Goal: Entertainment & Leisure: Consume media (video, audio)

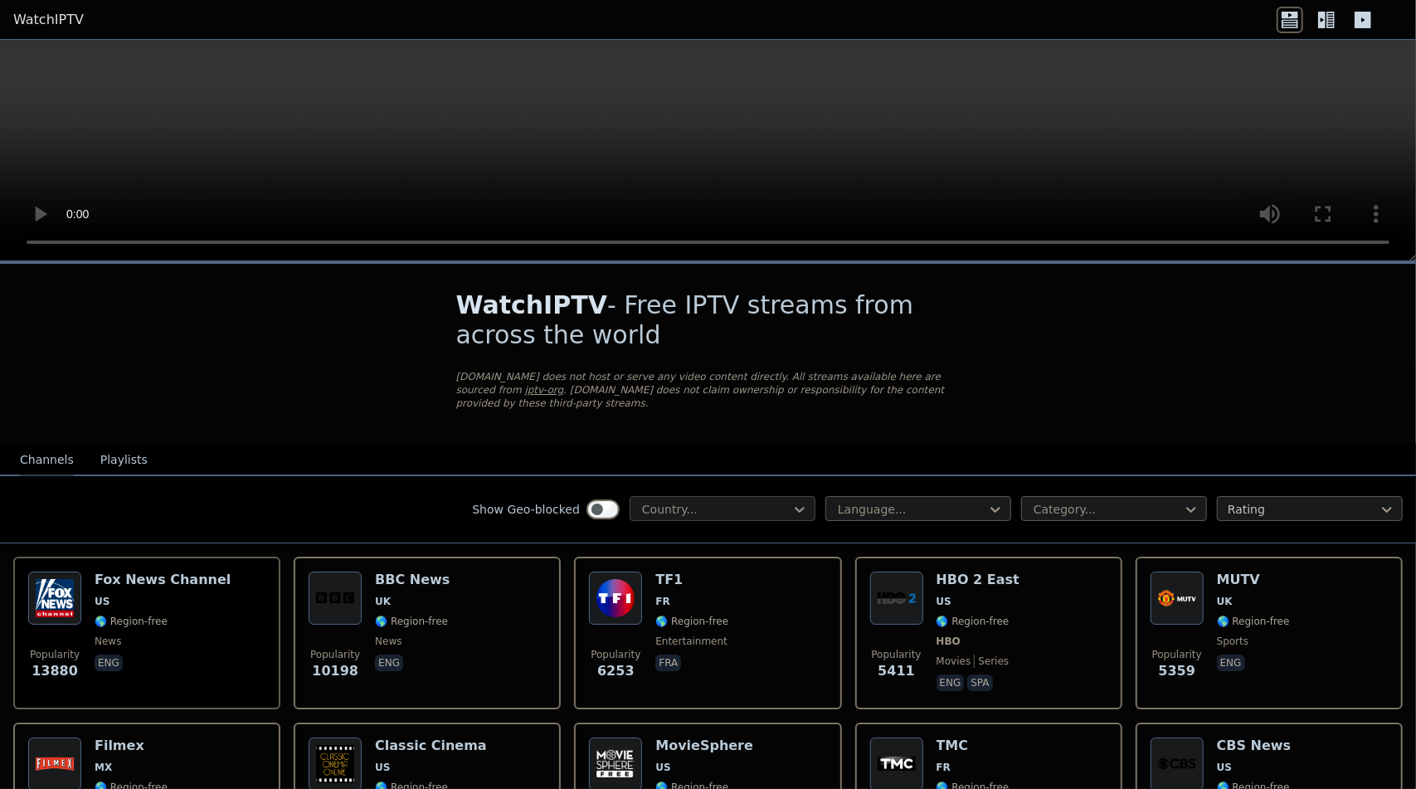
click at [724, 519] on div "Country..." at bounding box center [723, 508] width 186 height 25
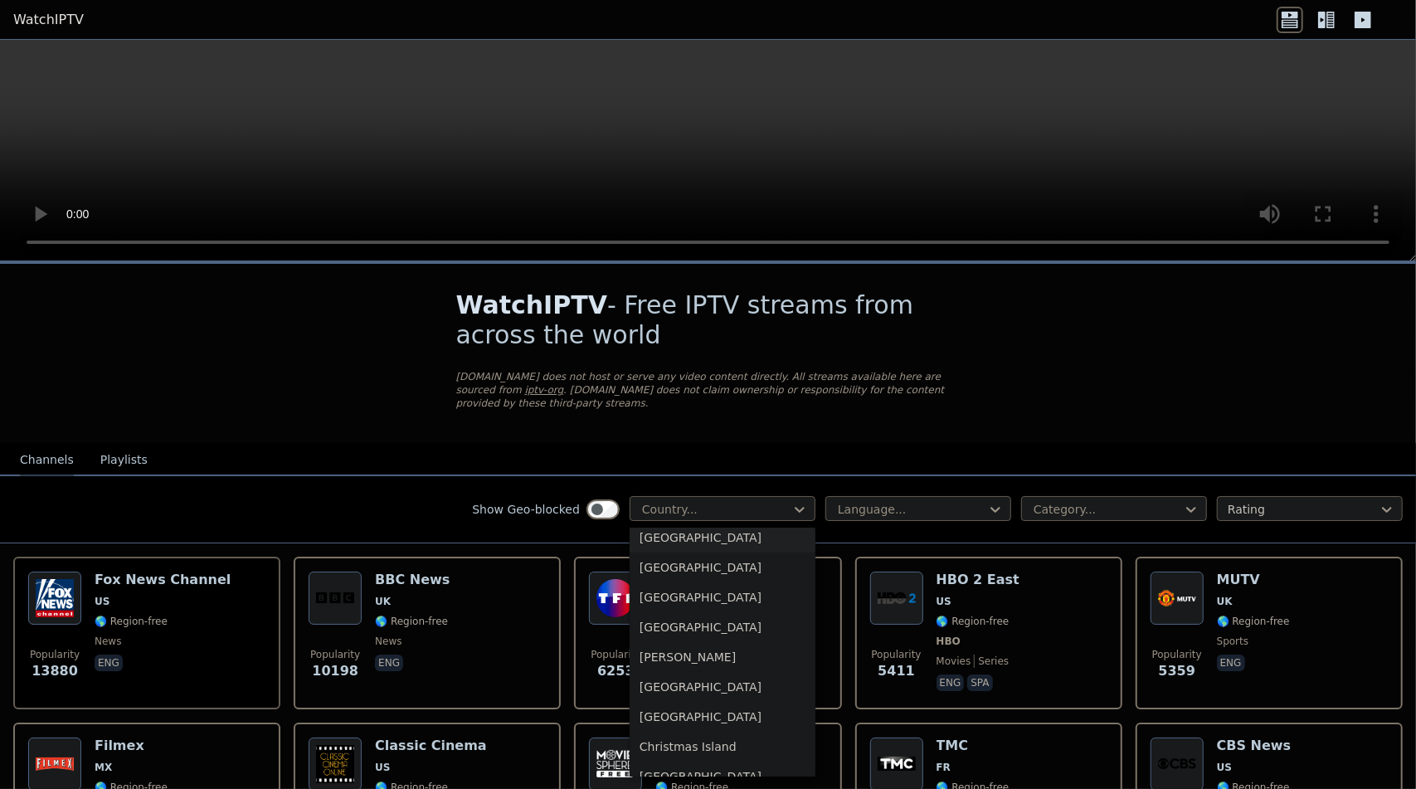
scroll to position [996, 0]
click at [704, 708] on div "[GEOGRAPHIC_DATA]" at bounding box center [723, 715] width 186 height 30
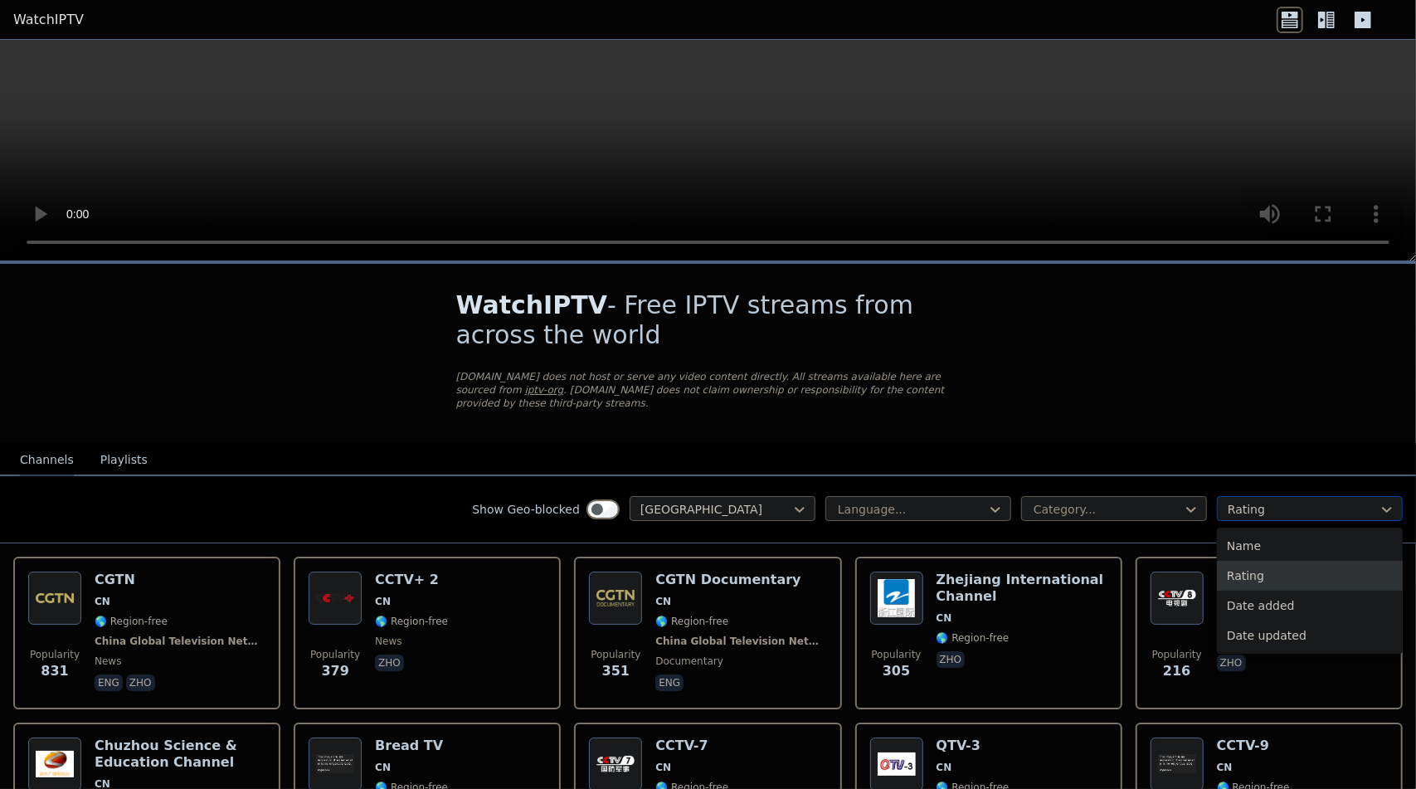
click at [1294, 510] on div at bounding box center [1303, 509] width 151 height 17
click at [1284, 542] on div "Name" at bounding box center [1310, 546] width 186 height 30
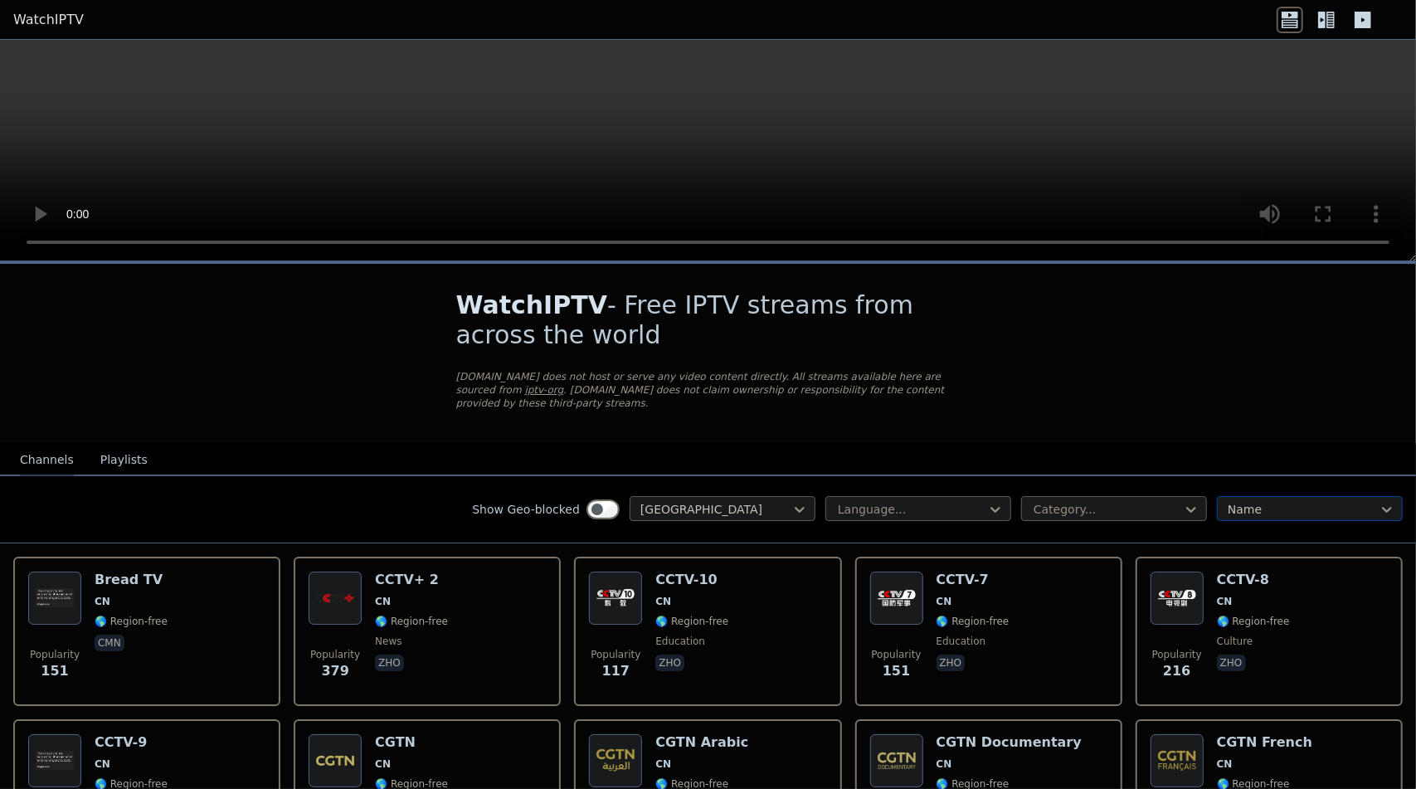
click at [1266, 517] on div at bounding box center [1303, 509] width 151 height 17
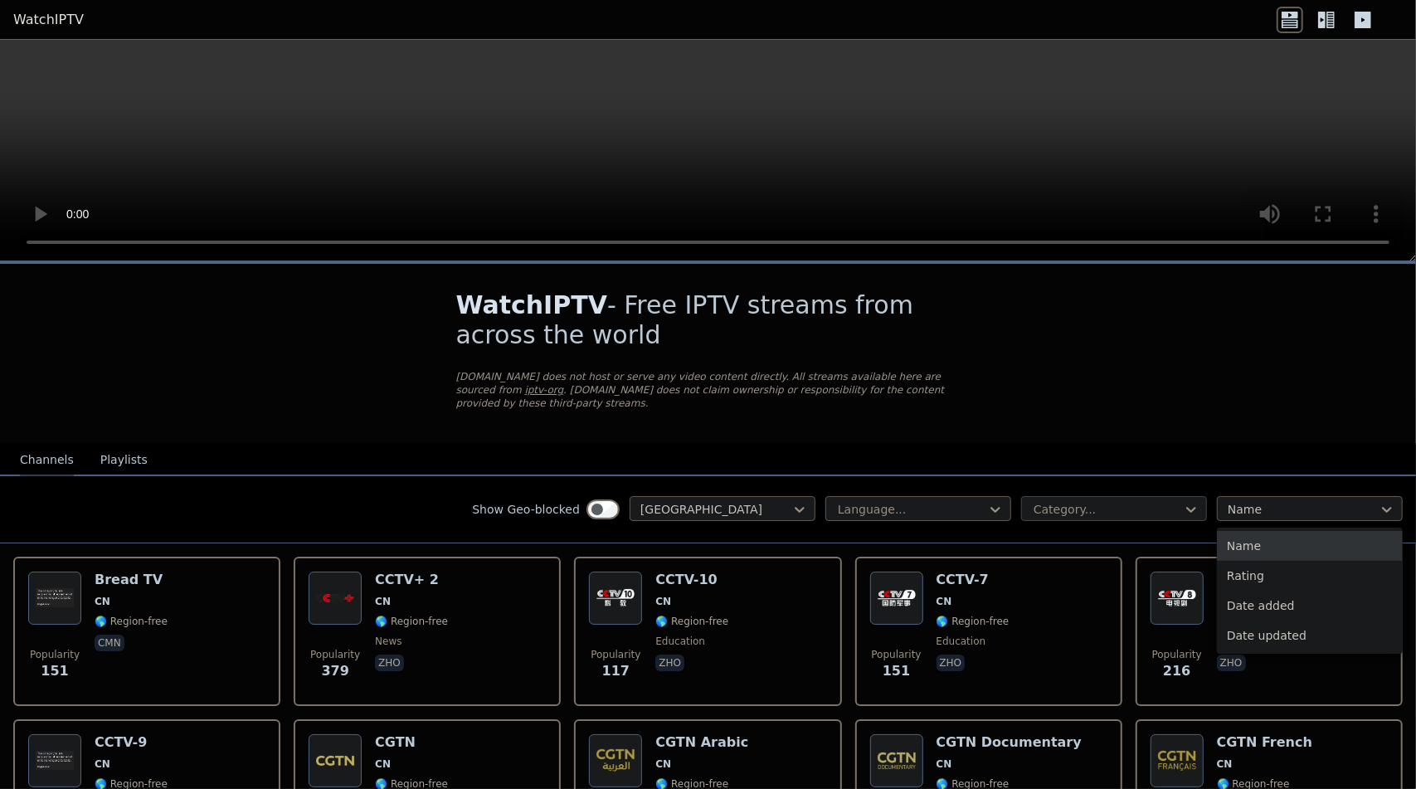
click at [1036, 515] on div at bounding box center [1107, 509] width 151 height 17
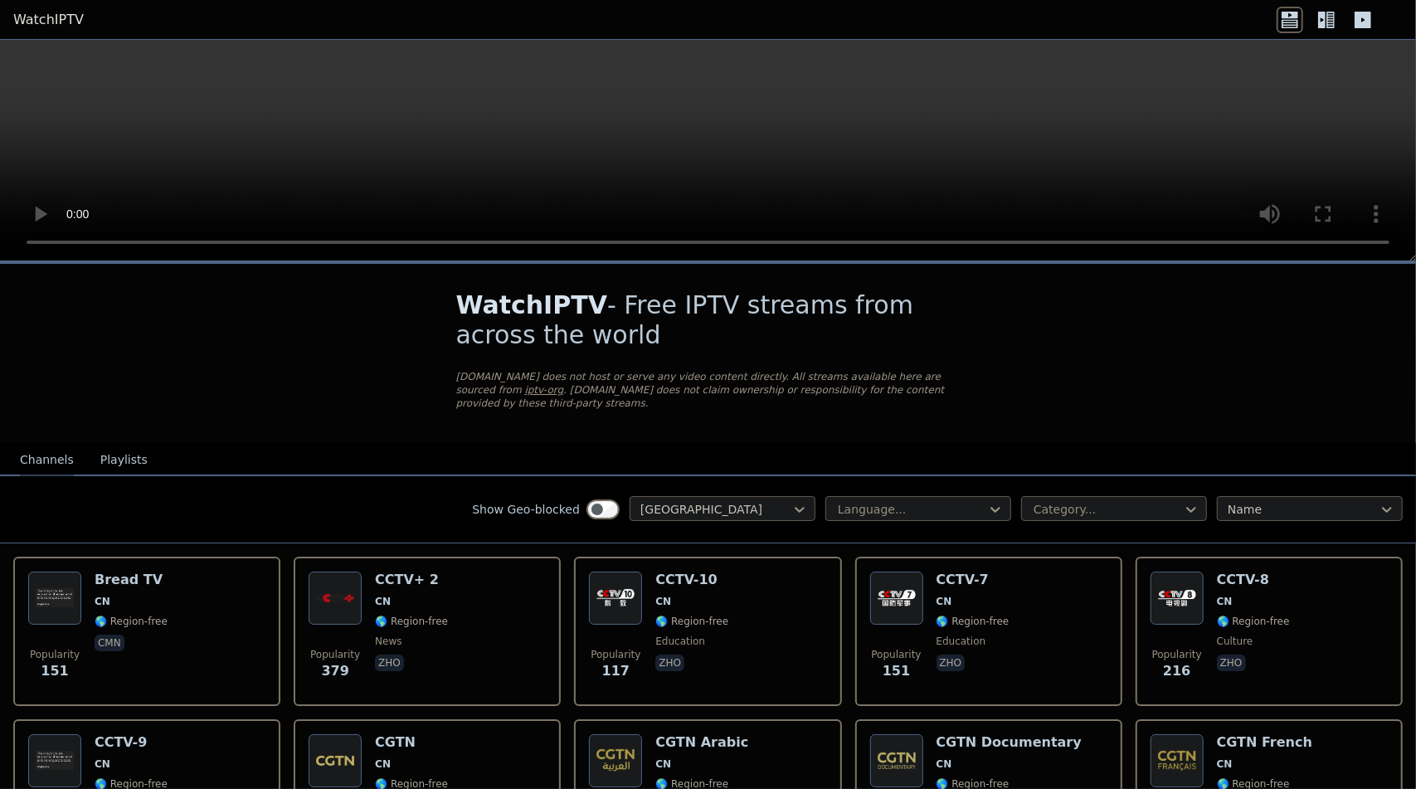
click at [319, 527] on div "Show Geo-blocked China Language... Category... Name" at bounding box center [708, 509] width 1416 height 67
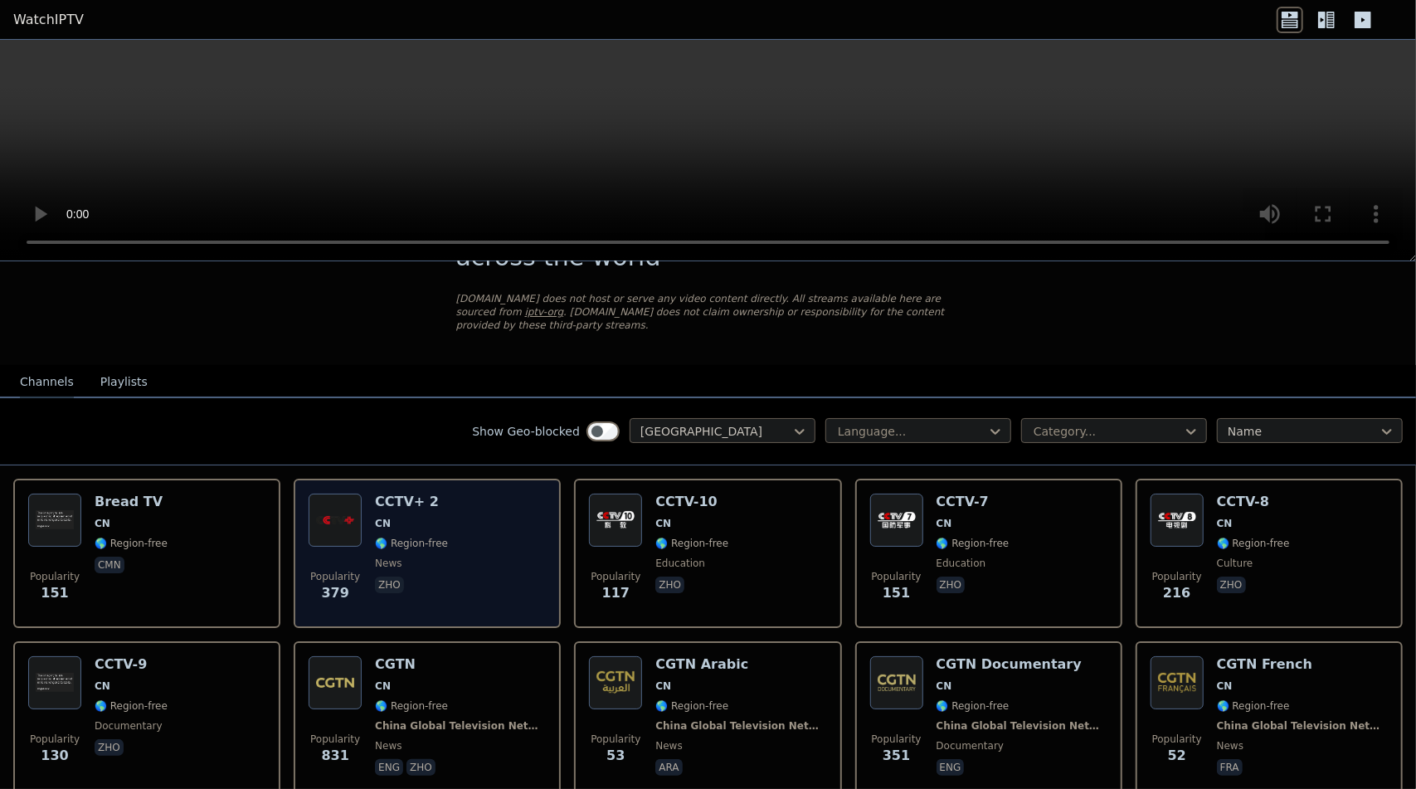
scroll to position [83, 0]
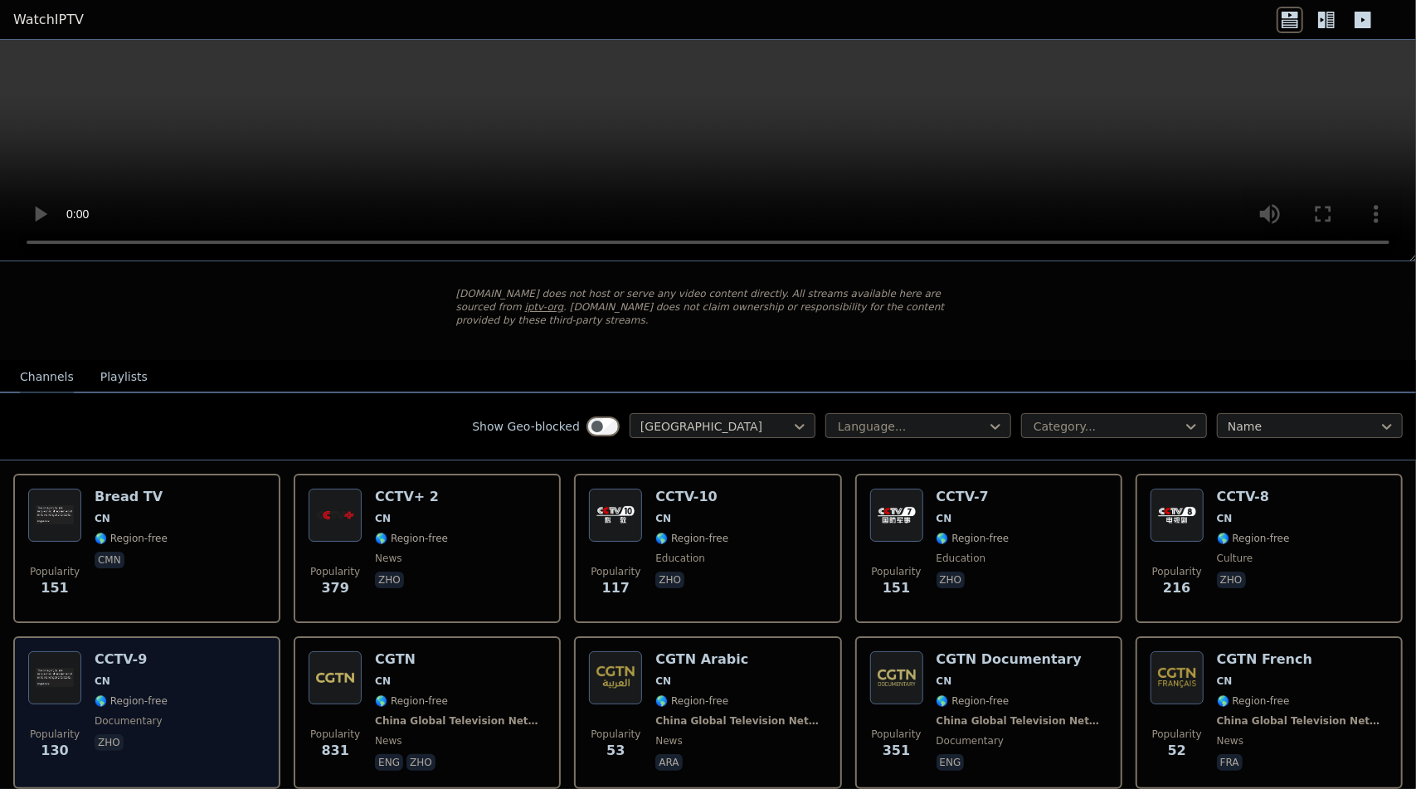
click at [214, 676] on div "Popularity 130 CCTV-9 CN 🌎 Region-free documentary zho" at bounding box center [146, 712] width 237 height 123
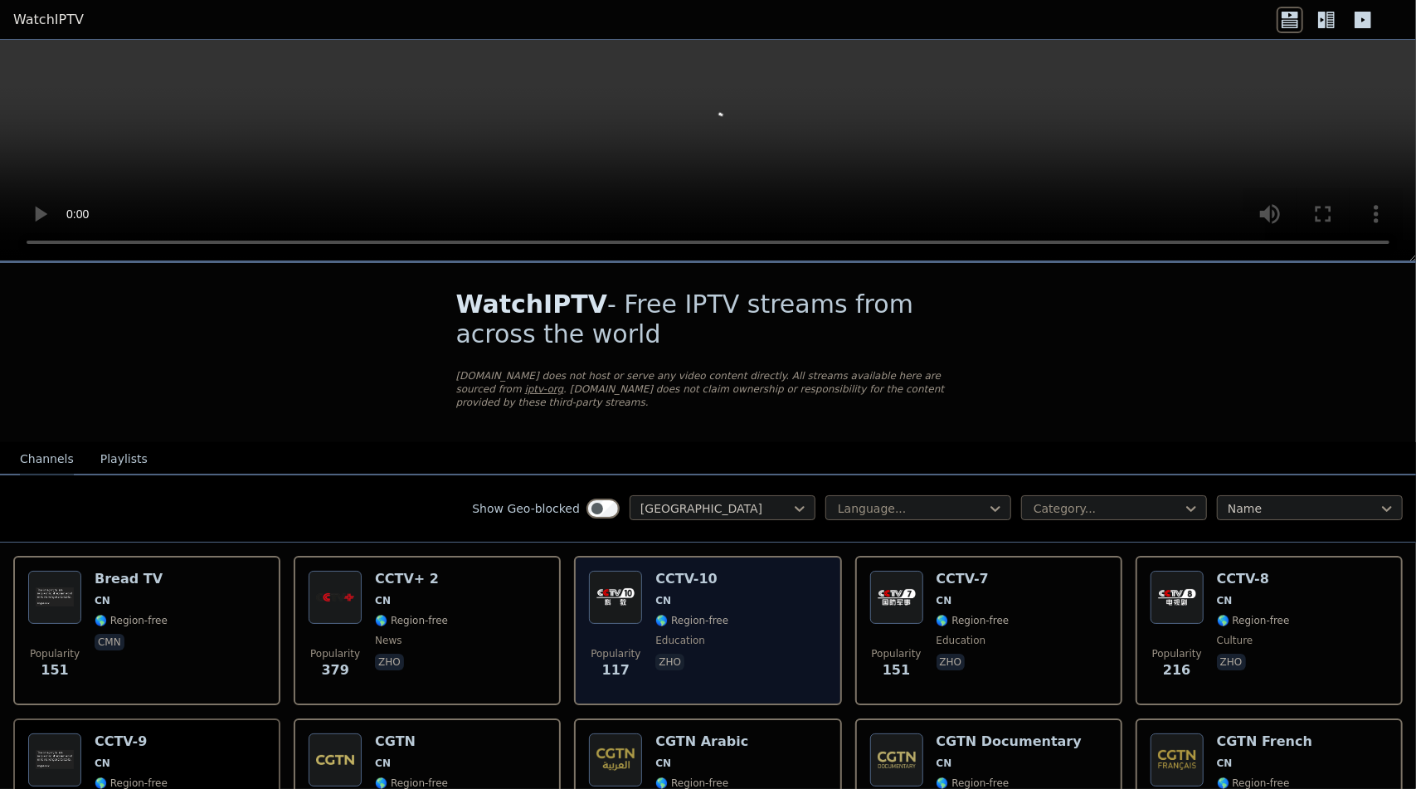
scroll to position [0, 0]
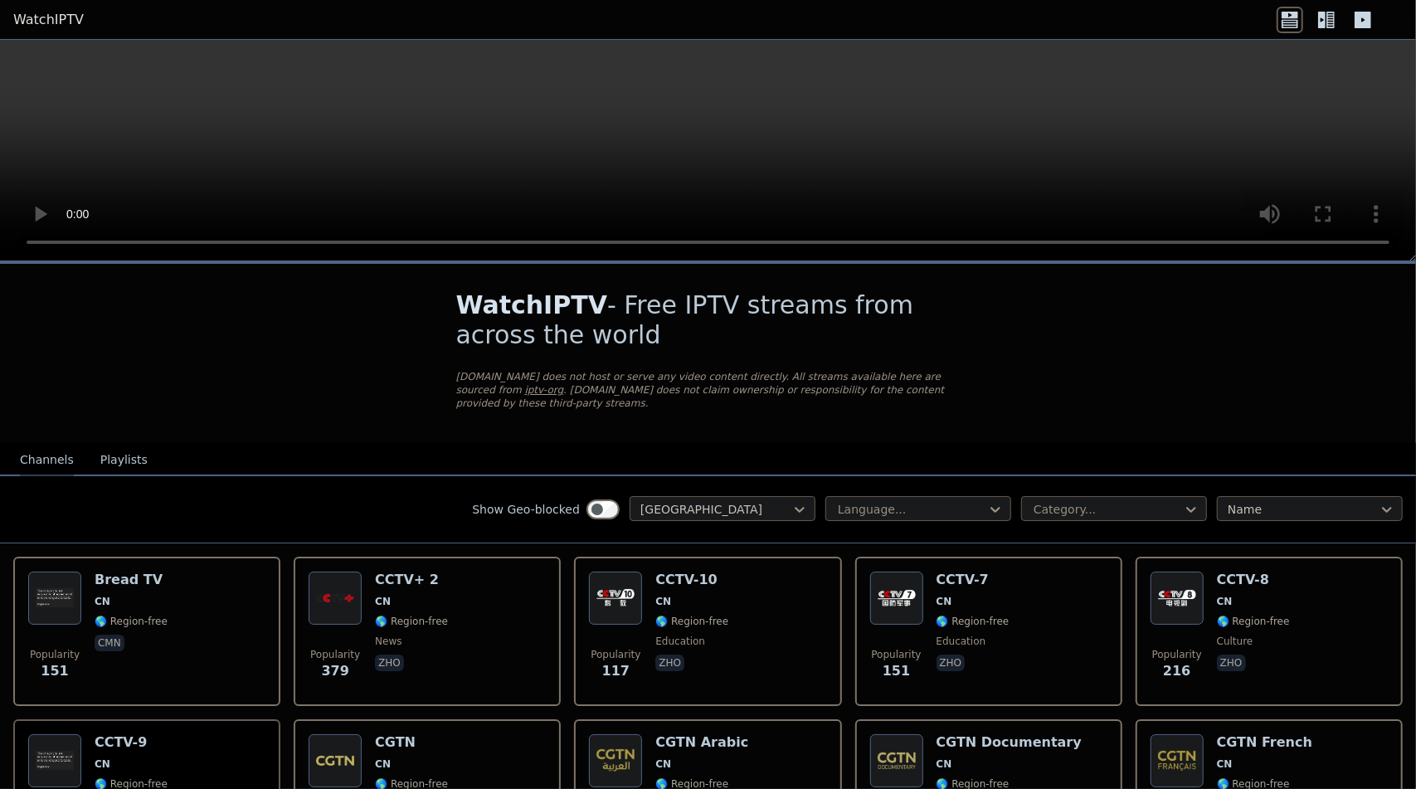
click at [129, 461] on button "Playlists" at bounding box center [123, 461] width 47 height 32
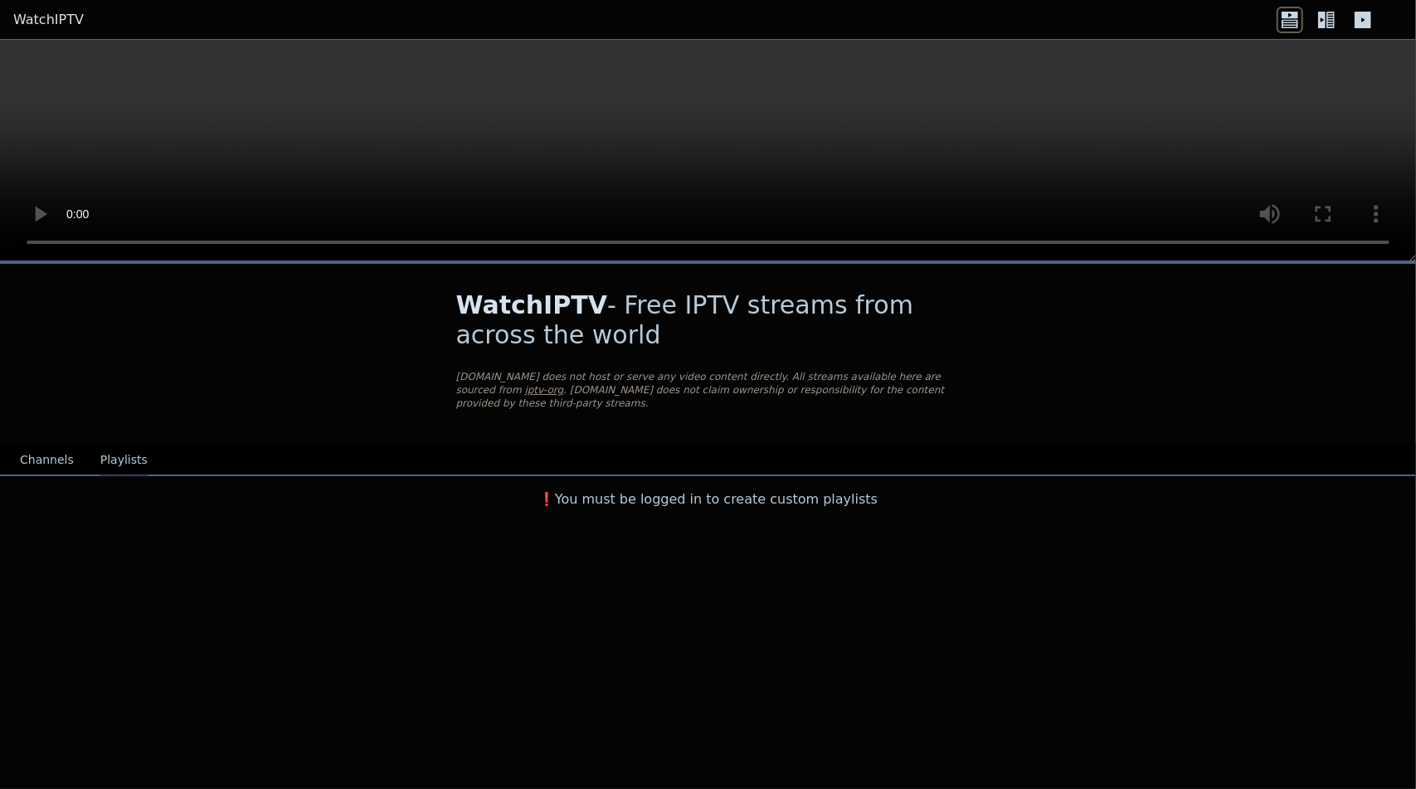
click at [85, 460] on div "Channels Playlists" at bounding box center [84, 461] width 154 height 32
click at [36, 463] on button "Channels" at bounding box center [47, 461] width 54 height 32
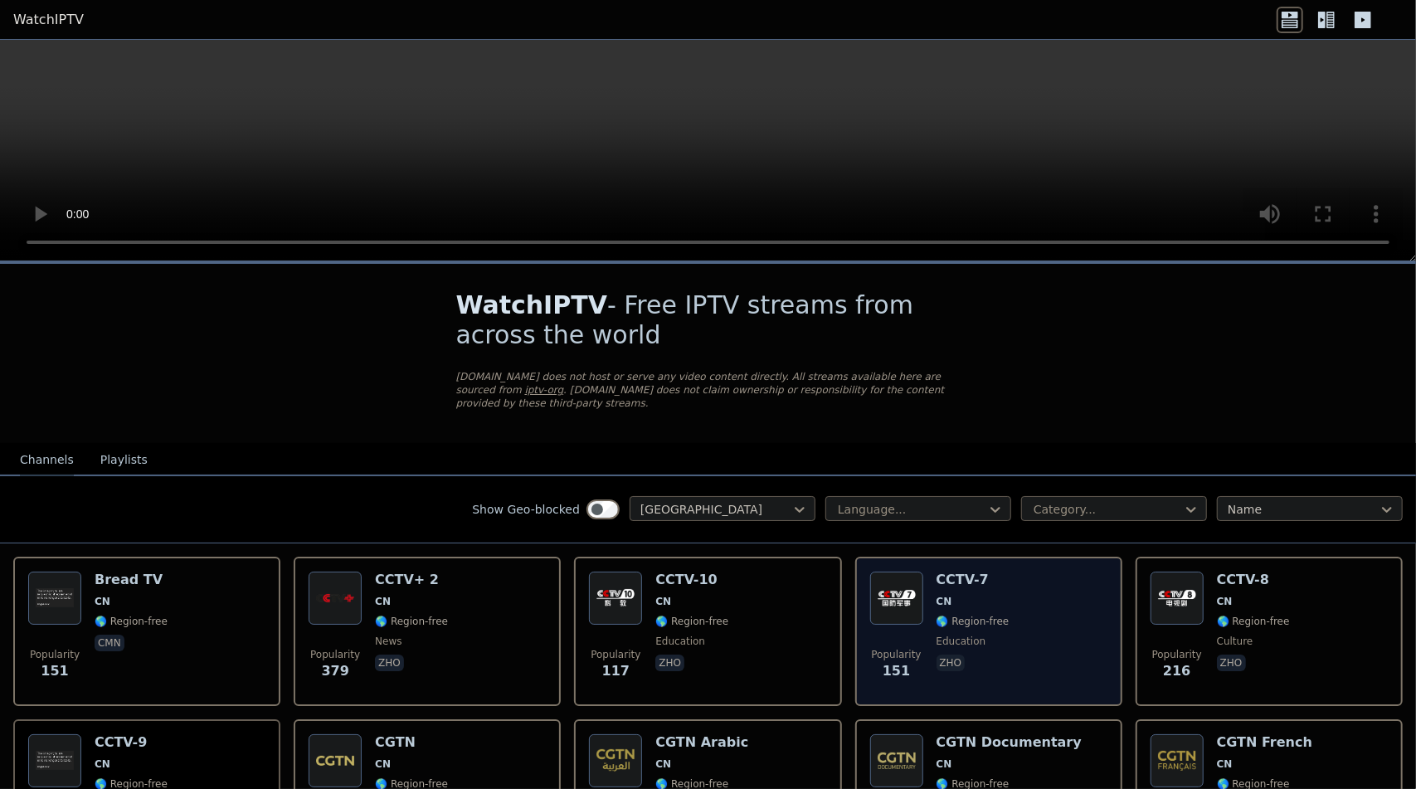
click at [951, 622] on span "🌎 Region-free" at bounding box center [973, 621] width 73 height 13
click at [992, 631] on div "CCTV-7 CN 🌎 Region-free education zho" at bounding box center [973, 631] width 73 height 119
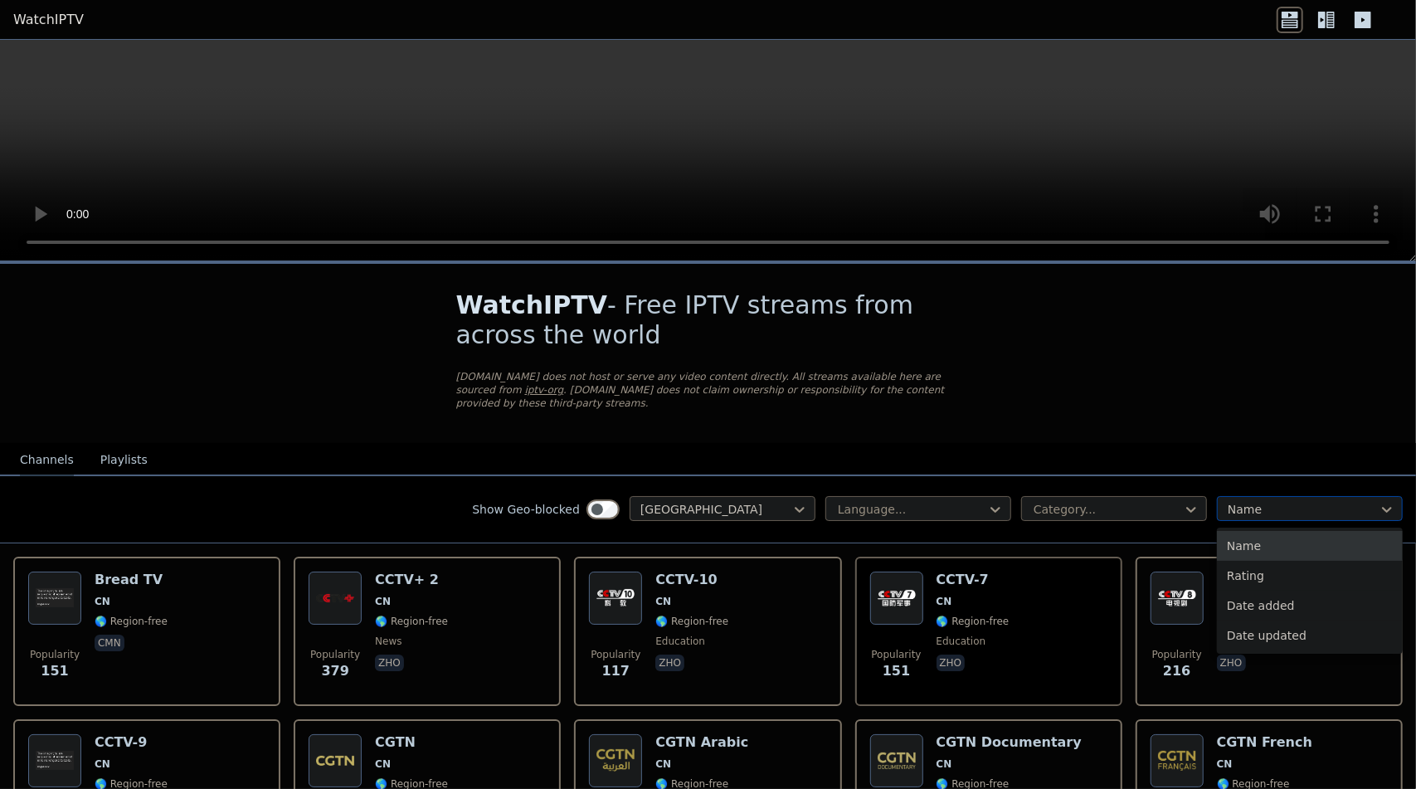
click at [1217, 514] on div "Name" at bounding box center [1310, 508] width 186 height 25
click at [1240, 565] on div "Rating" at bounding box center [1310, 576] width 186 height 30
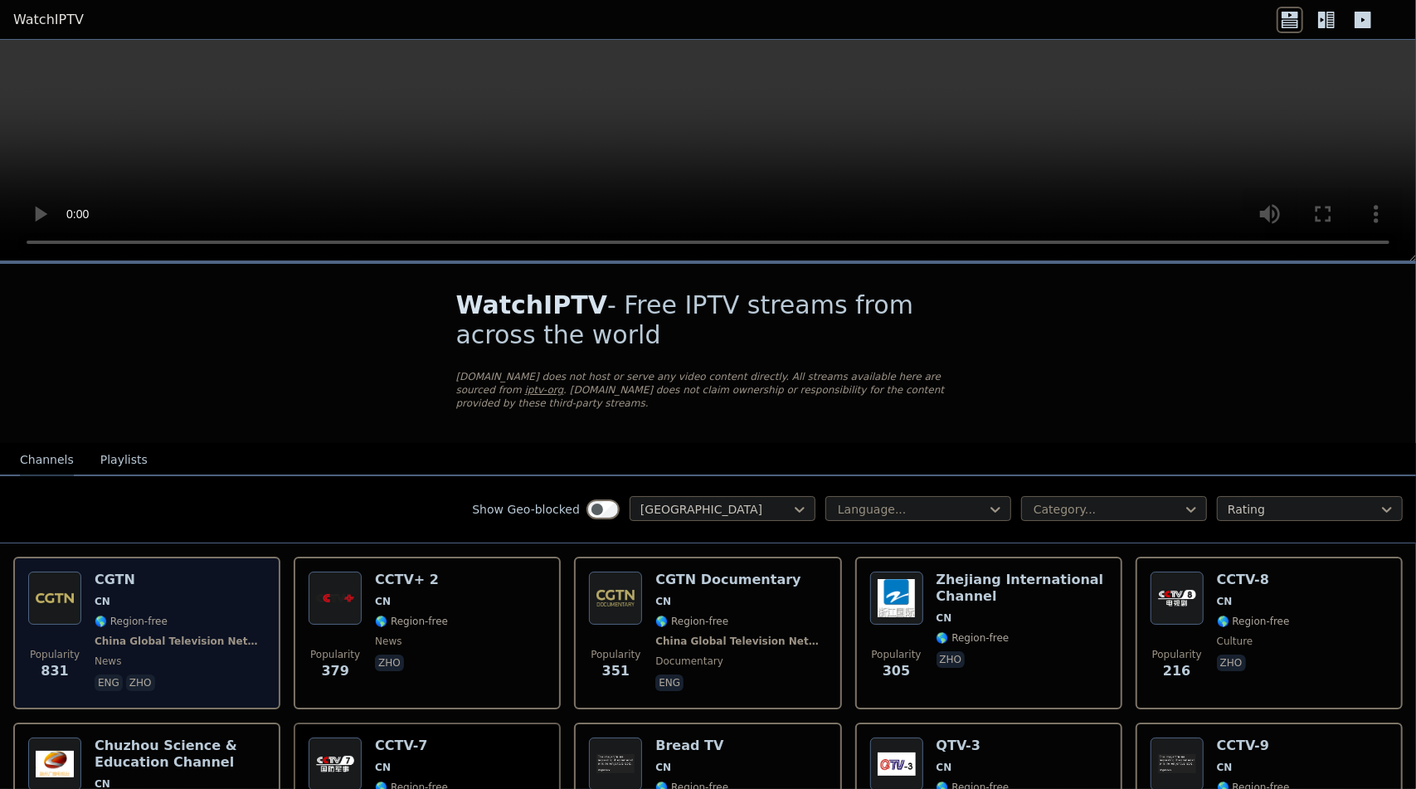
click at [173, 617] on span "🌎 Region-free" at bounding box center [180, 621] width 171 height 13
click at [236, 602] on span "CN" at bounding box center [180, 601] width 171 height 13
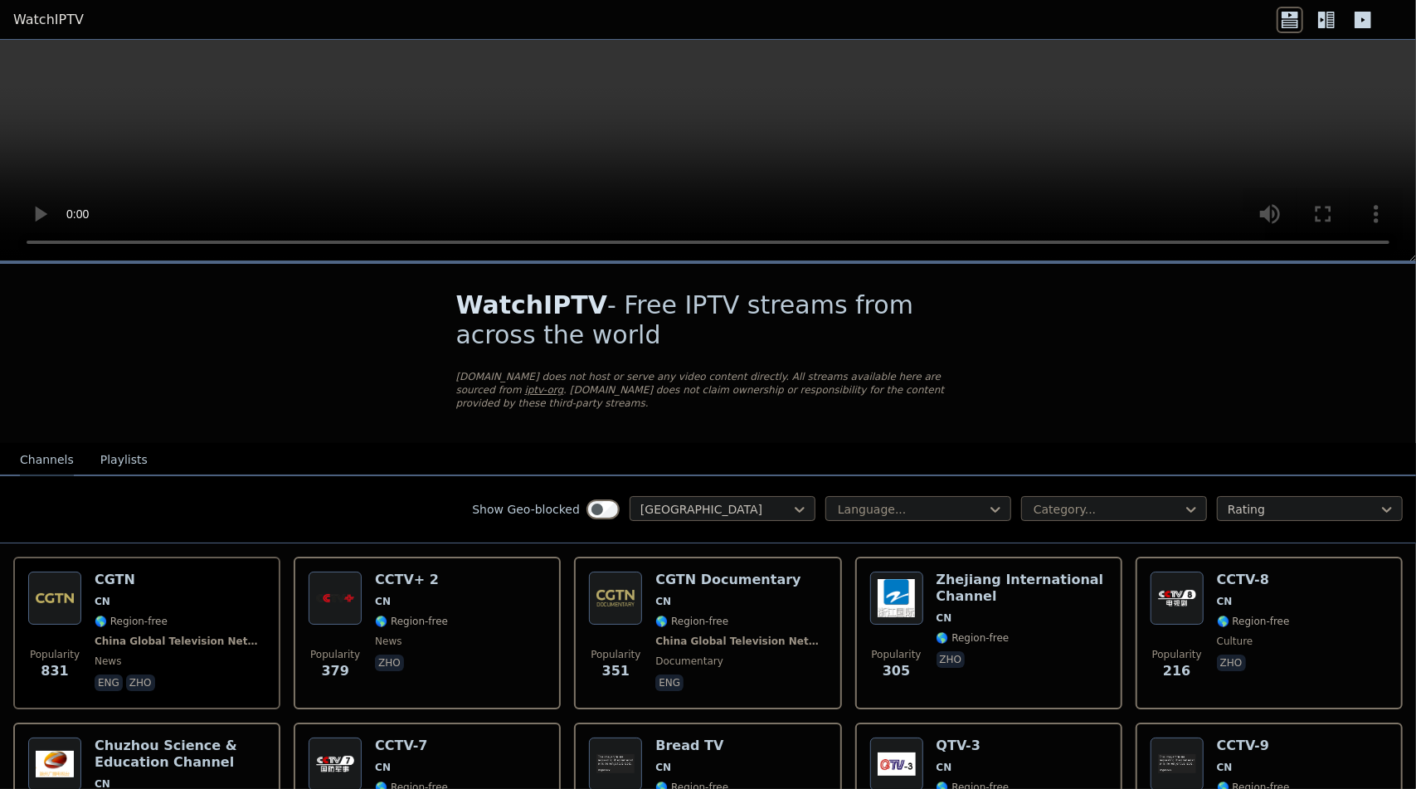
click at [1333, 20] on icon at bounding box center [1331, 20] width 8 height 17
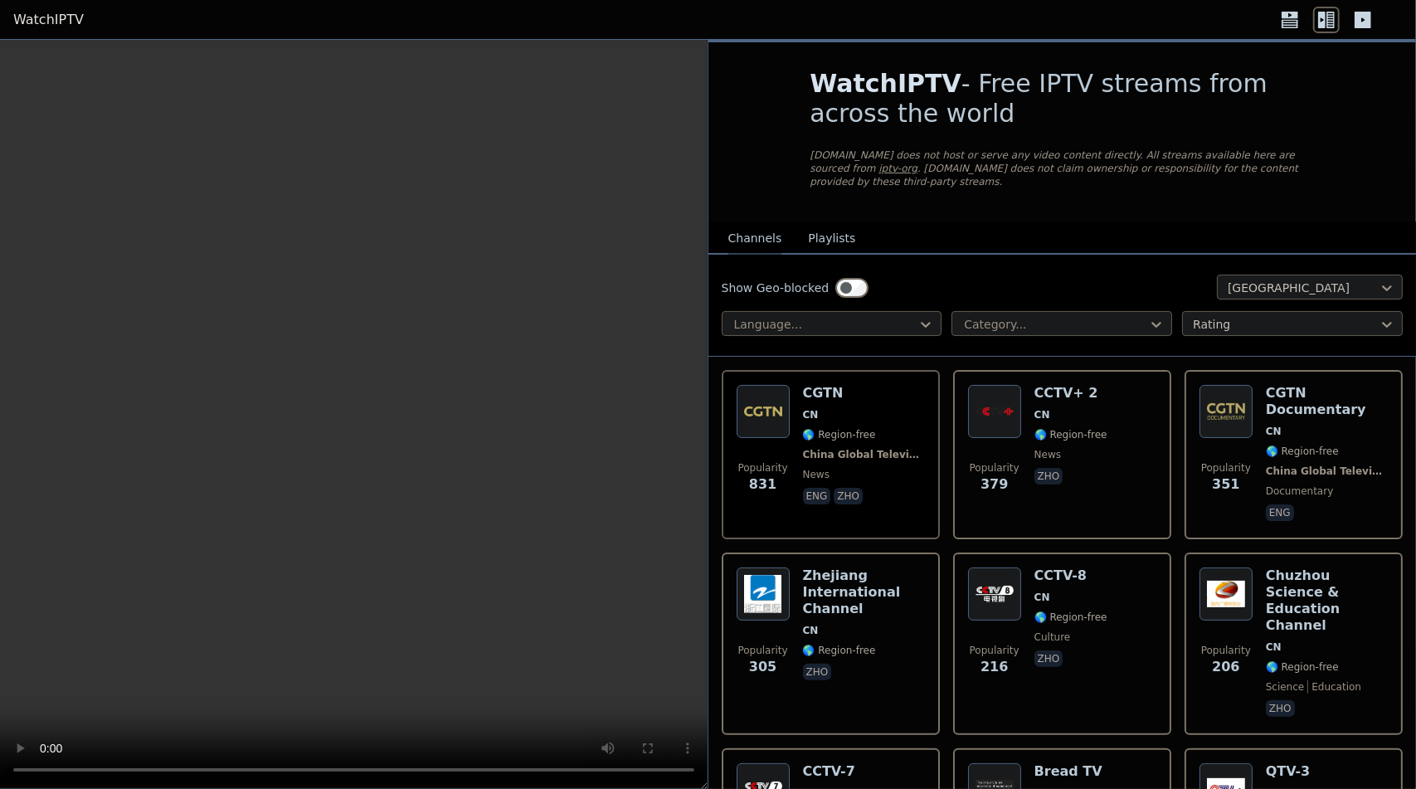
click at [1367, 12] on icon at bounding box center [1363, 20] width 17 height 17
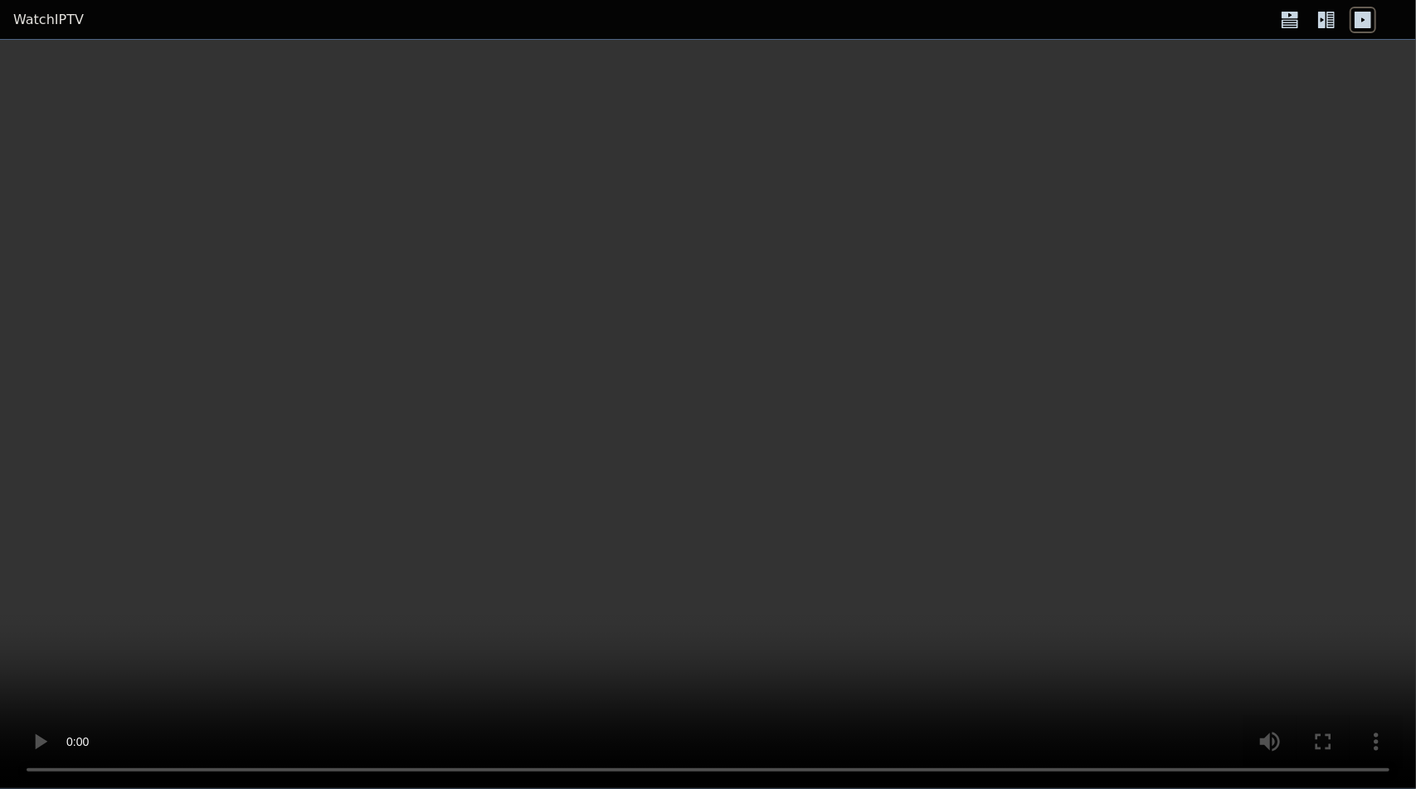
click at [1301, 20] on icon at bounding box center [1290, 20] width 27 height 27
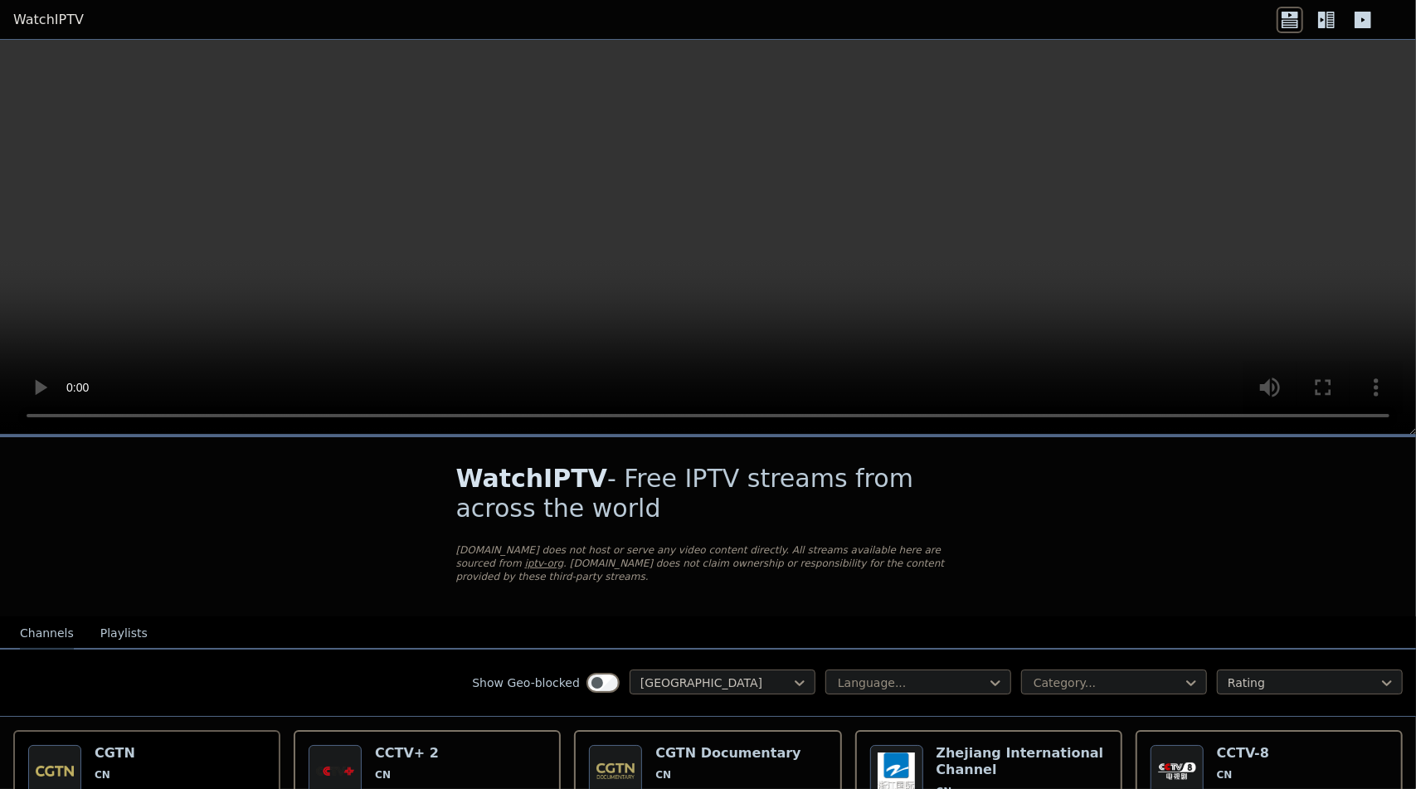
click at [1335, 22] on icon at bounding box center [1327, 20] width 27 height 27
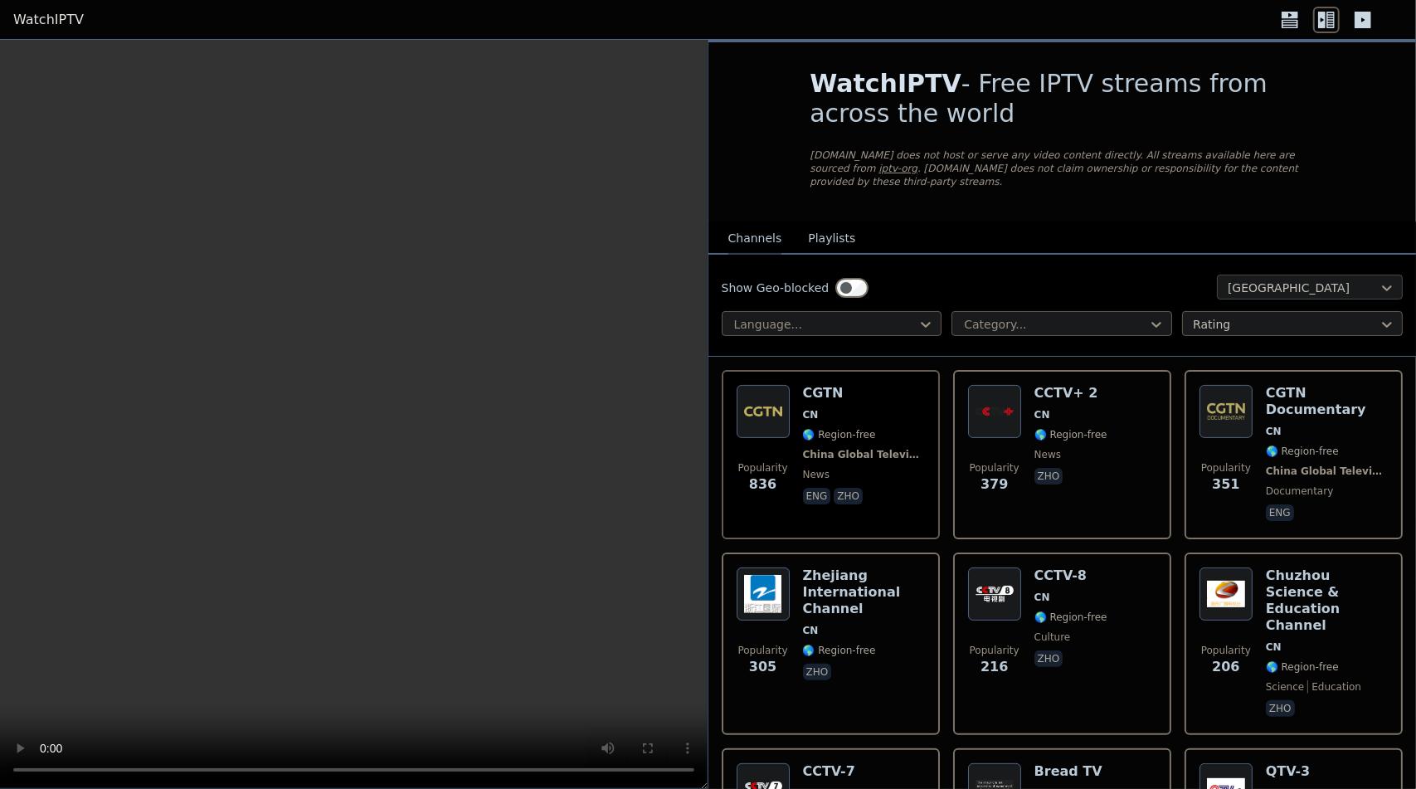
click at [1228, 286] on div at bounding box center [1303, 288] width 151 height 17
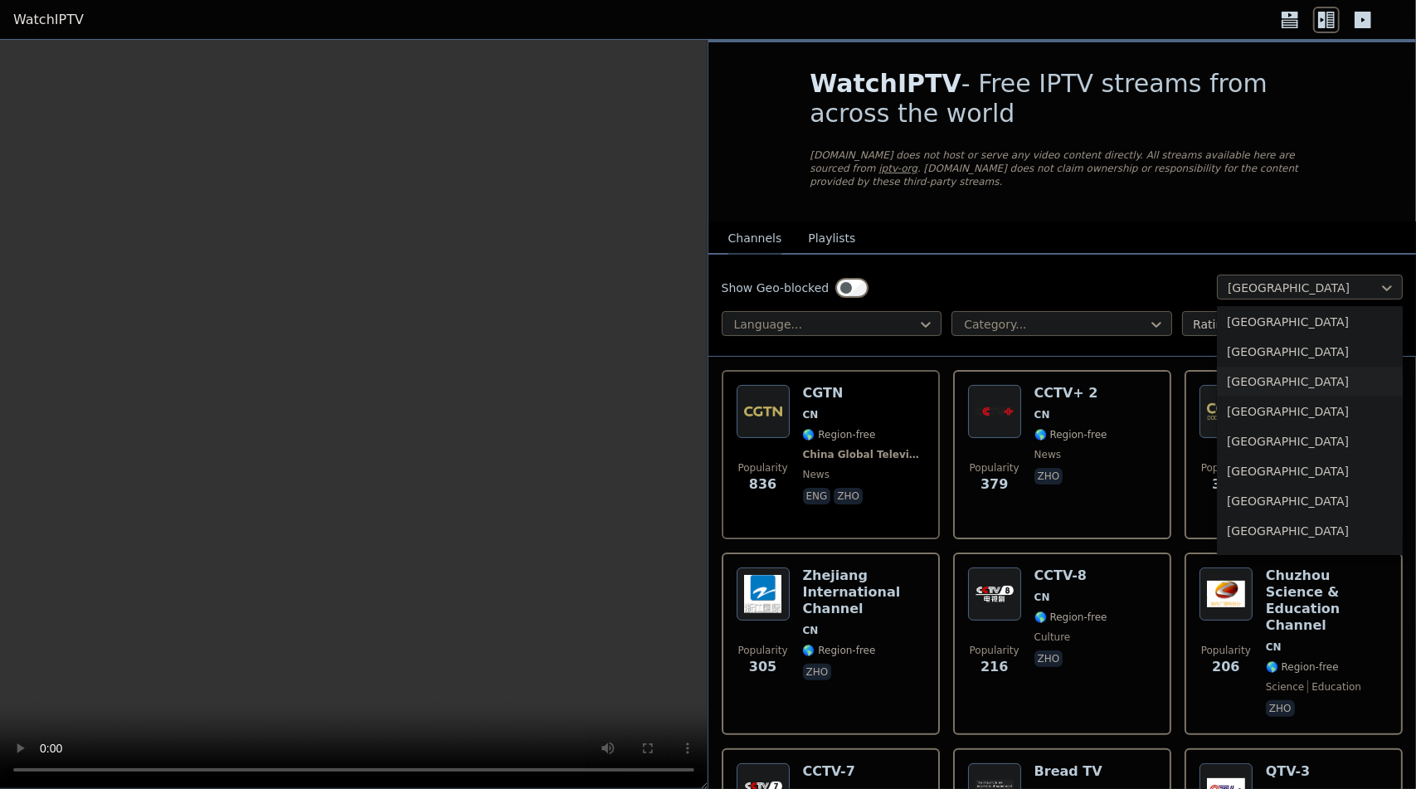
scroll to position [5726, 0]
click at [1328, 475] on div "[GEOGRAPHIC_DATA]" at bounding box center [1310, 471] width 186 height 30
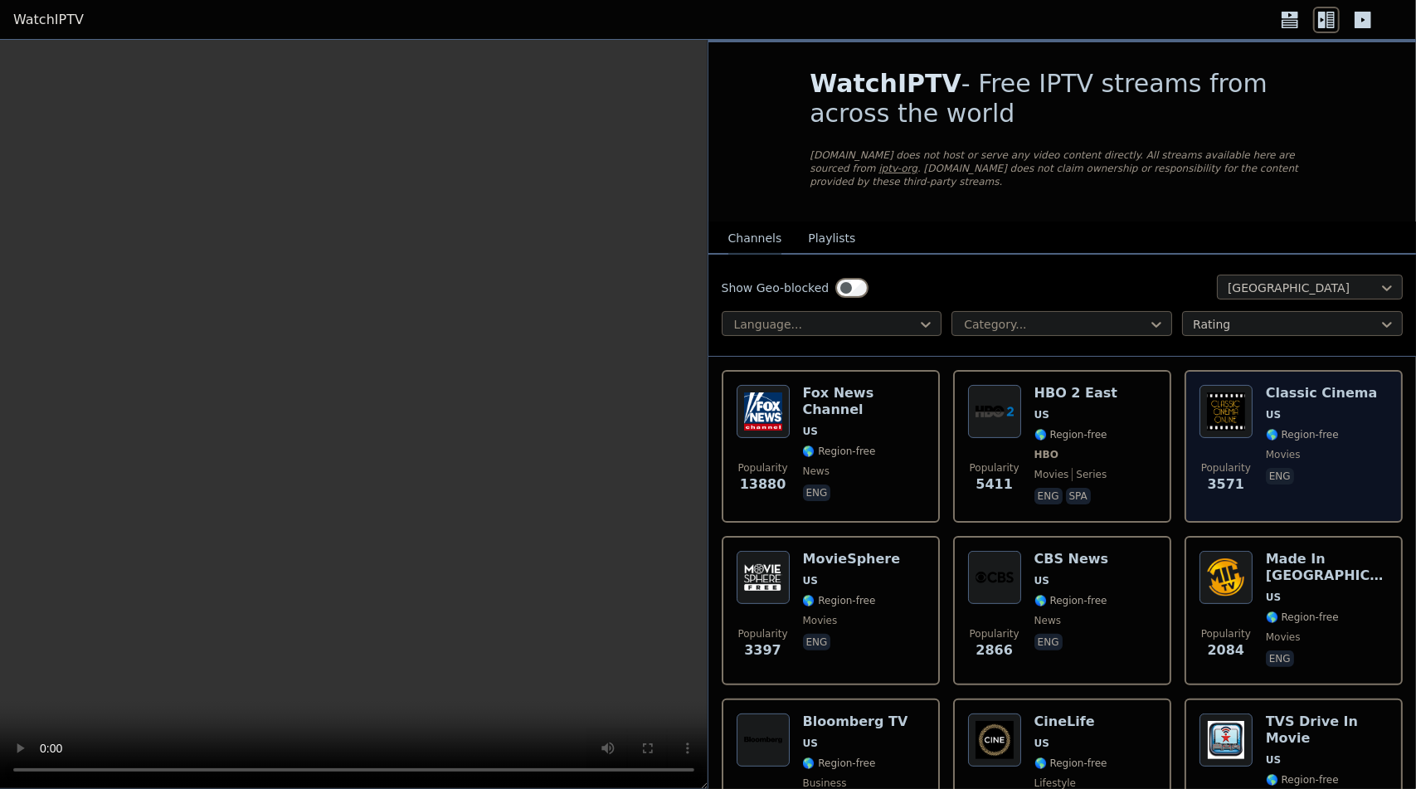
click at [1326, 405] on div "Classic Cinema US 🌎 Region-free movies eng" at bounding box center [1322, 446] width 112 height 123
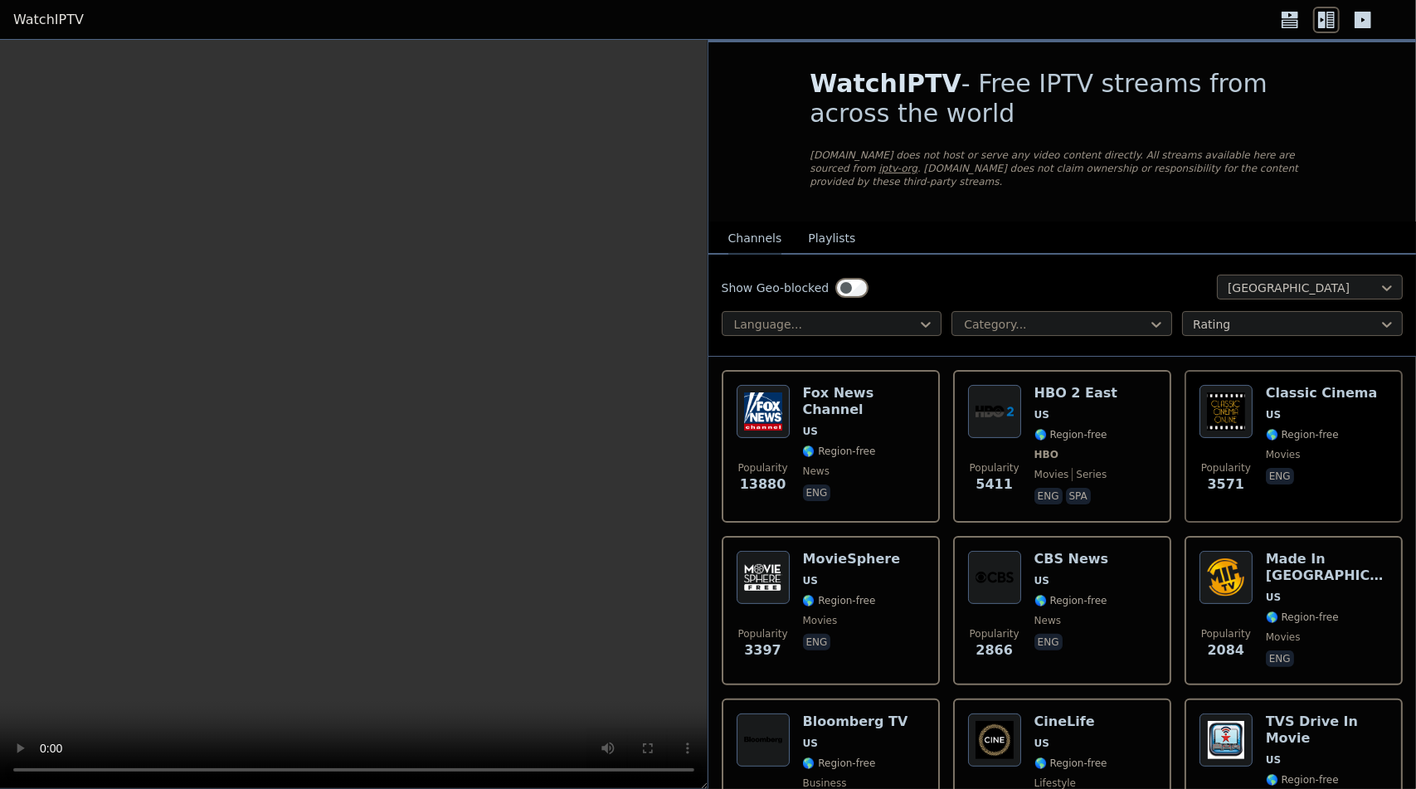
click at [275, 351] on video at bounding box center [354, 414] width 708 height 749
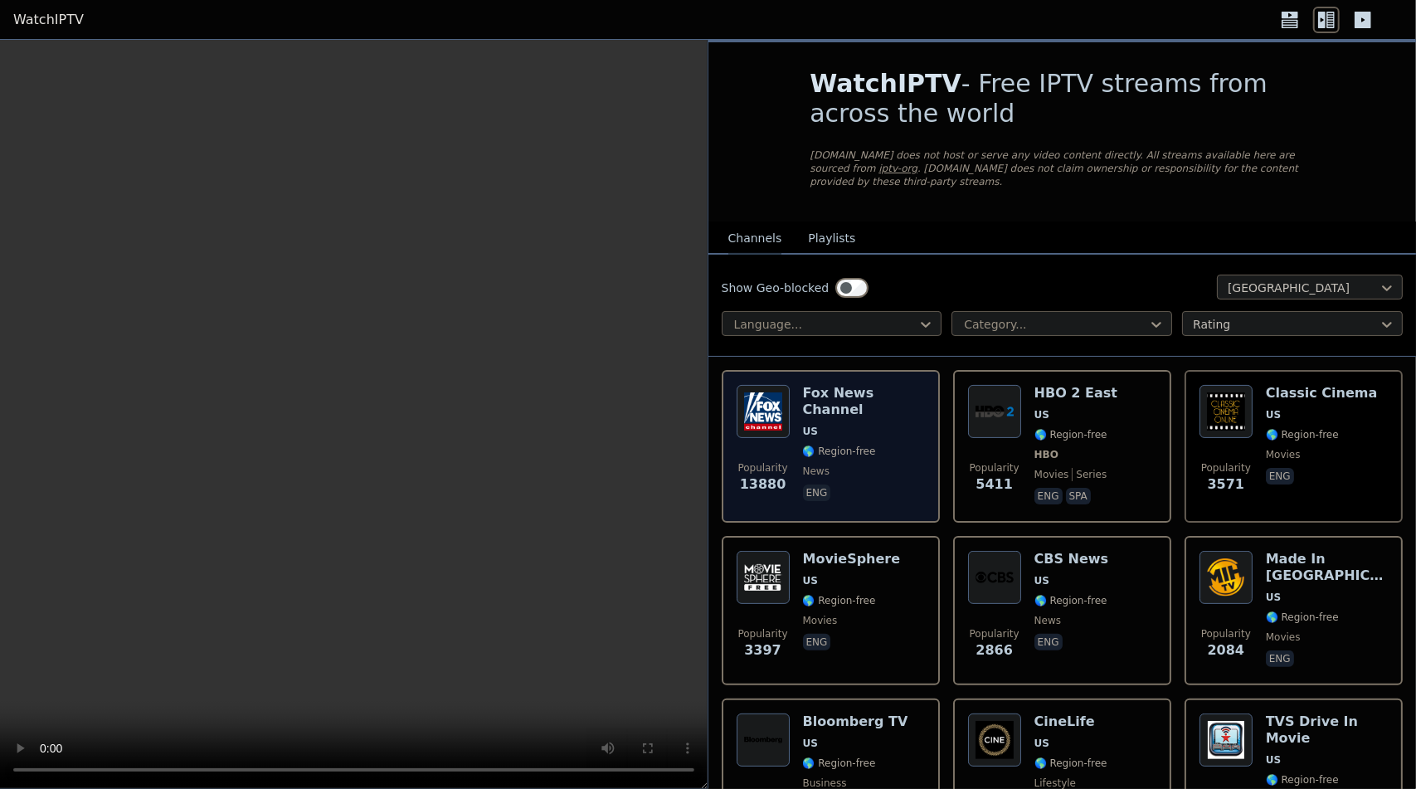
click at [812, 422] on div "[PERSON_NAME] US 🌎 Region-free news eng" at bounding box center [864, 446] width 122 height 123
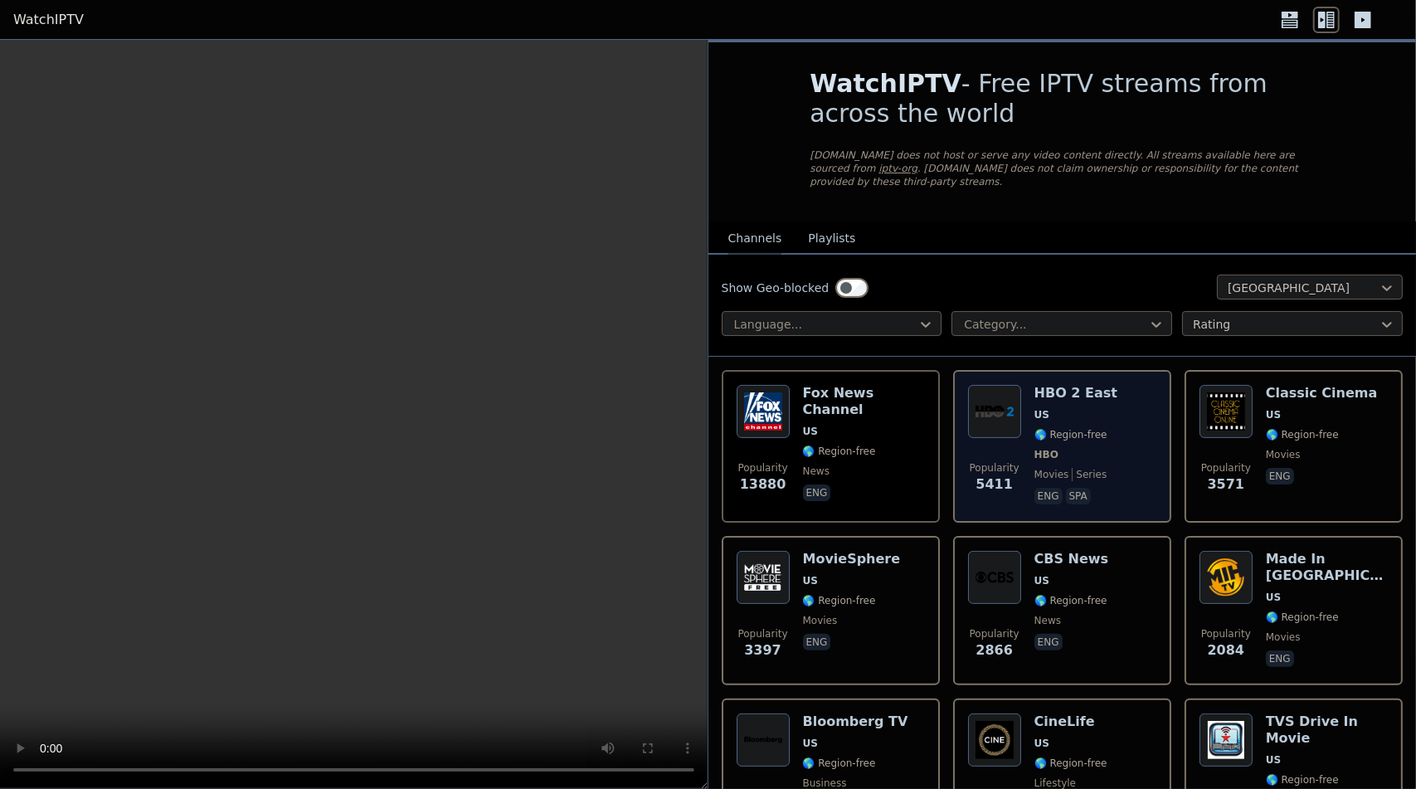
click at [1122, 386] on div "Popularity 5411 HBO 2 East US 🌎 Region-free HBO movies series eng spa" at bounding box center [1062, 446] width 188 height 123
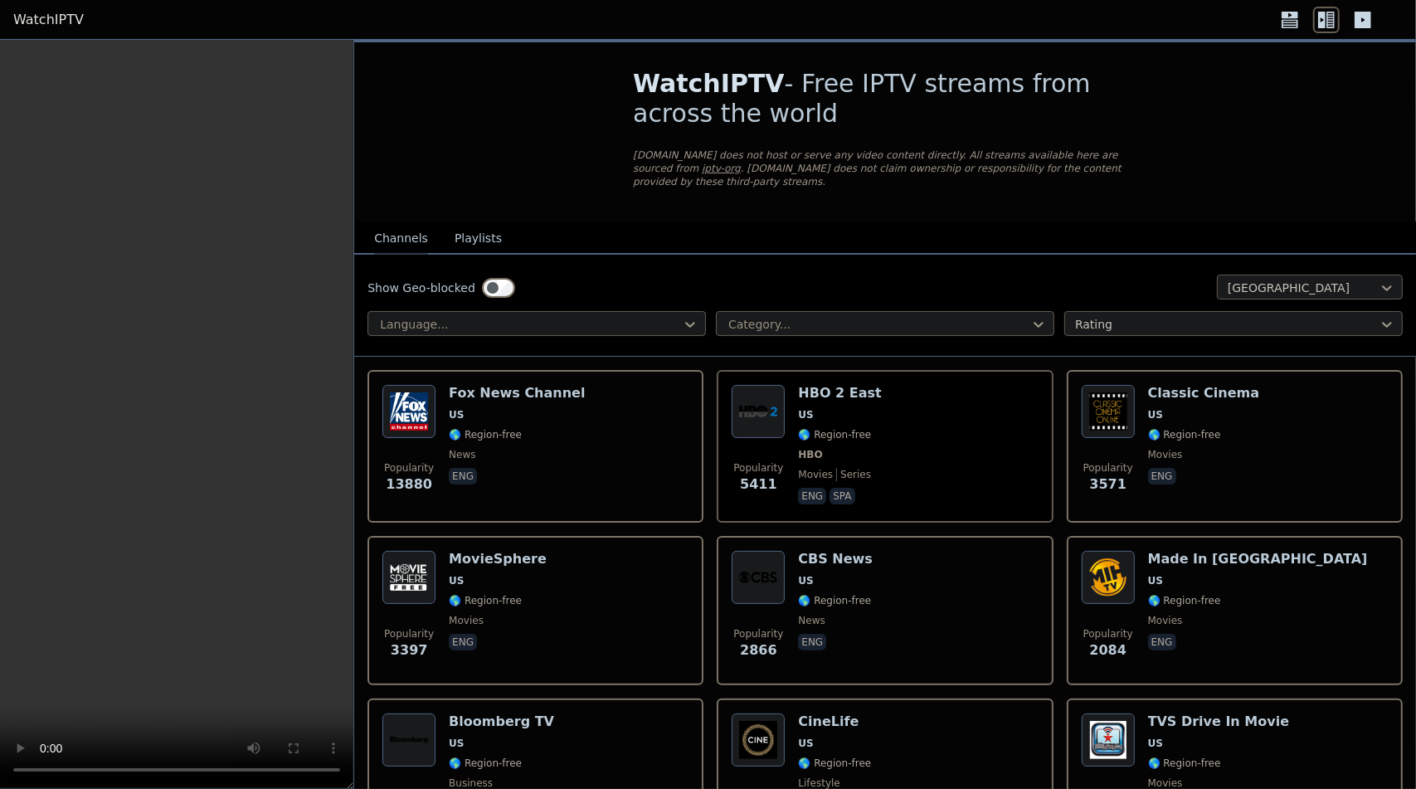
click at [168, 490] on video at bounding box center [176, 414] width 353 height 749
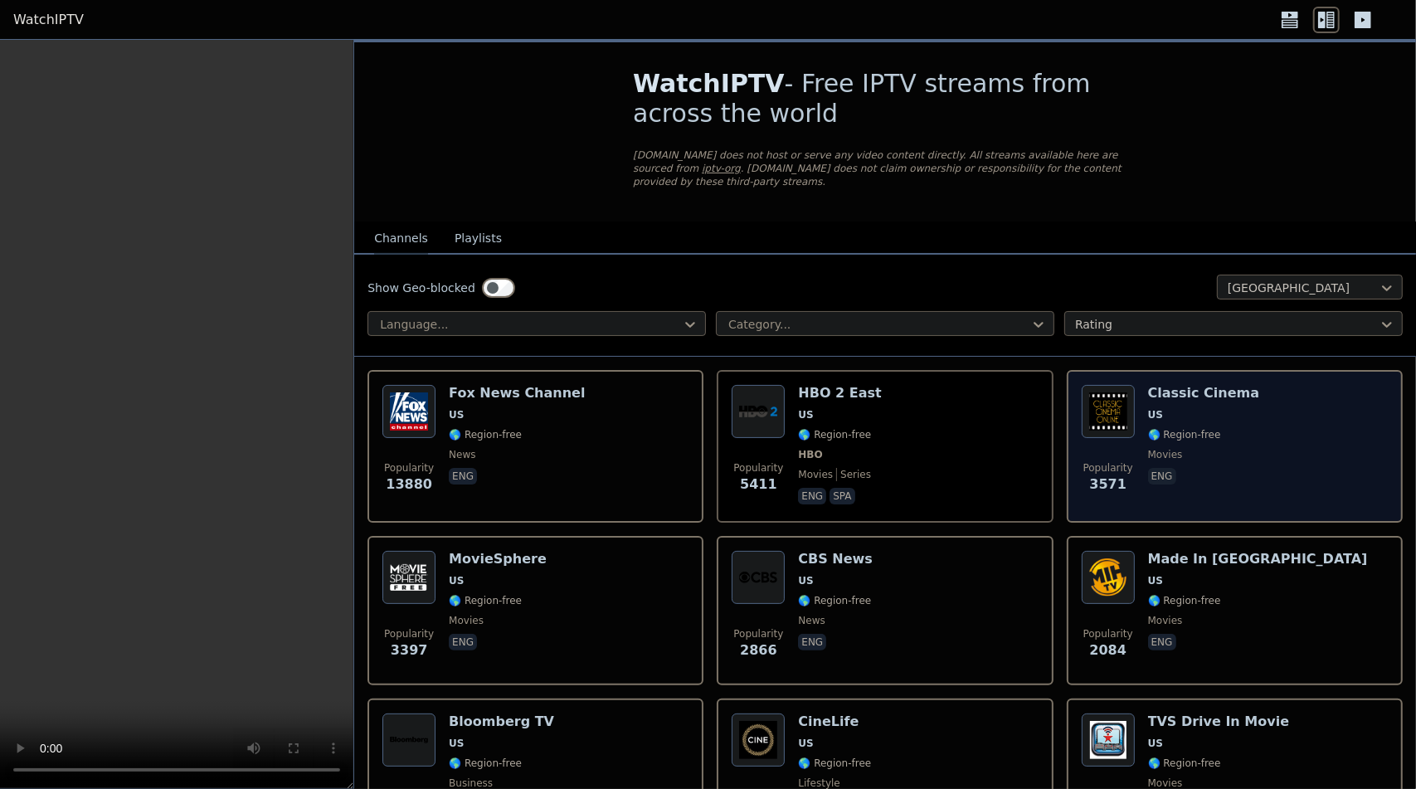
click at [1237, 474] on span "eng" at bounding box center [1204, 478] width 112 height 20
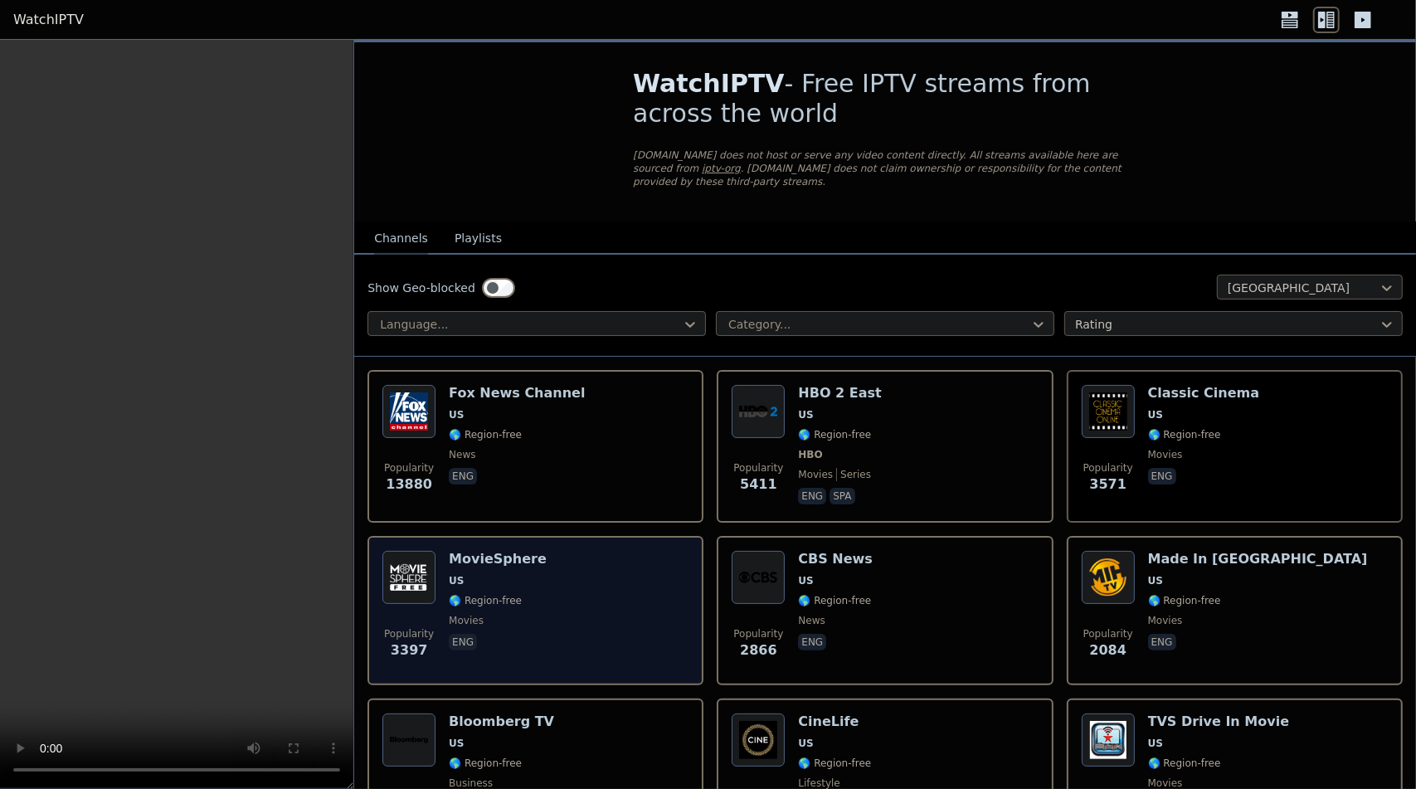
click at [608, 595] on div "Popularity 3397 MovieSphere US 🌎 Region-free movies eng" at bounding box center [536, 610] width 306 height 119
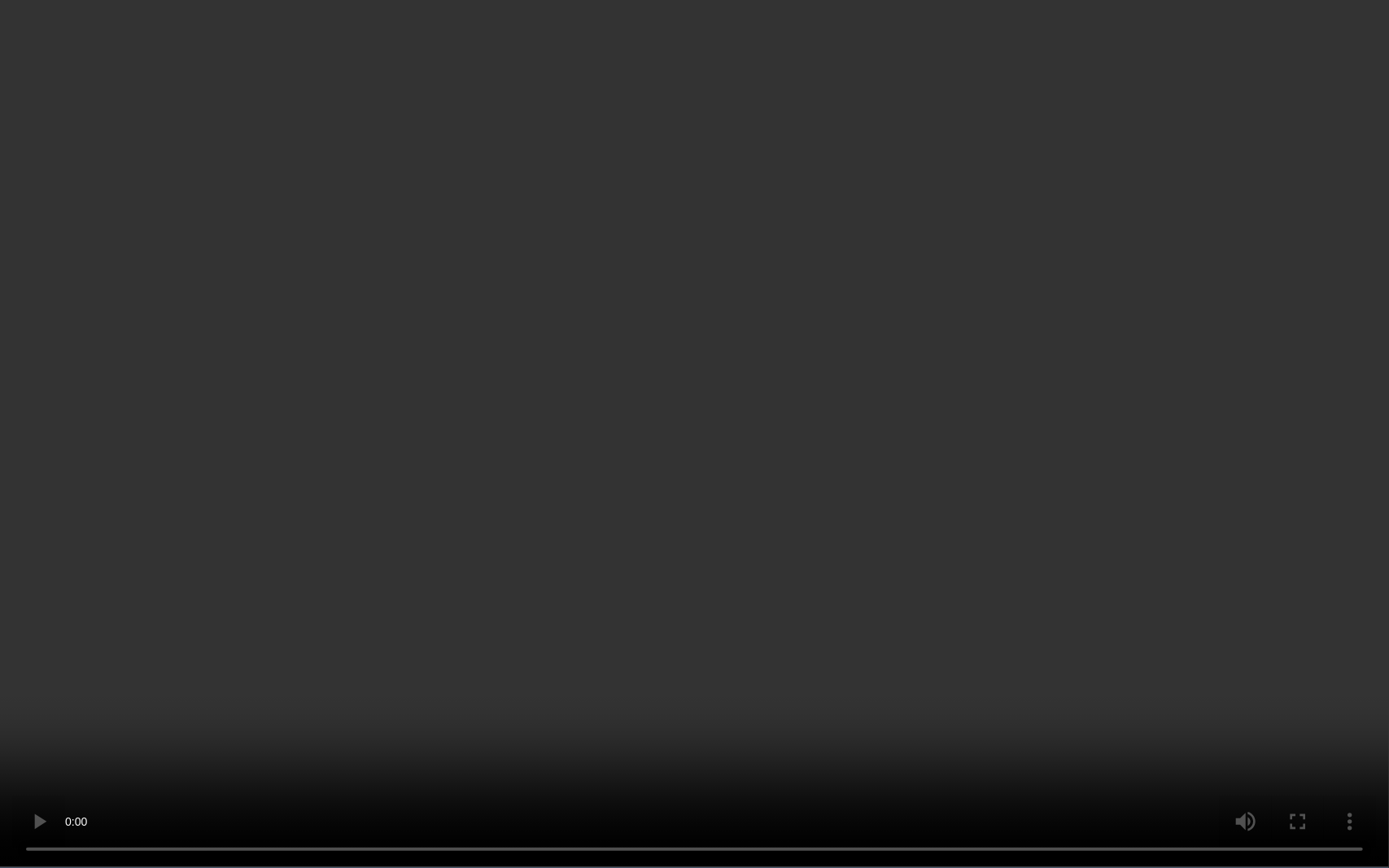
click at [633, 695] on video at bounding box center [694, 434] width 1389 height 868
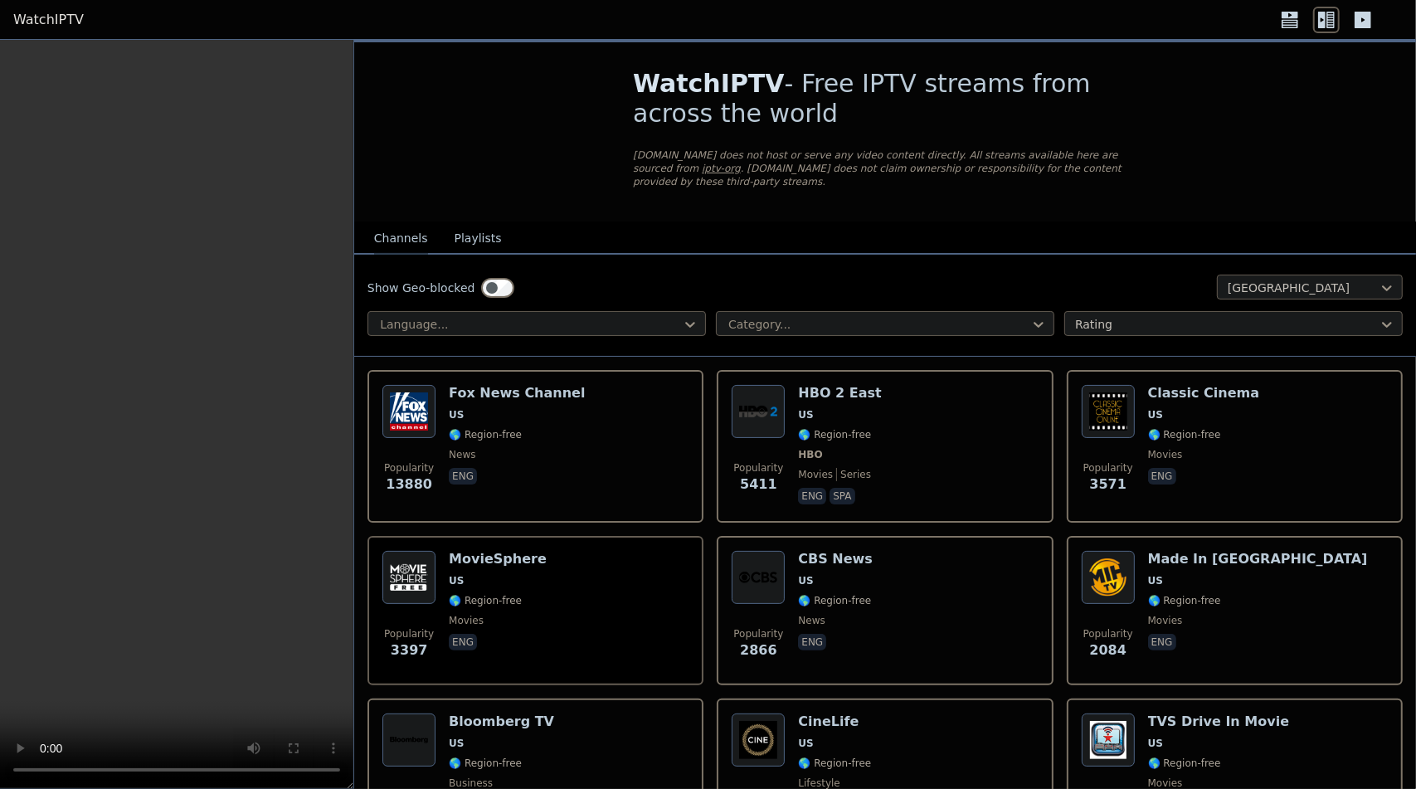
click at [153, 424] on video at bounding box center [176, 414] width 353 height 749
click at [186, 448] on video at bounding box center [176, 414] width 353 height 749
click at [1288, 28] on icon at bounding box center [1290, 20] width 27 height 27
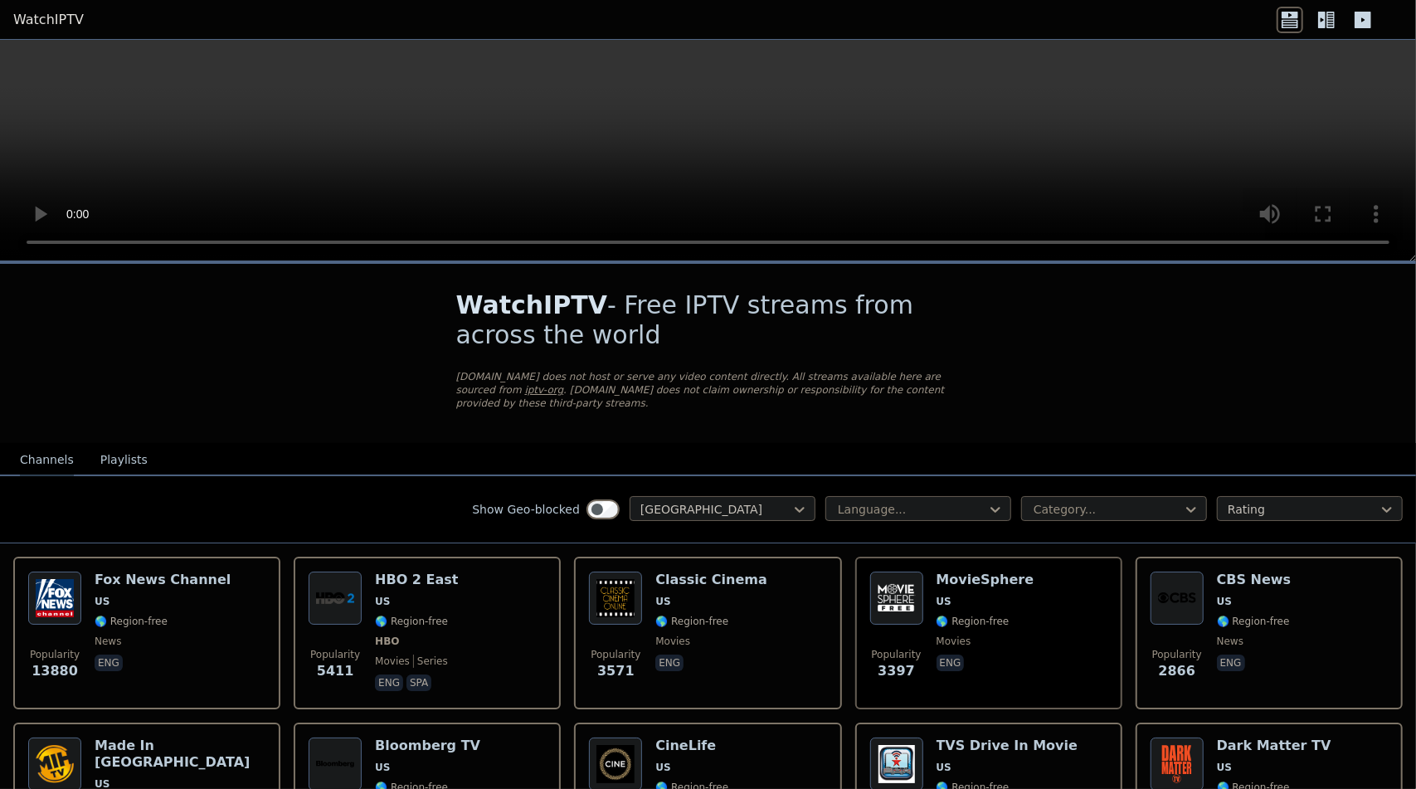
click at [1353, 21] on icon at bounding box center [1363, 20] width 27 height 27
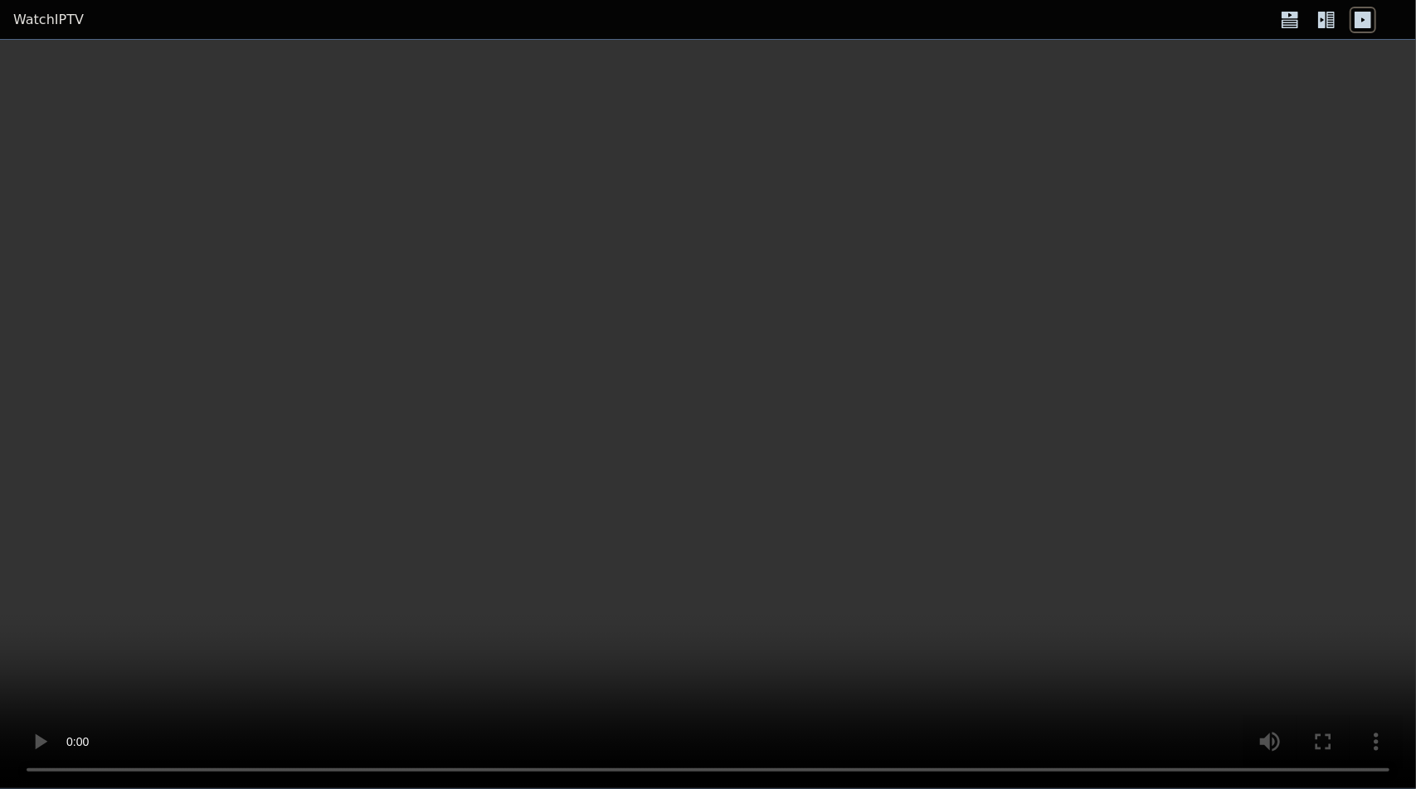
click at [1332, 16] on icon at bounding box center [1327, 20] width 27 height 27
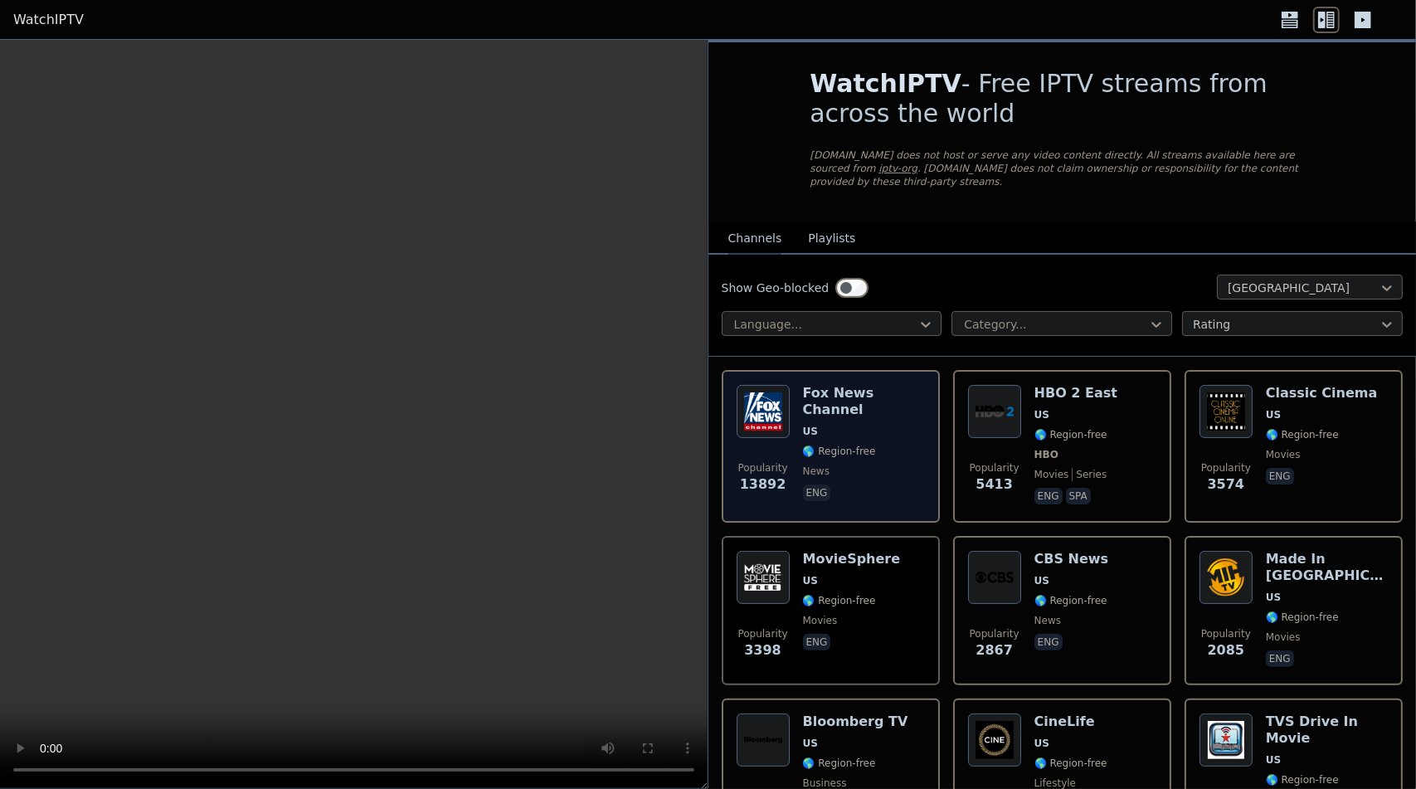
click at [935, 441] on div "Popularity 13892 [PERSON_NAME] US 🌎 Region-free news eng" at bounding box center [831, 446] width 218 height 153
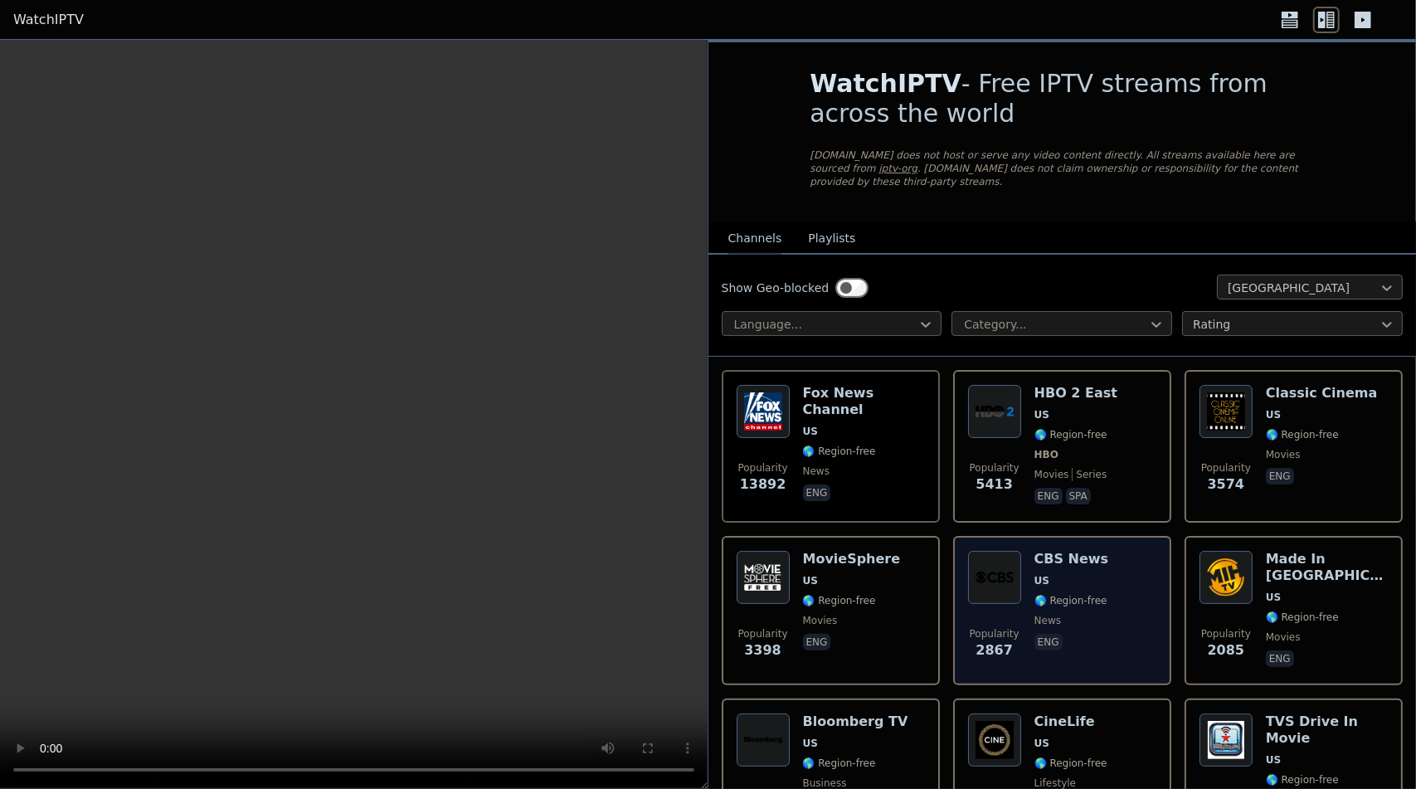
click at [1104, 630] on div "Popularity 2867 CBS News US 🌎 Region-free news eng" at bounding box center [1062, 610] width 188 height 119
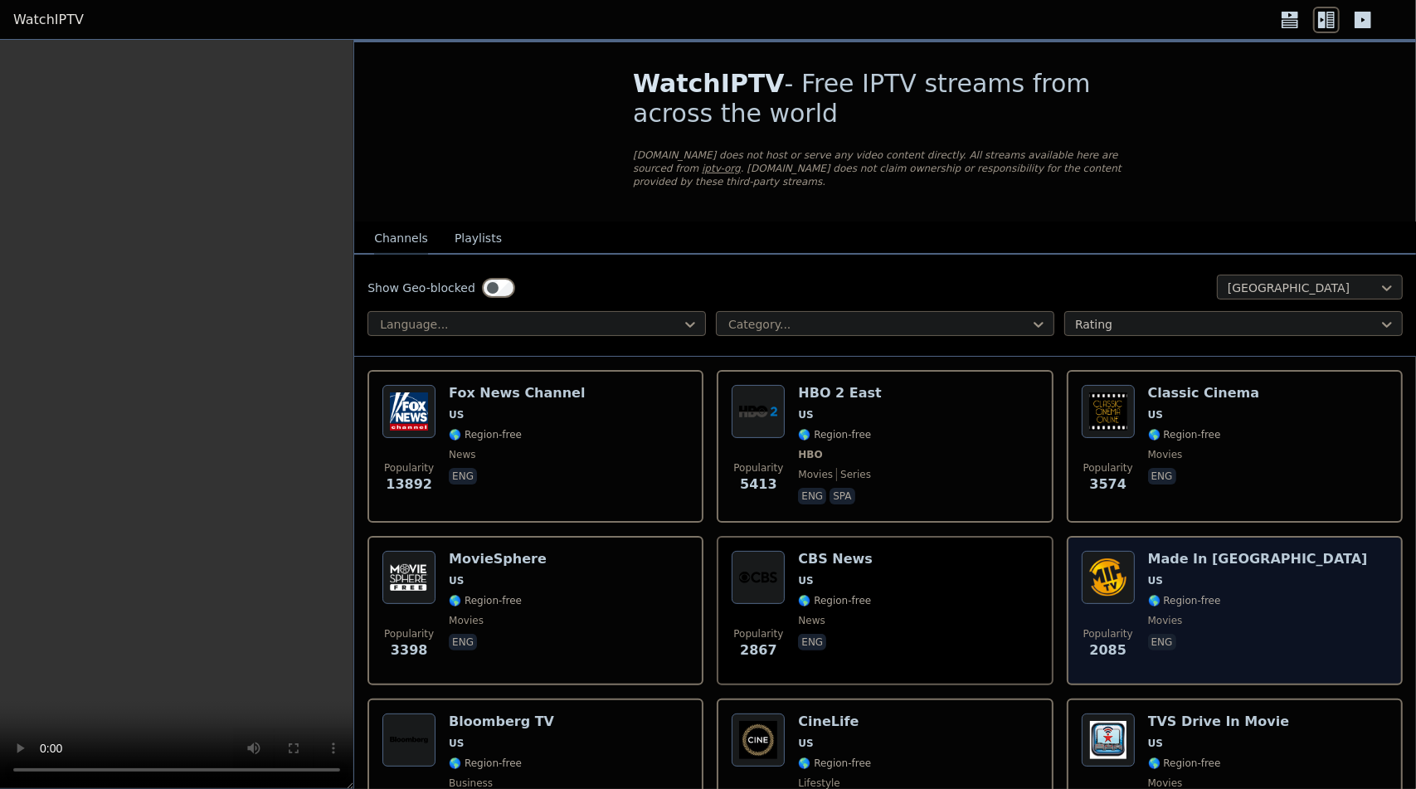
click at [1215, 631] on div "Made In [GEOGRAPHIC_DATA] [GEOGRAPHIC_DATA] 🌎 Region-free movies eng" at bounding box center [1258, 610] width 220 height 119
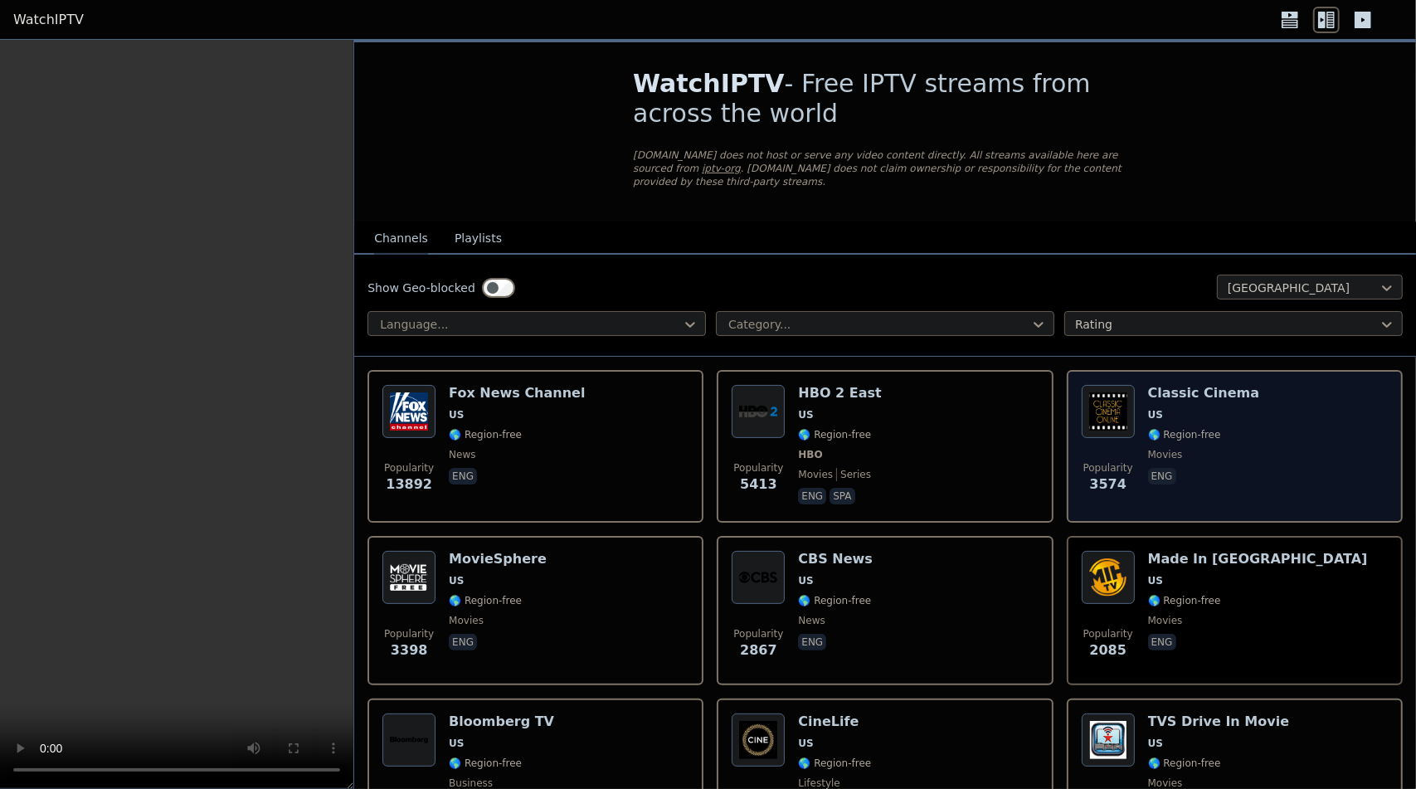
click at [1239, 482] on div "Popularity 3574 Classic Cinema US 🌎 Region-free movies eng" at bounding box center [1235, 446] width 306 height 123
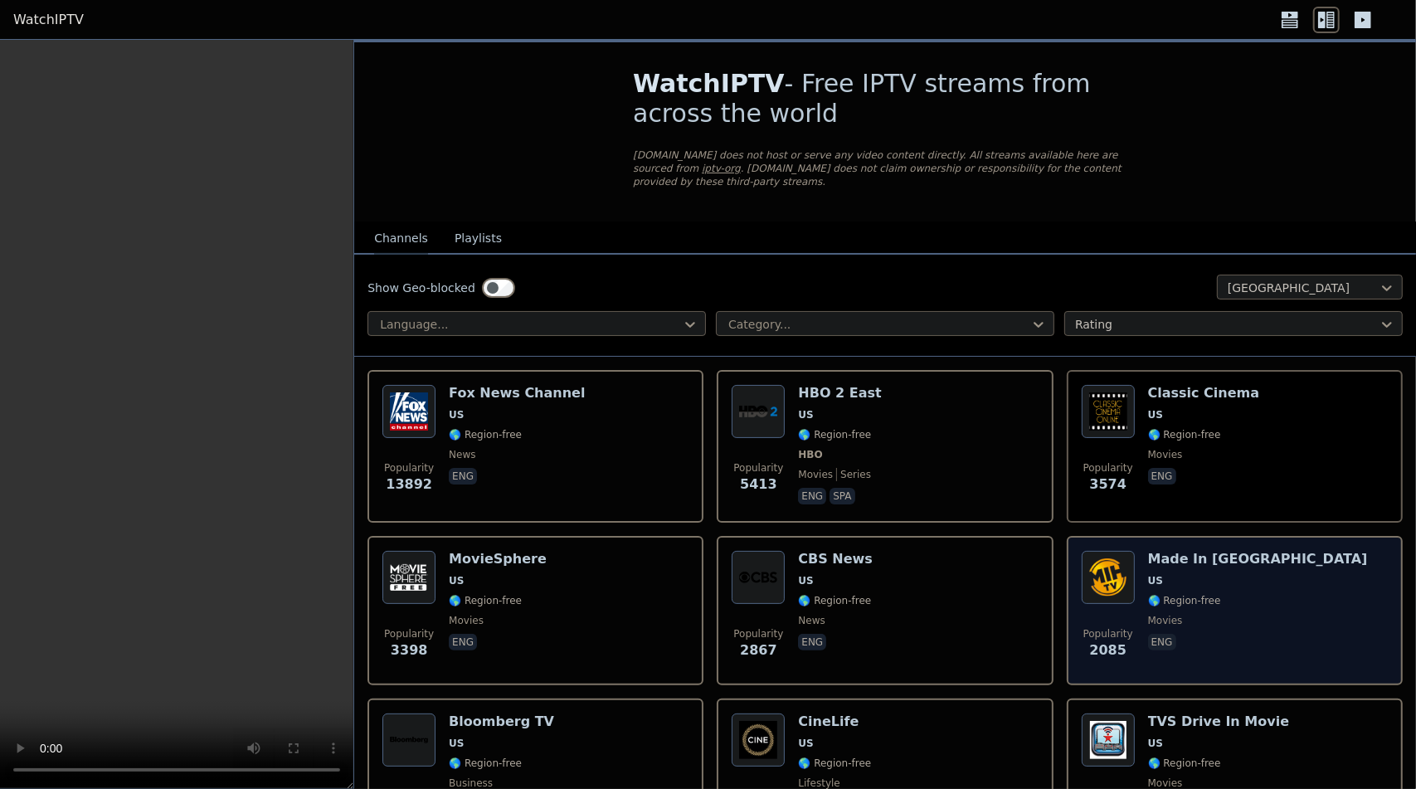
click at [1240, 601] on span "🌎 Region-free" at bounding box center [1258, 600] width 220 height 13
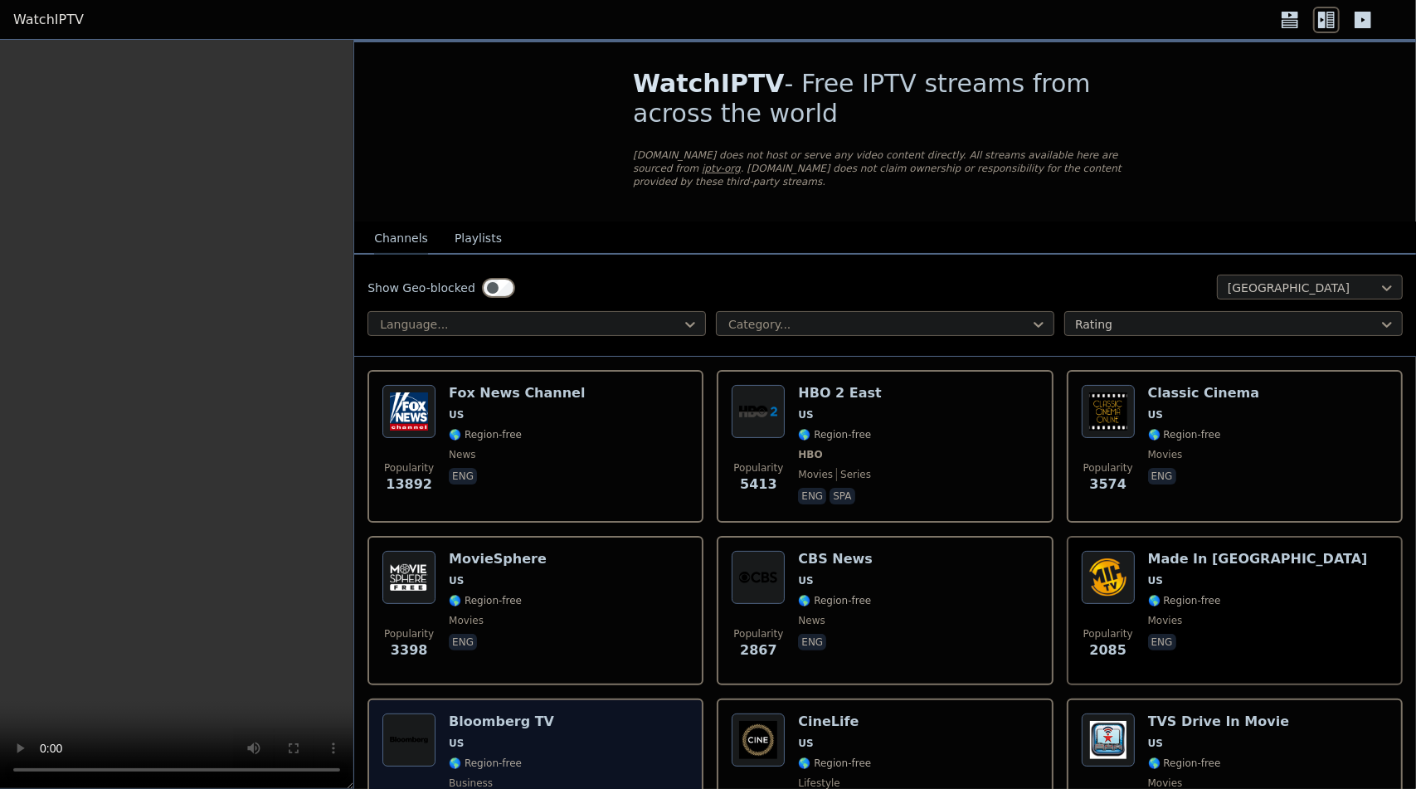
click at [511, 724] on h6 "Bloomberg TV" at bounding box center [501, 722] width 105 height 17
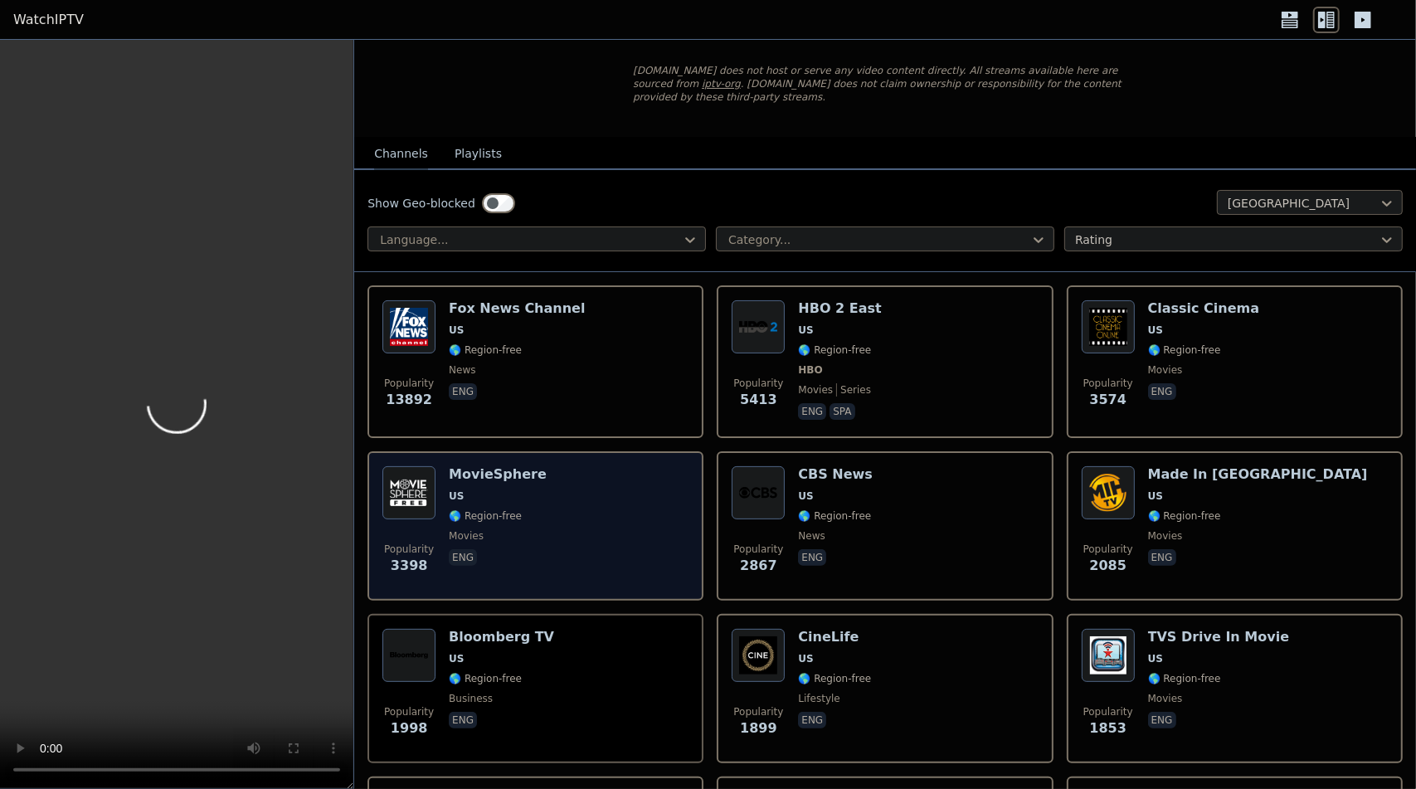
scroll to position [166, 0]
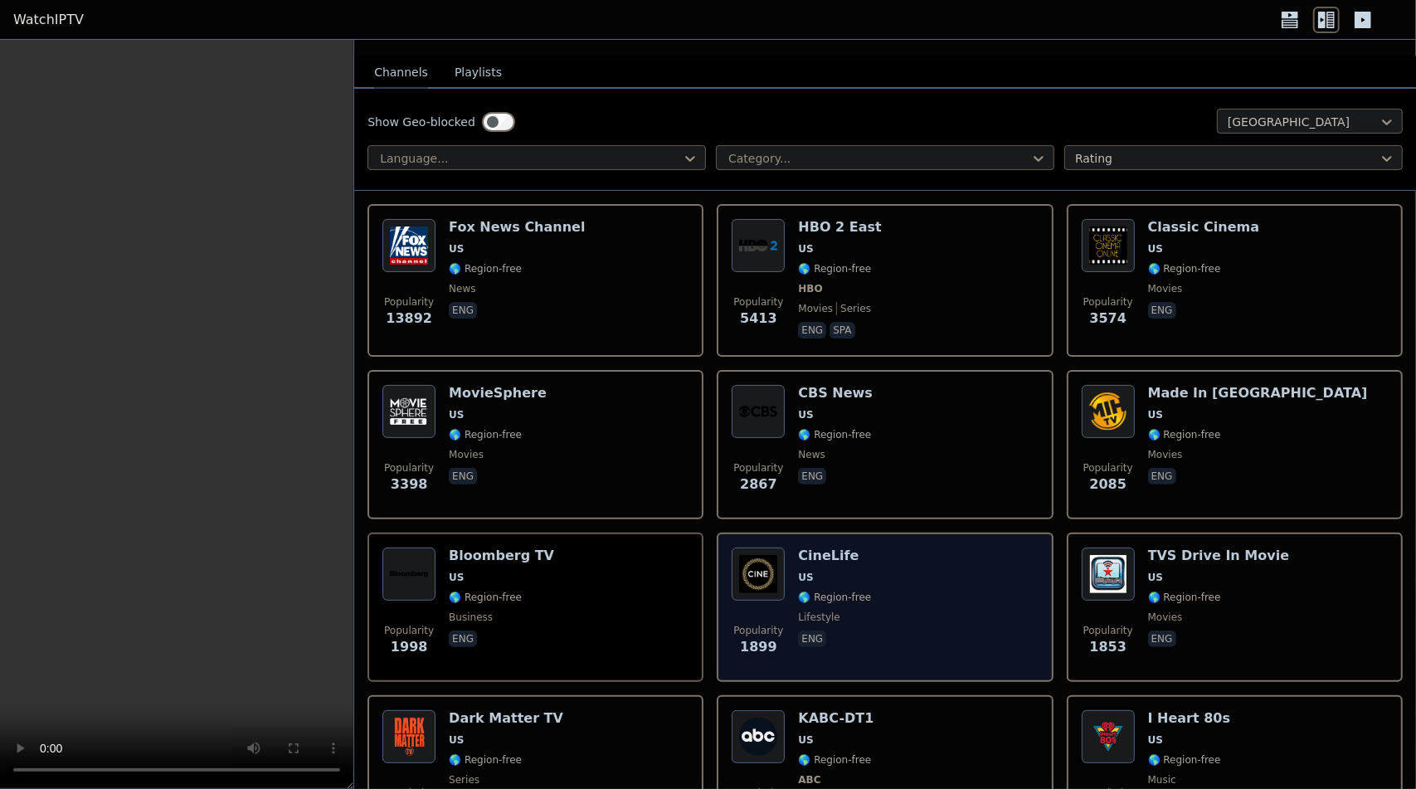
click at [946, 617] on div "Popularity 1899 CineLife [GEOGRAPHIC_DATA] 🌎 Region-free lifestyle eng" at bounding box center [885, 607] width 306 height 119
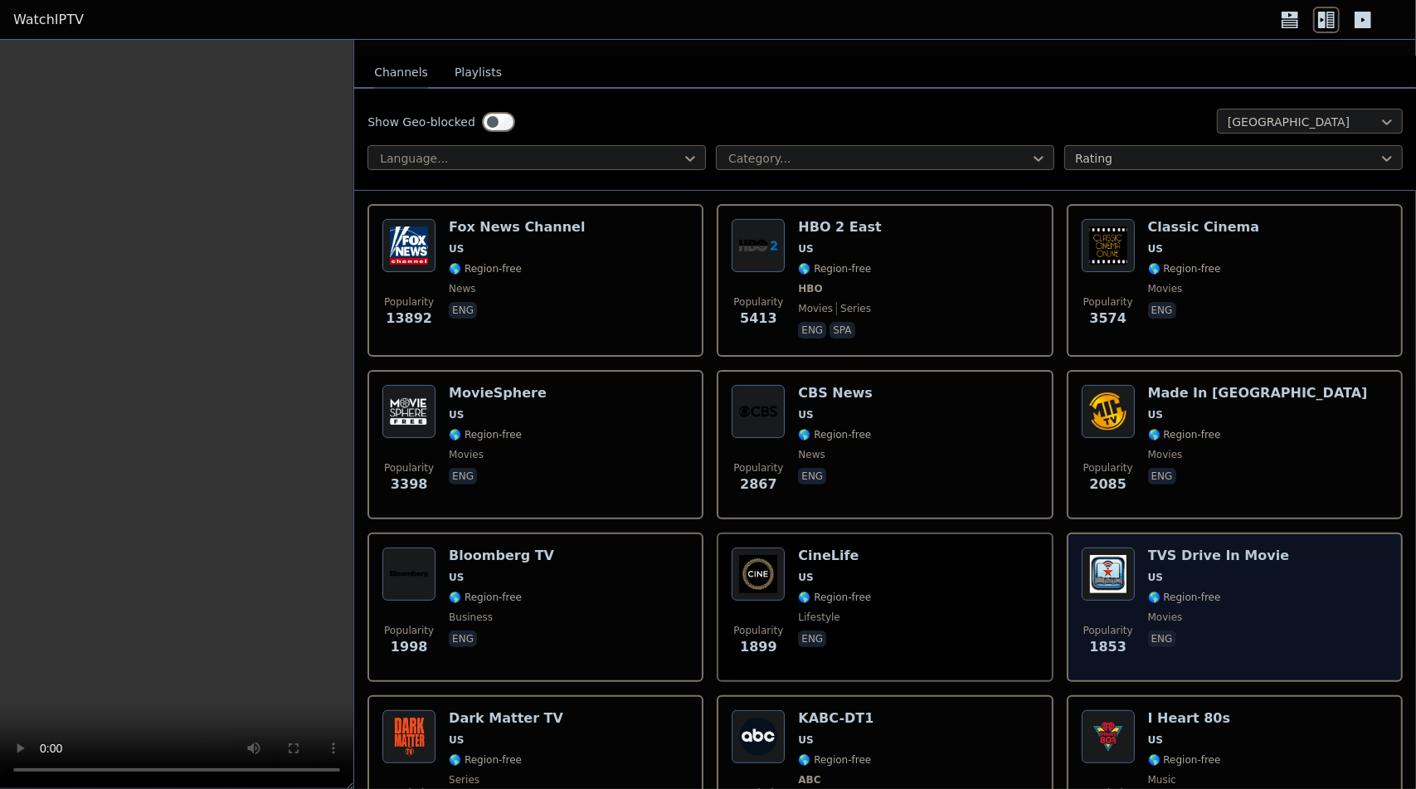
click at [1279, 615] on div "Popularity 1853 TVS Drive In Movie US 🌎 Region-free movies eng" at bounding box center [1235, 607] width 306 height 119
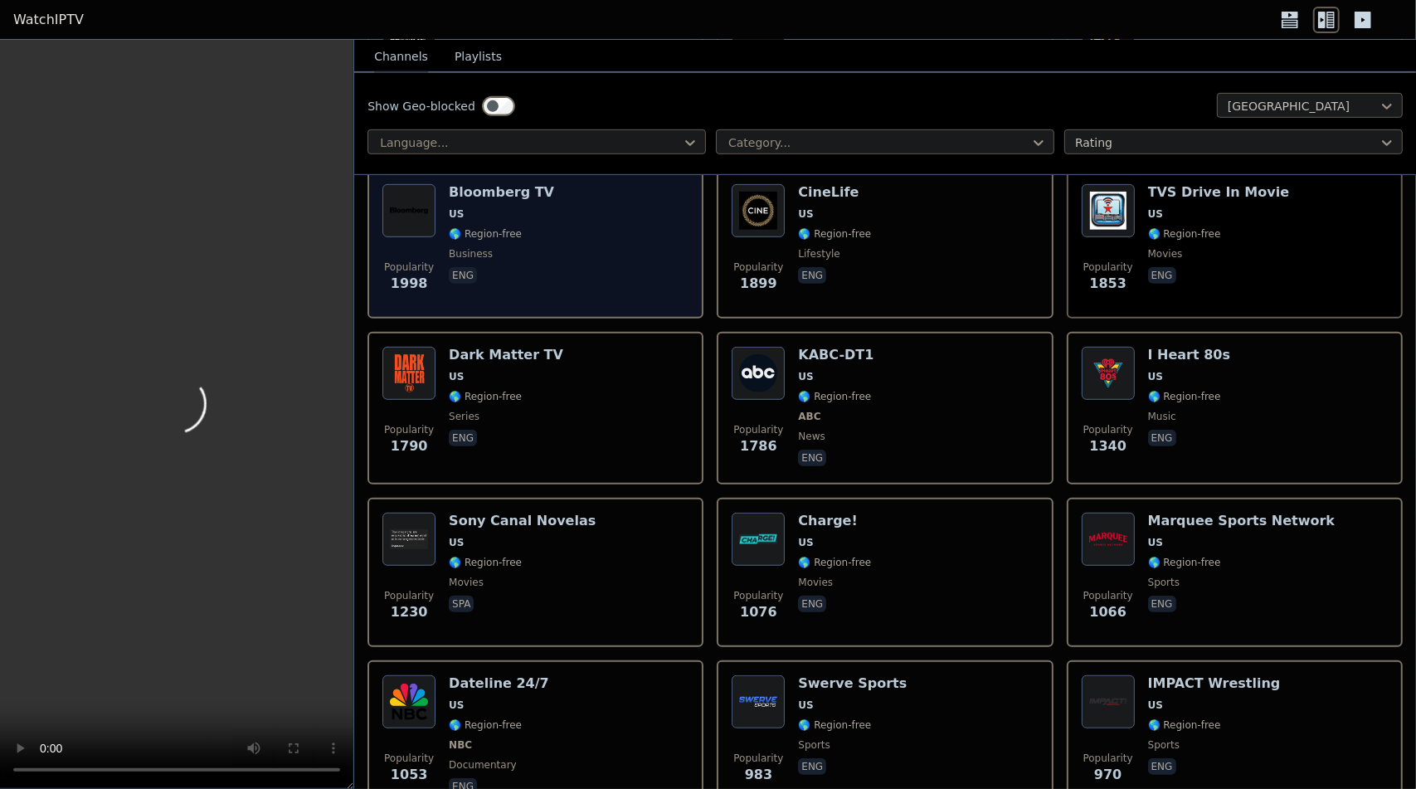
scroll to position [581, 0]
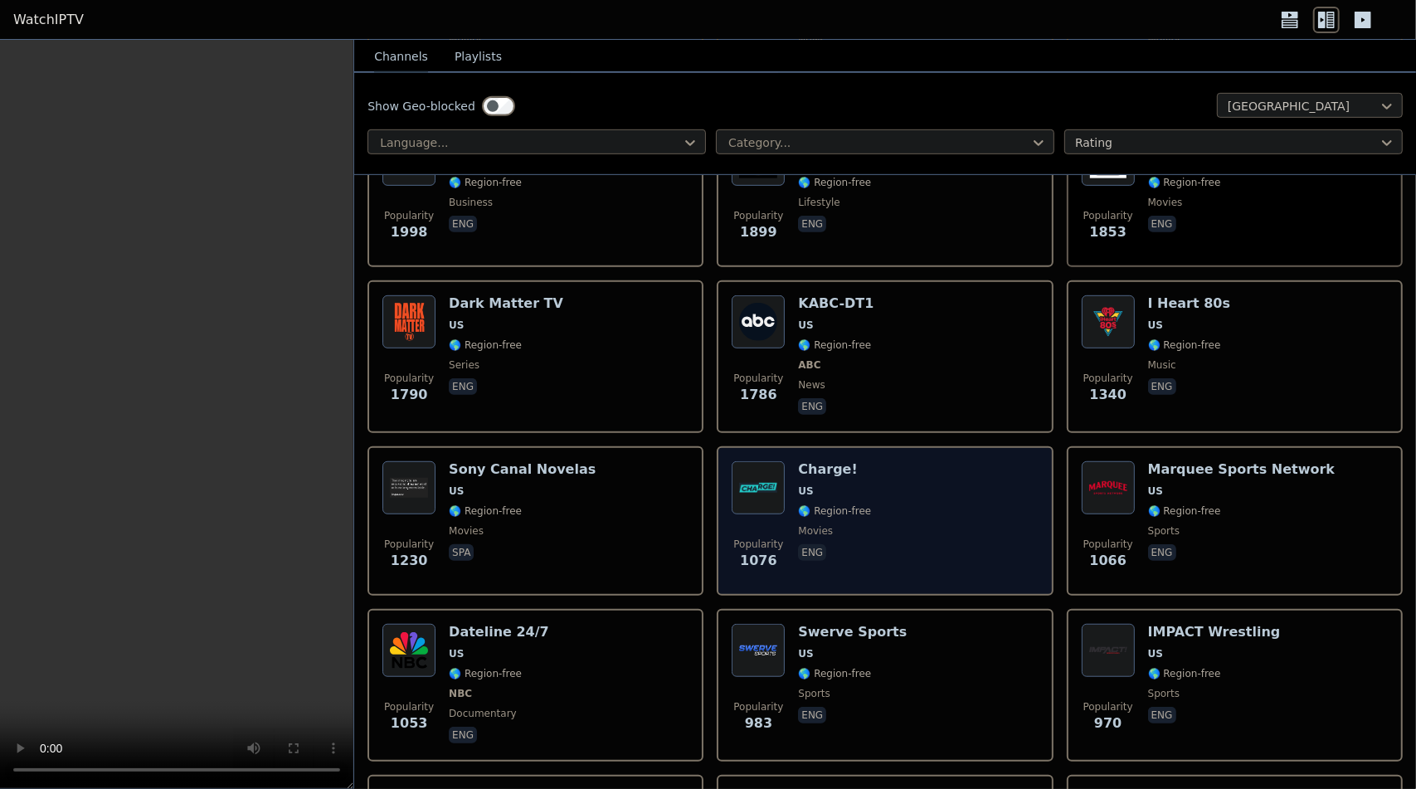
click at [902, 560] on div "Popularity 1076 Charge! US 🌎 Region-free movies eng" at bounding box center [885, 520] width 306 height 119
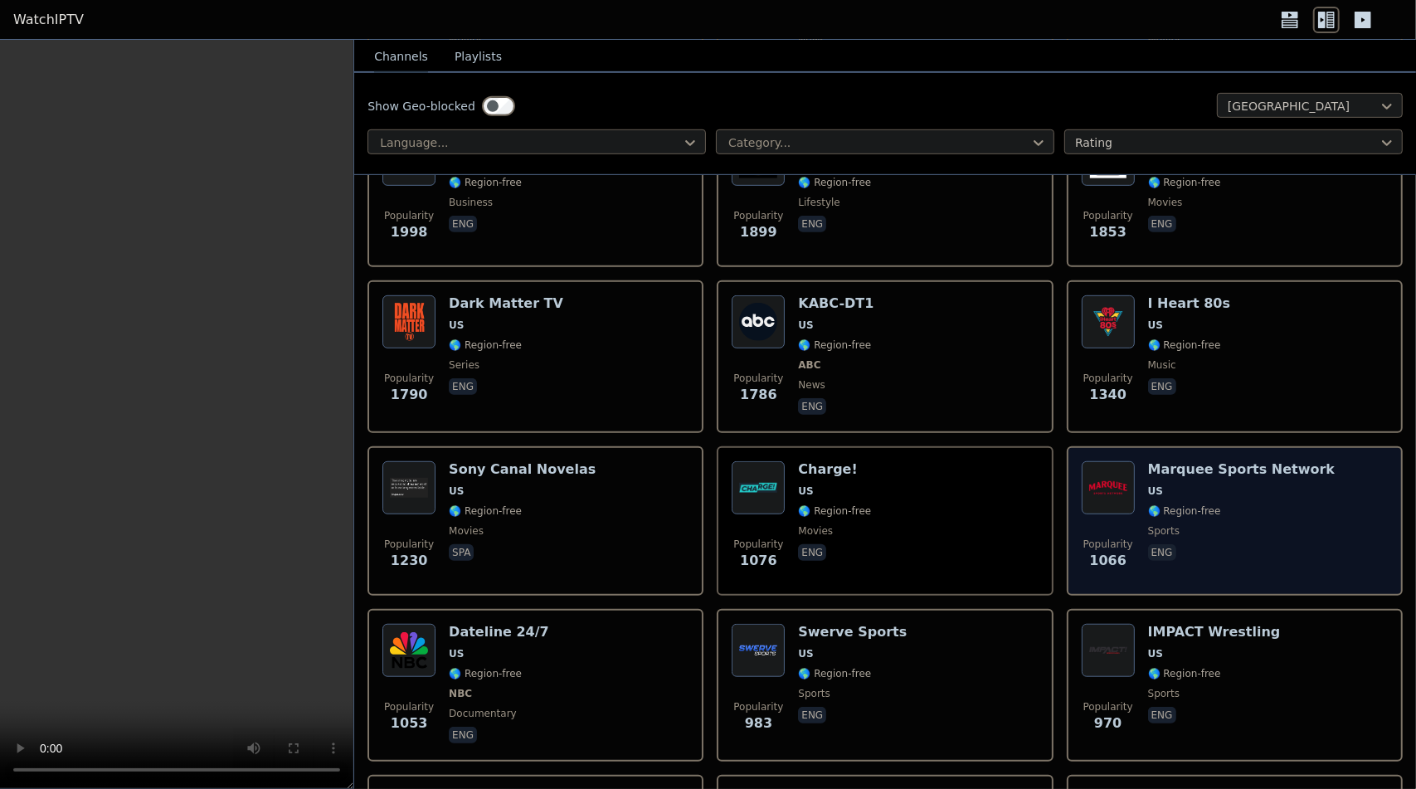
click at [1286, 508] on span "🌎 Region-free" at bounding box center [1242, 511] width 188 height 13
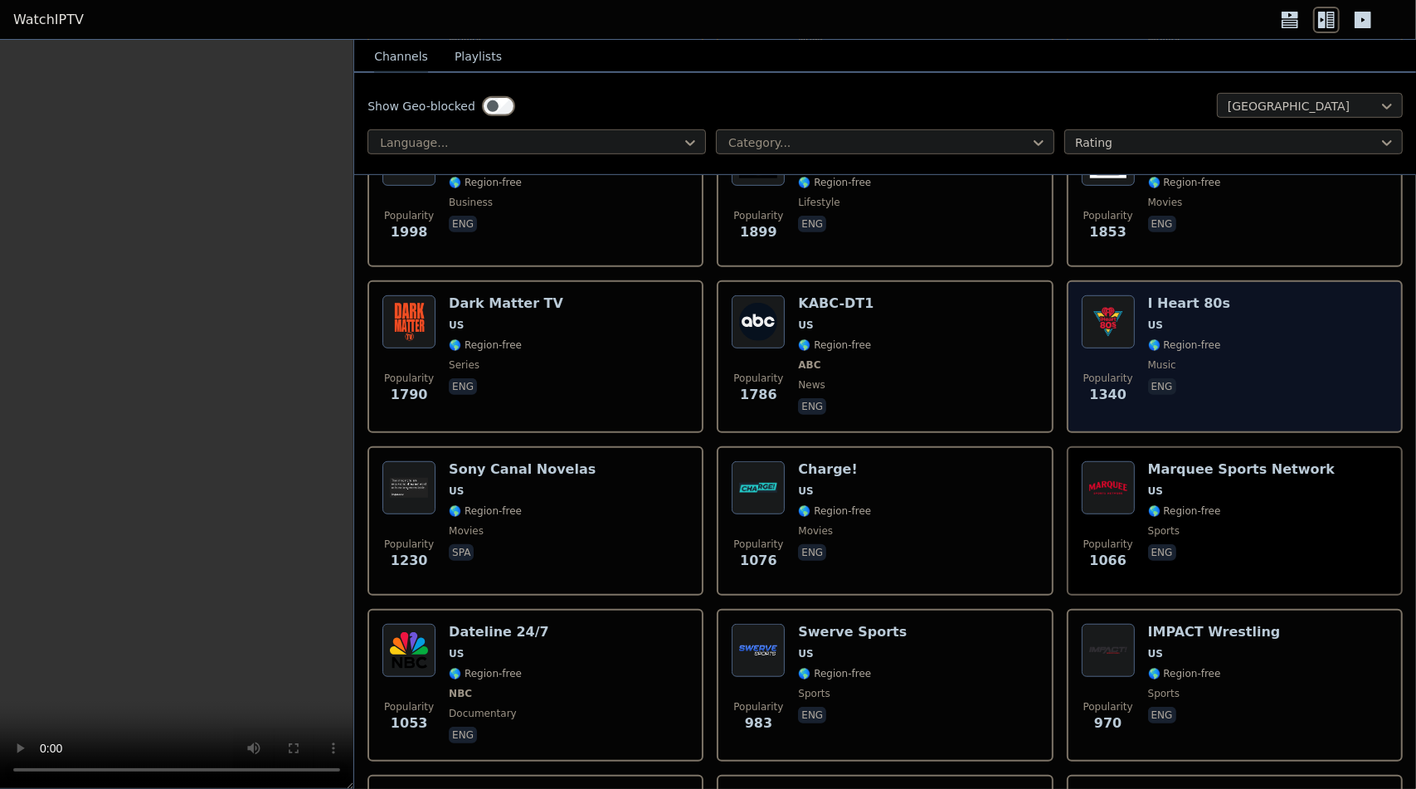
click at [1234, 373] on div "Popularity 1340 I Heart 80s US 🌎 Region-free music eng" at bounding box center [1235, 356] width 306 height 123
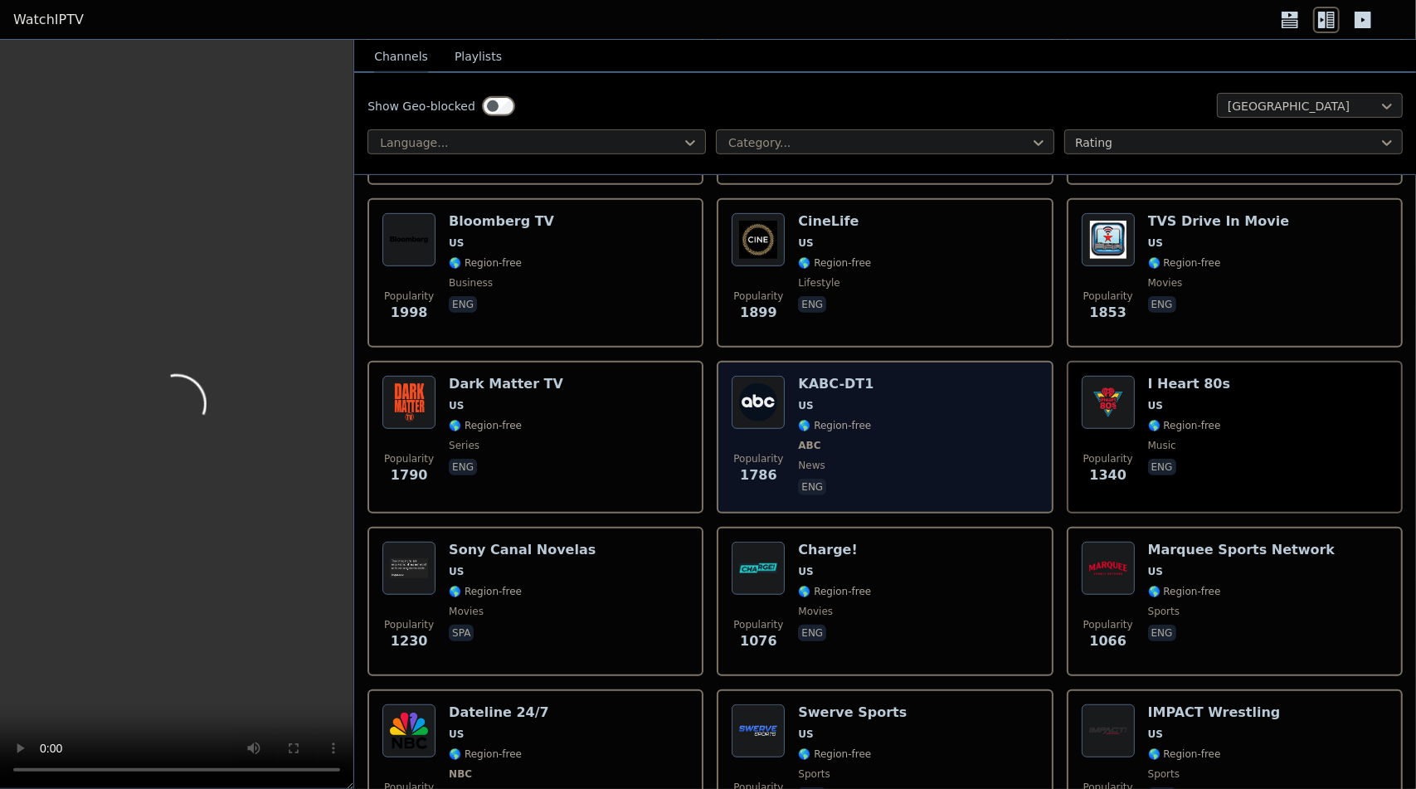
scroll to position [498, 0]
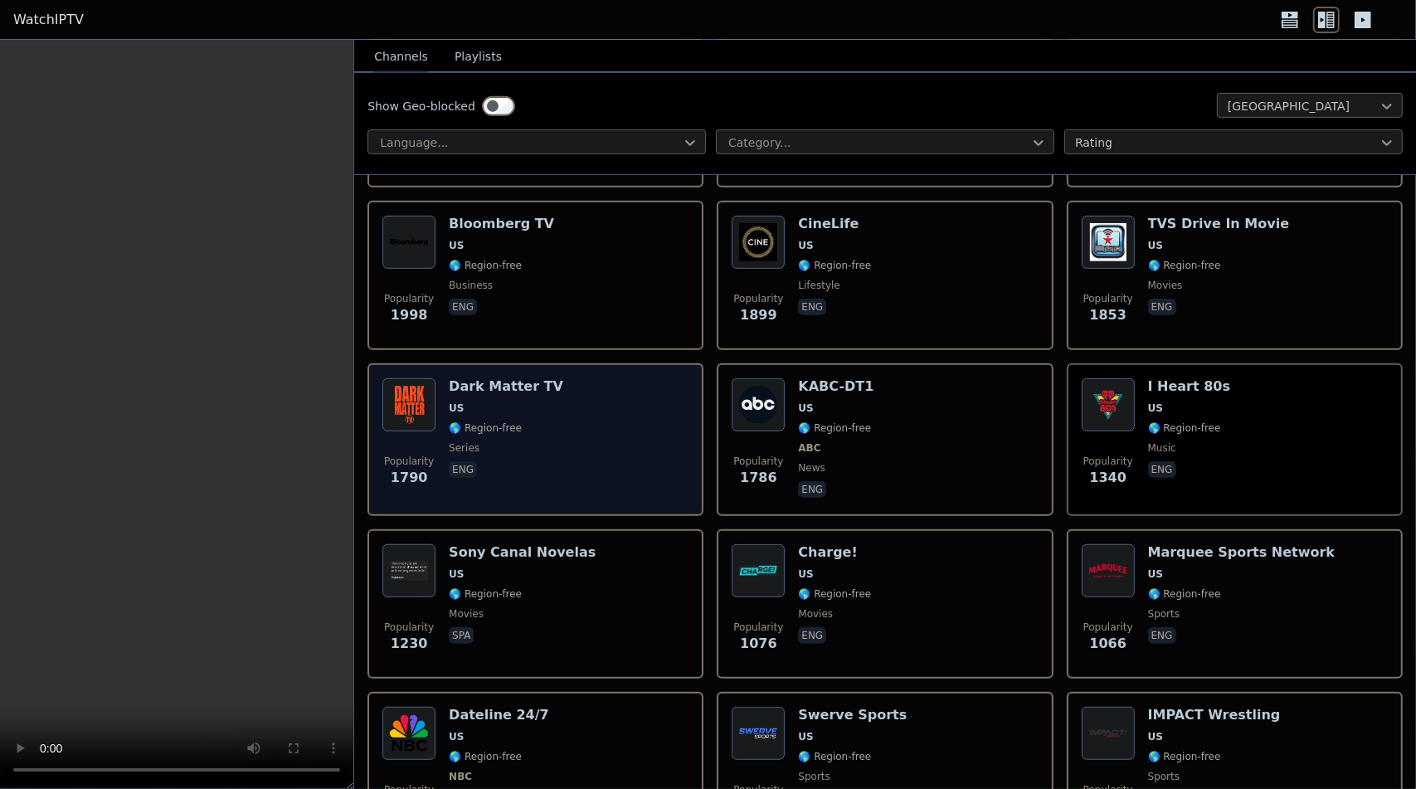
click at [652, 432] on div "Popularity 1790 Dark Matter TV US 🌎 Region-free series eng" at bounding box center [536, 439] width 306 height 123
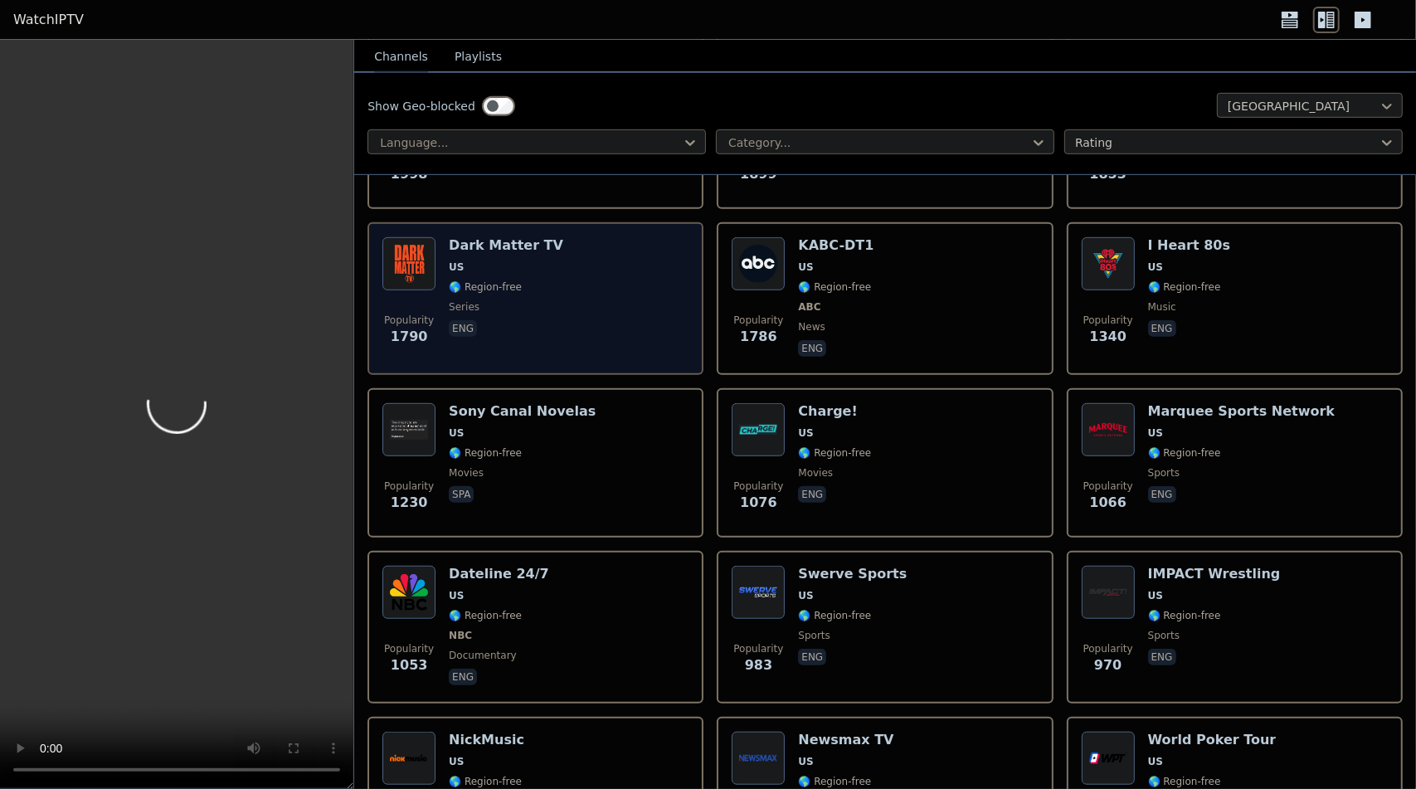
scroll to position [664, 0]
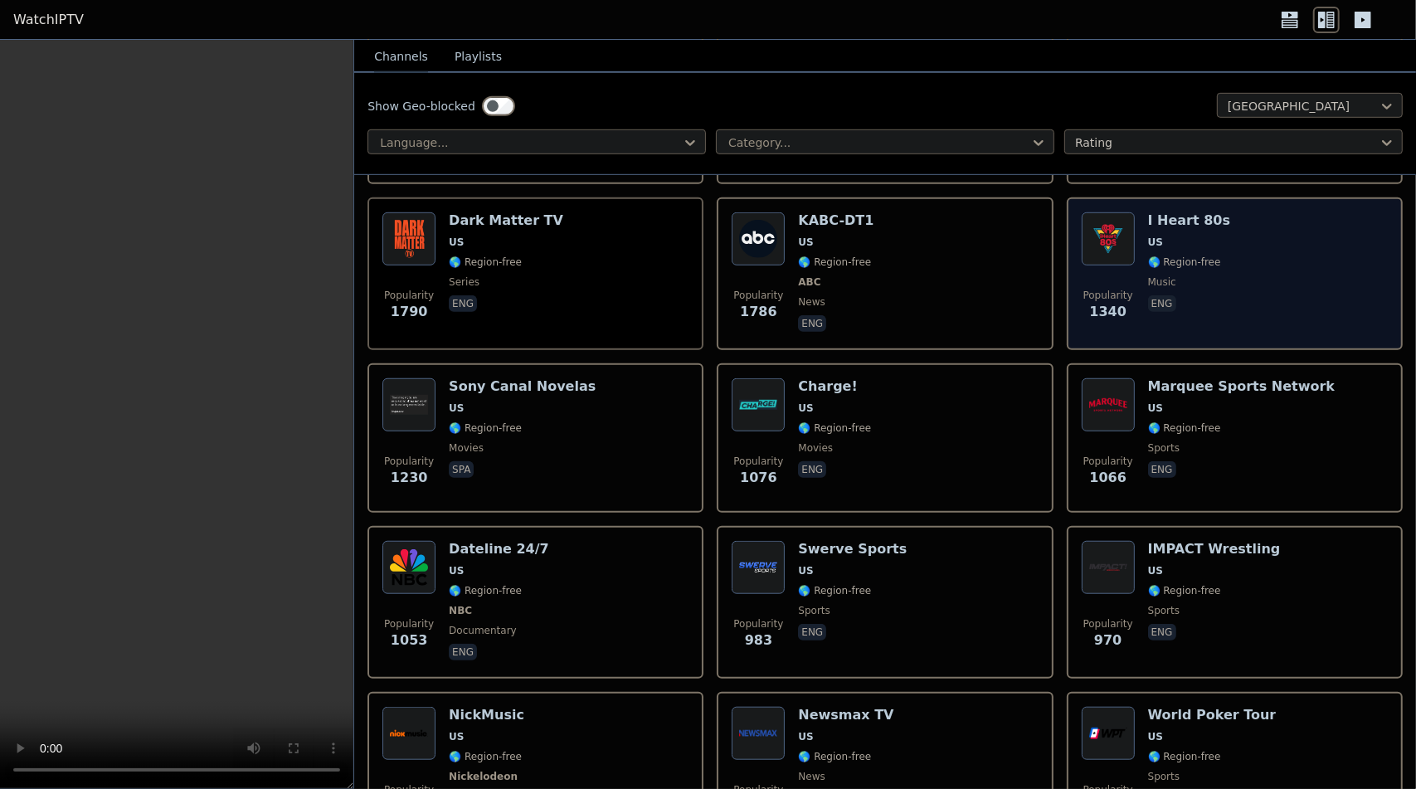
click at [1255, 277] on div "Popularity 1340 I Heart 80s US 🌎 Region-free music eng" at bounding box center [1235, 273] width 306 height 123
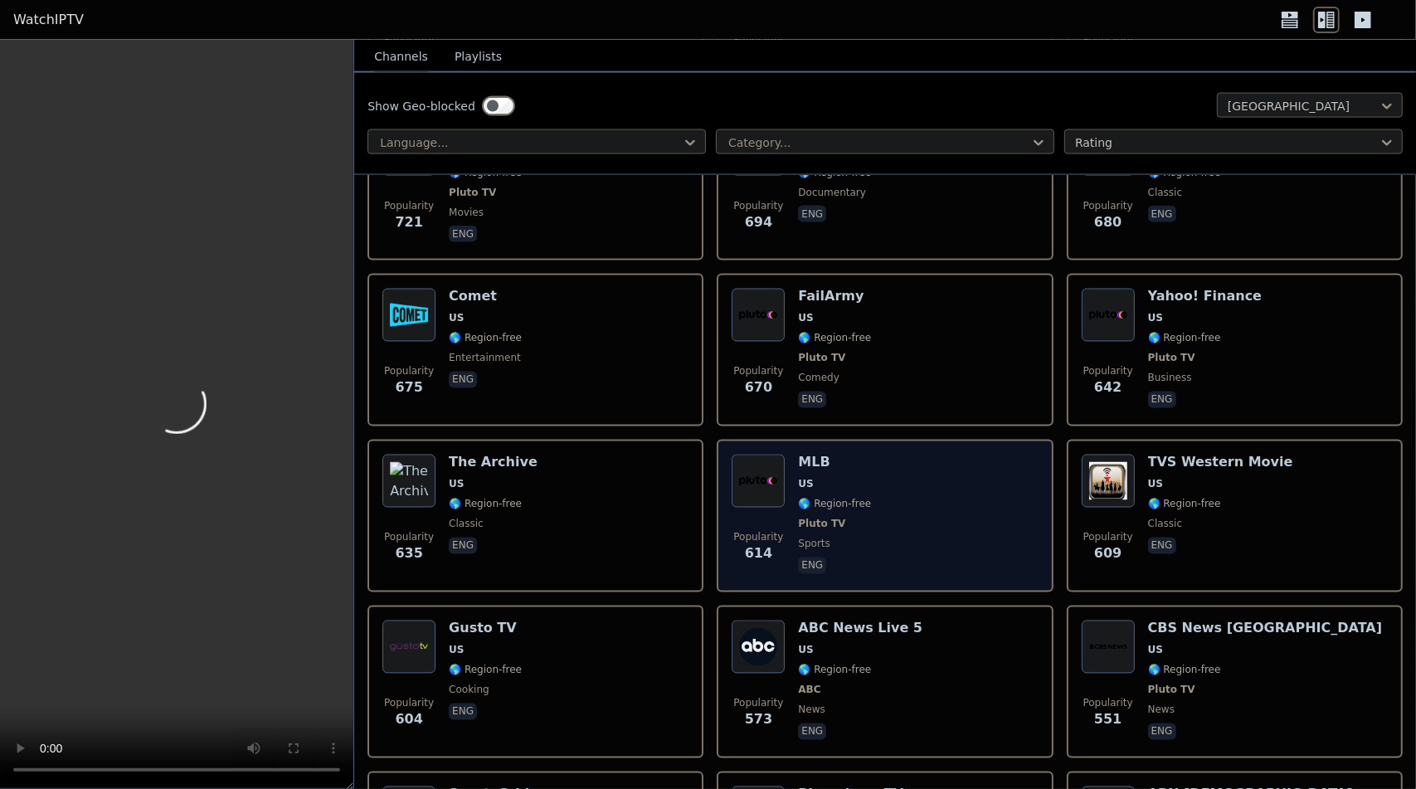
scroll to position [1909, 0]
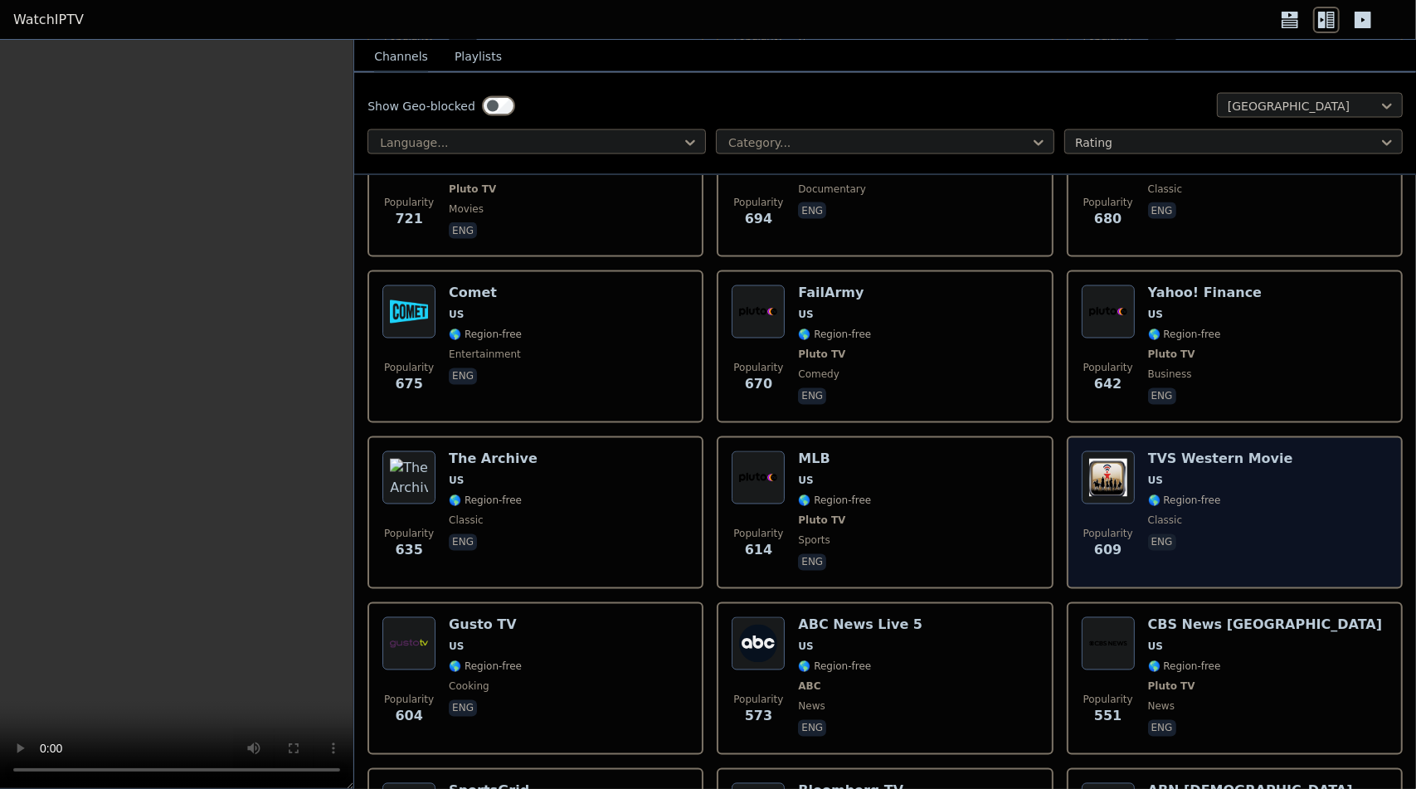
click at [1316, 514] on div "Popularity 609 TVS Western Movie US 🌎 Region-free classic eng" at bounding box center [1235, 512] width 306 height 123
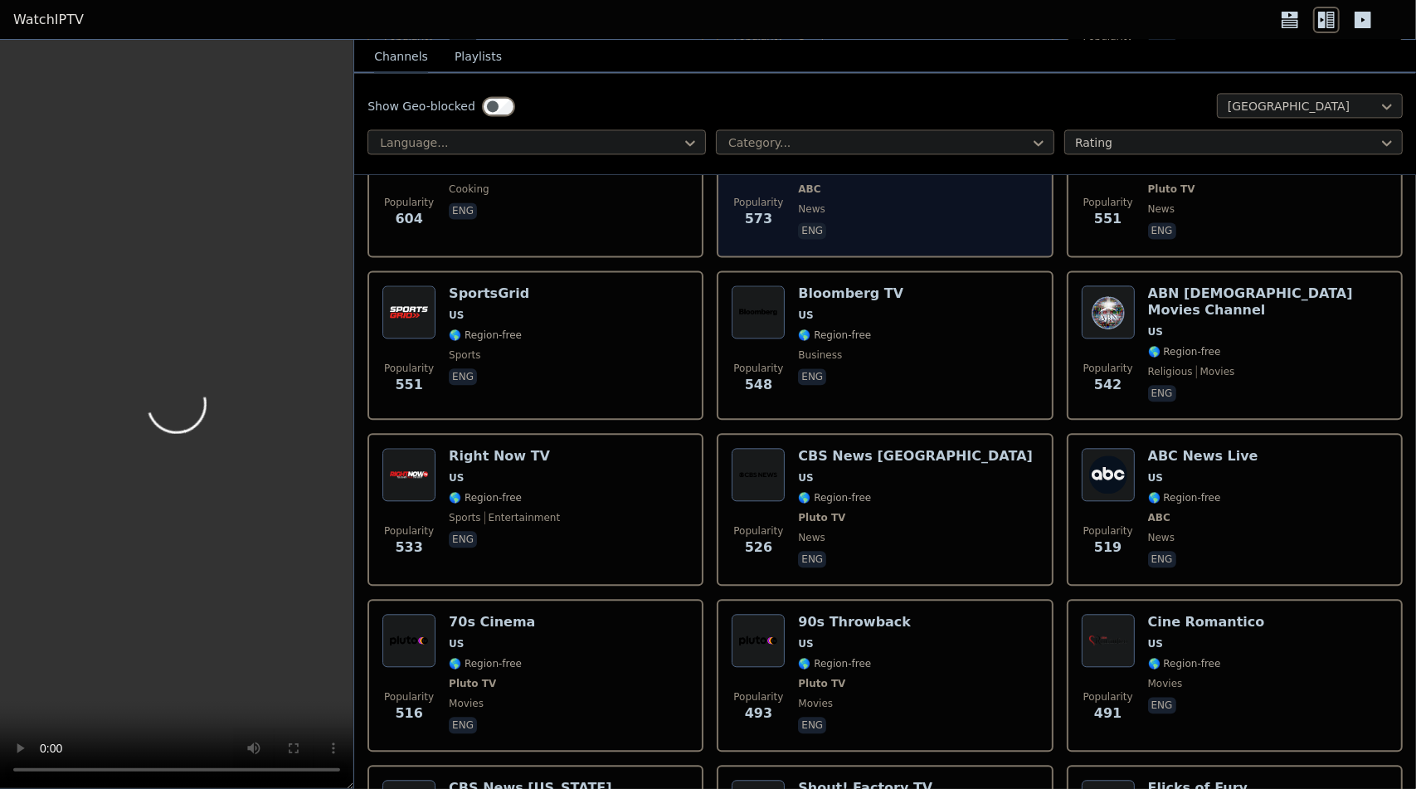
scroll to position [2572, 0]
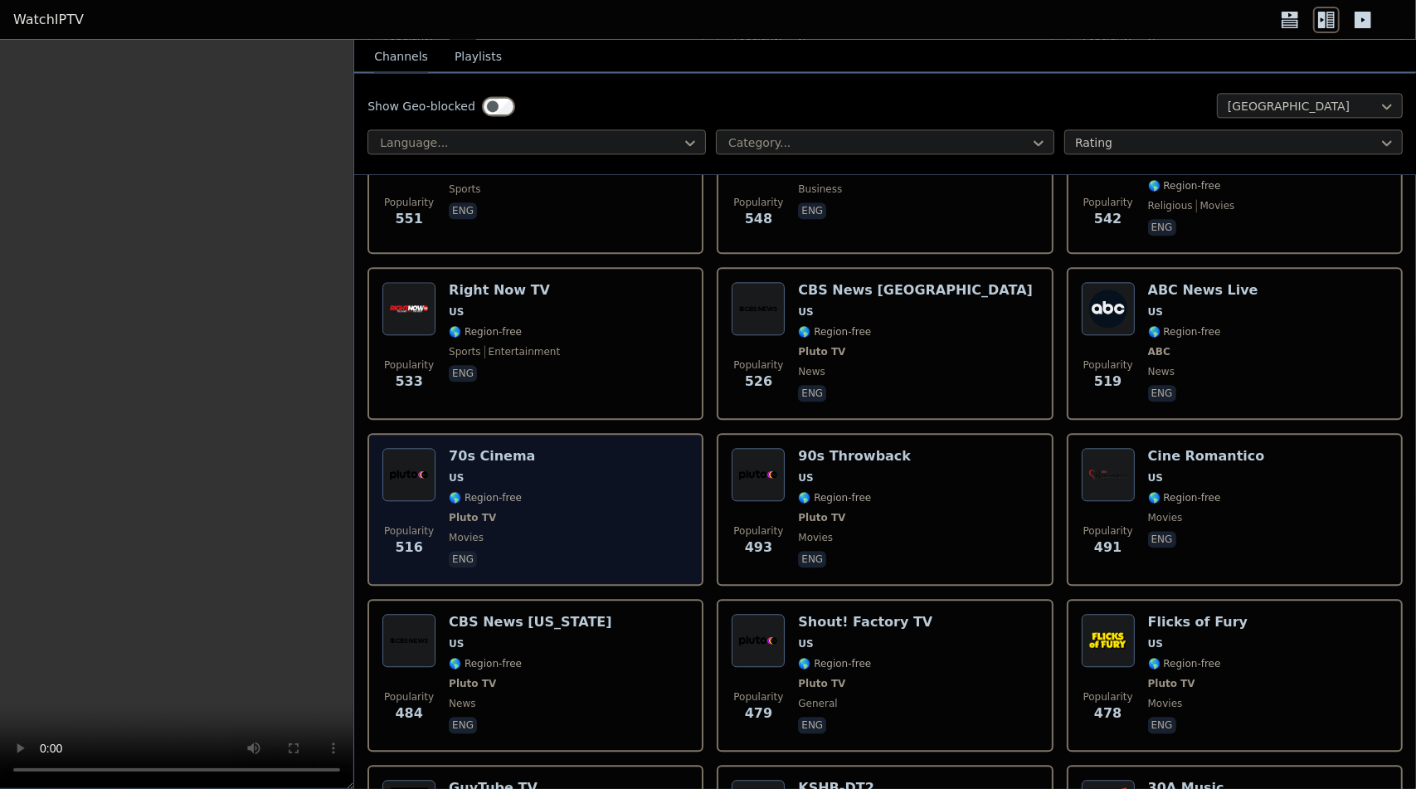
click at [601, 545] on div "Popularity 516 70s Cinema US 🌎 Region-free Pluto TV movies eng" at bounding box center [536, 509] width 306 height 123
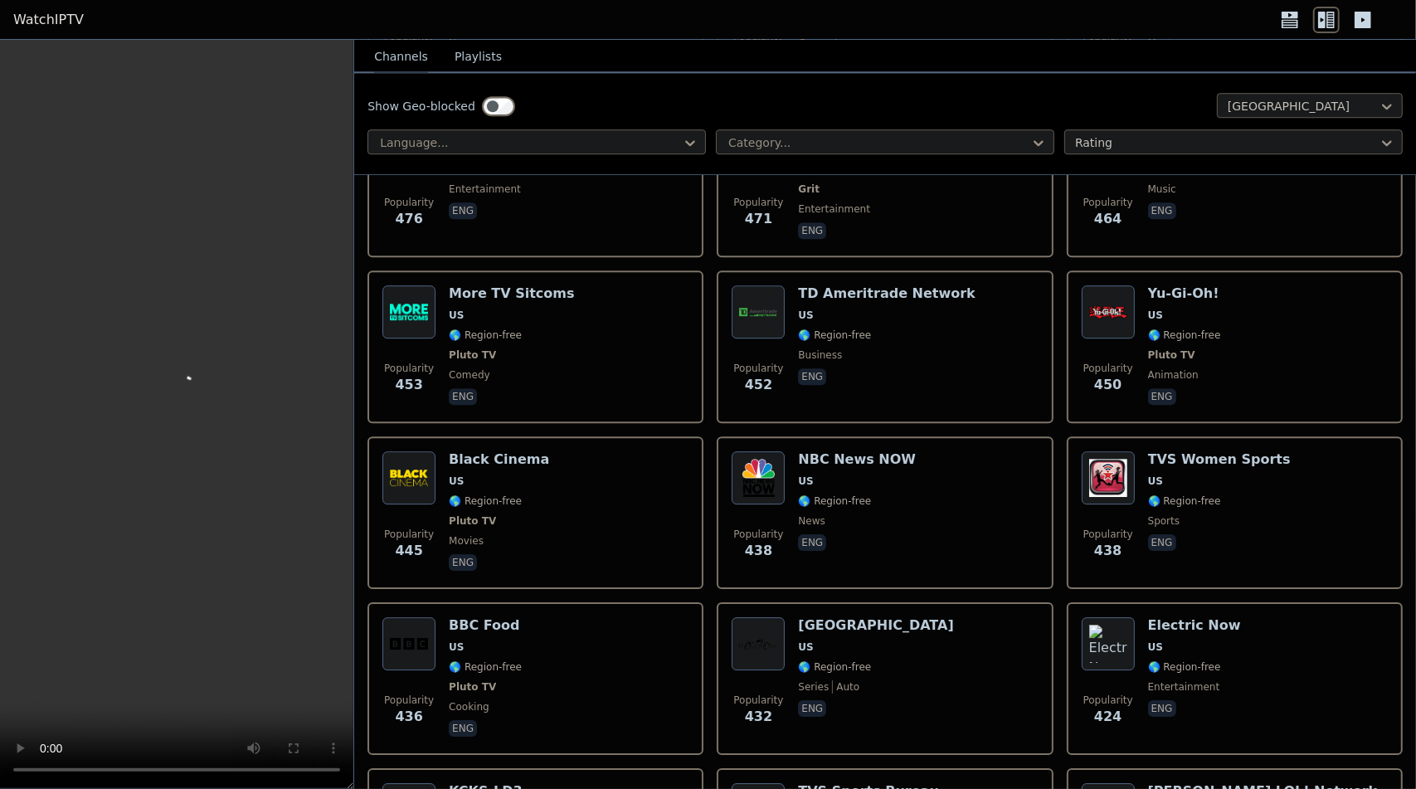
scroll to position [3236, 0]
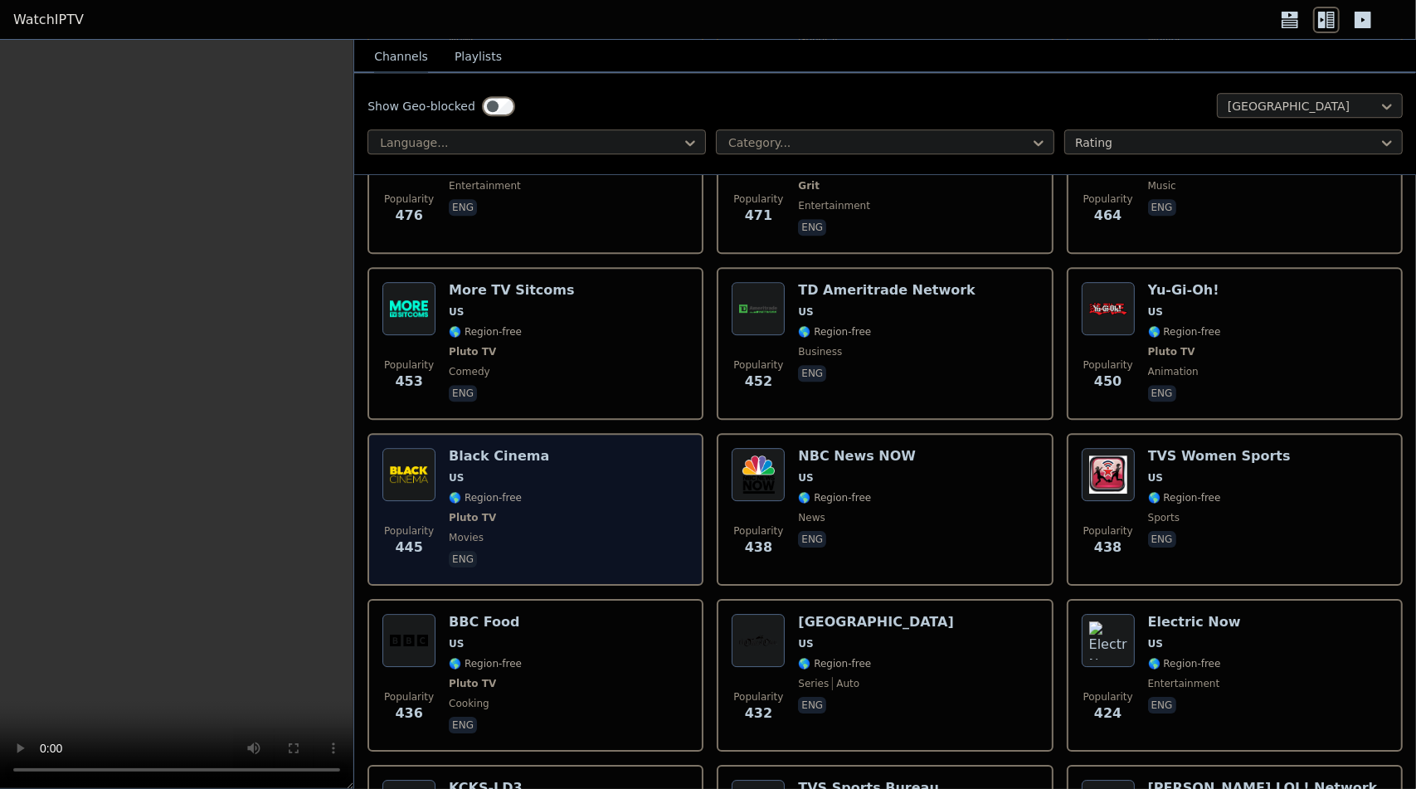
click at [501, 505] on div "Black Cinema US 🌎 Region-free Pluto TV movies eng" at bounding box center [499, 509] width 100 height 123
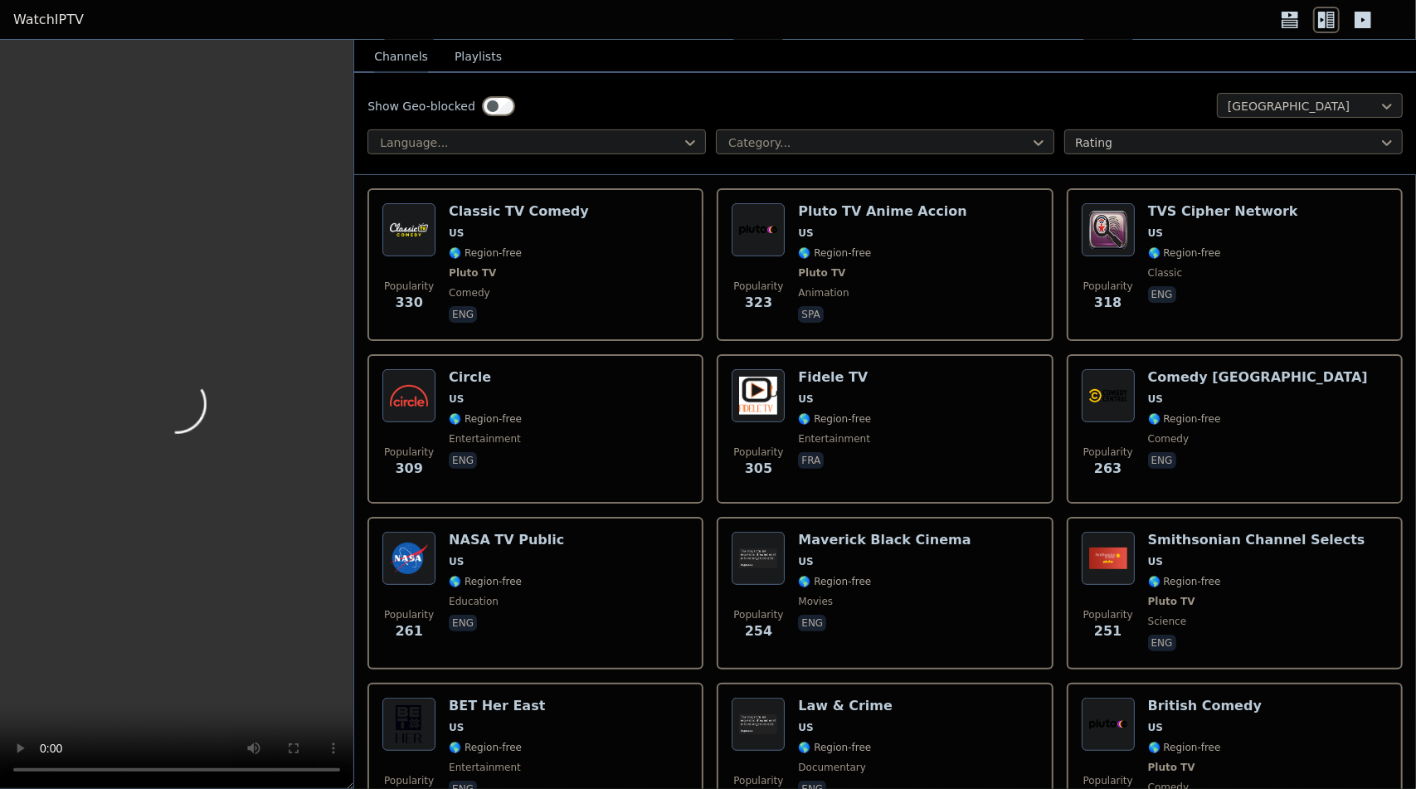
scroll to position [4481, 0]
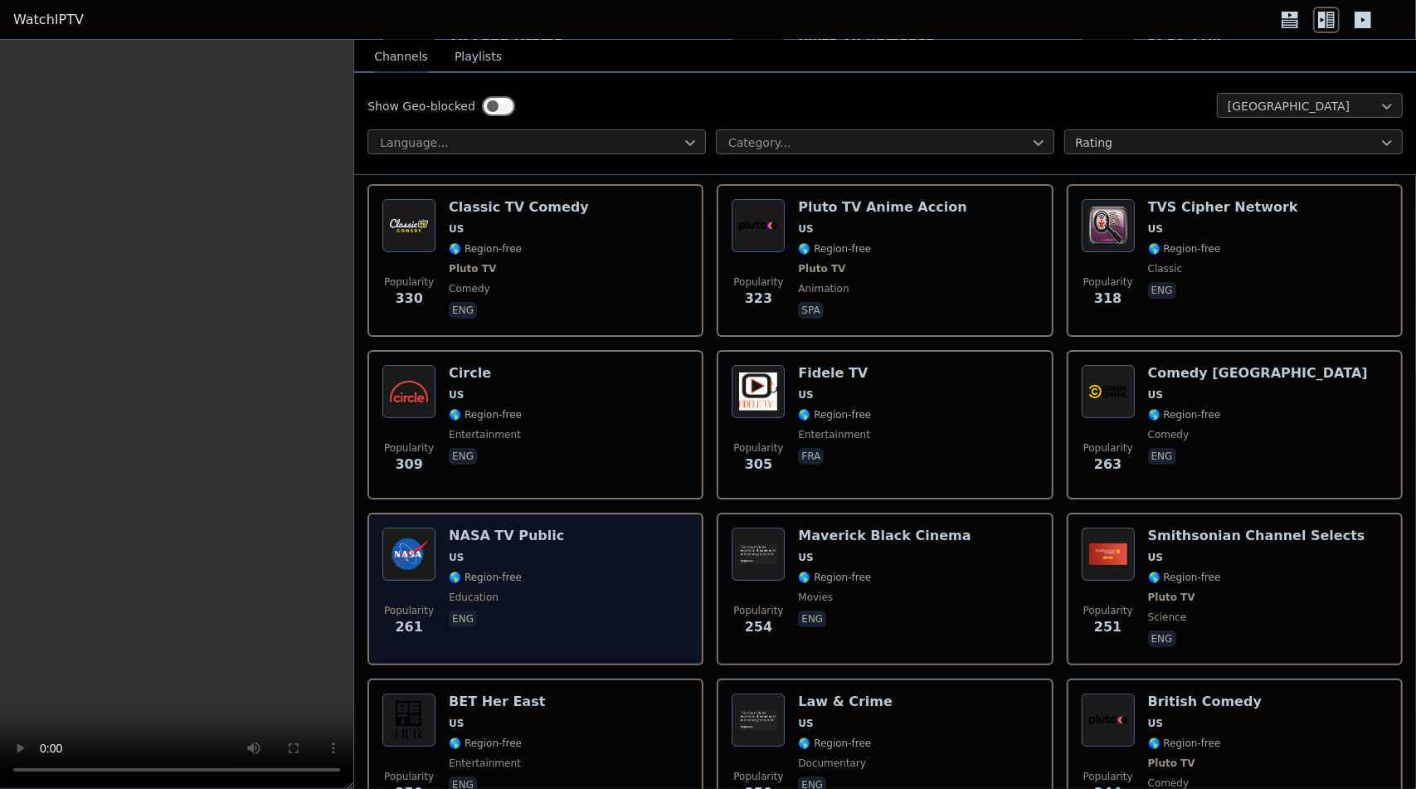
click at [624, 563] on div "Popularity 261 NASA TV Public US 🌎 Region-free education eng" at bounding box center [536, 589] width 306 height 123
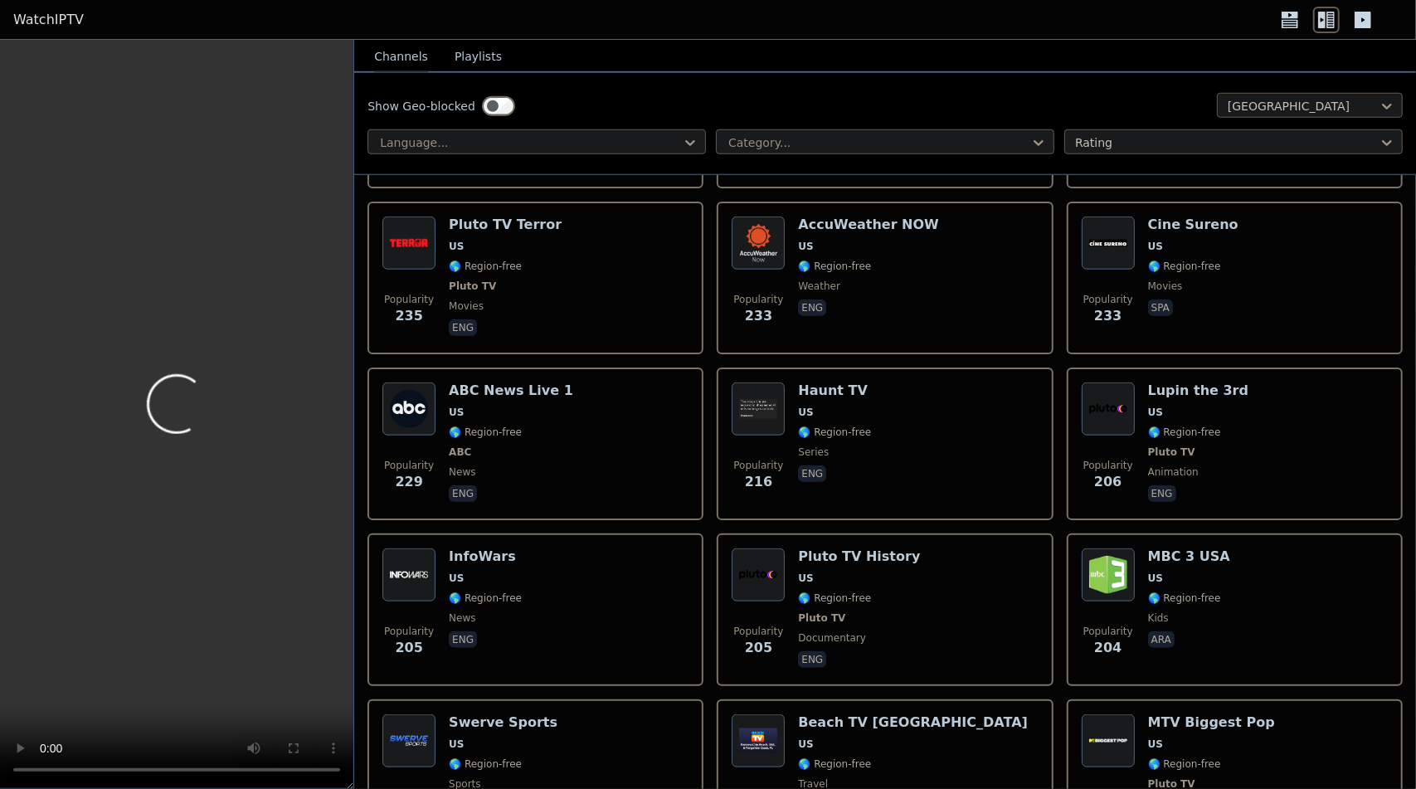
scroll to position [5311, 0]
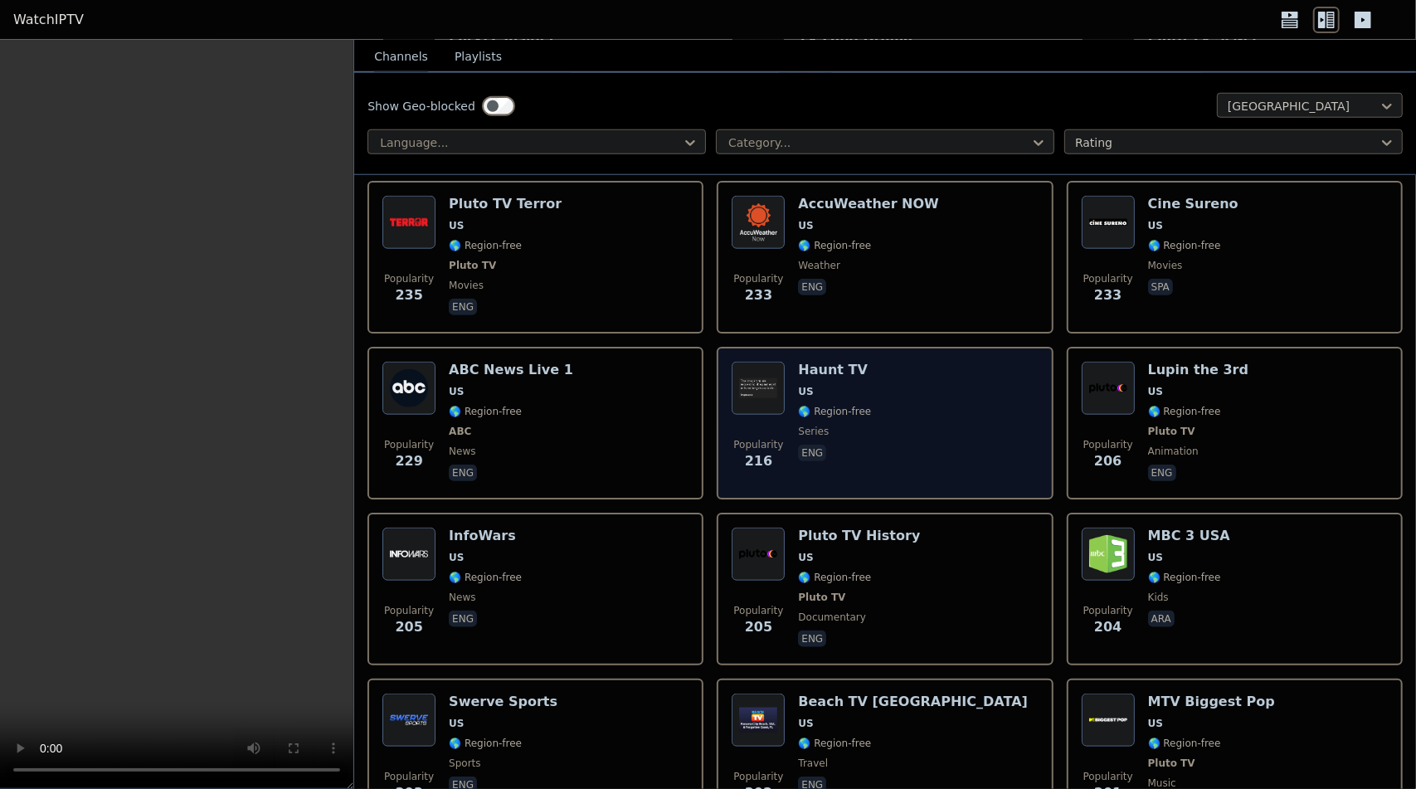
click at [802, 474] on div "Haunt TV US 🌎 Region-free series eng" at bounding box center [834, 423] width 73 height 123
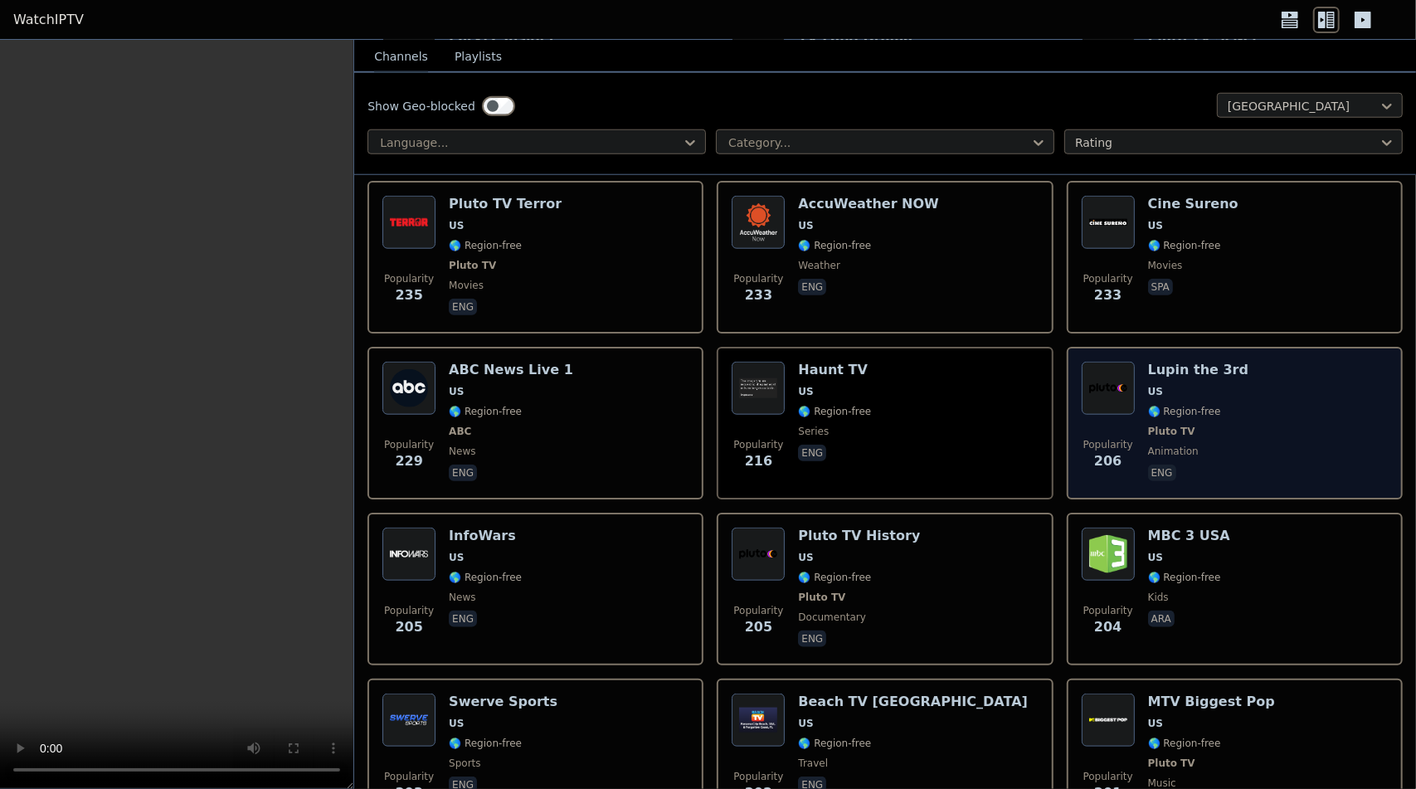
click at [1181, 447] on span "animation" at bounding box center [1173, 451] width 51 height 13
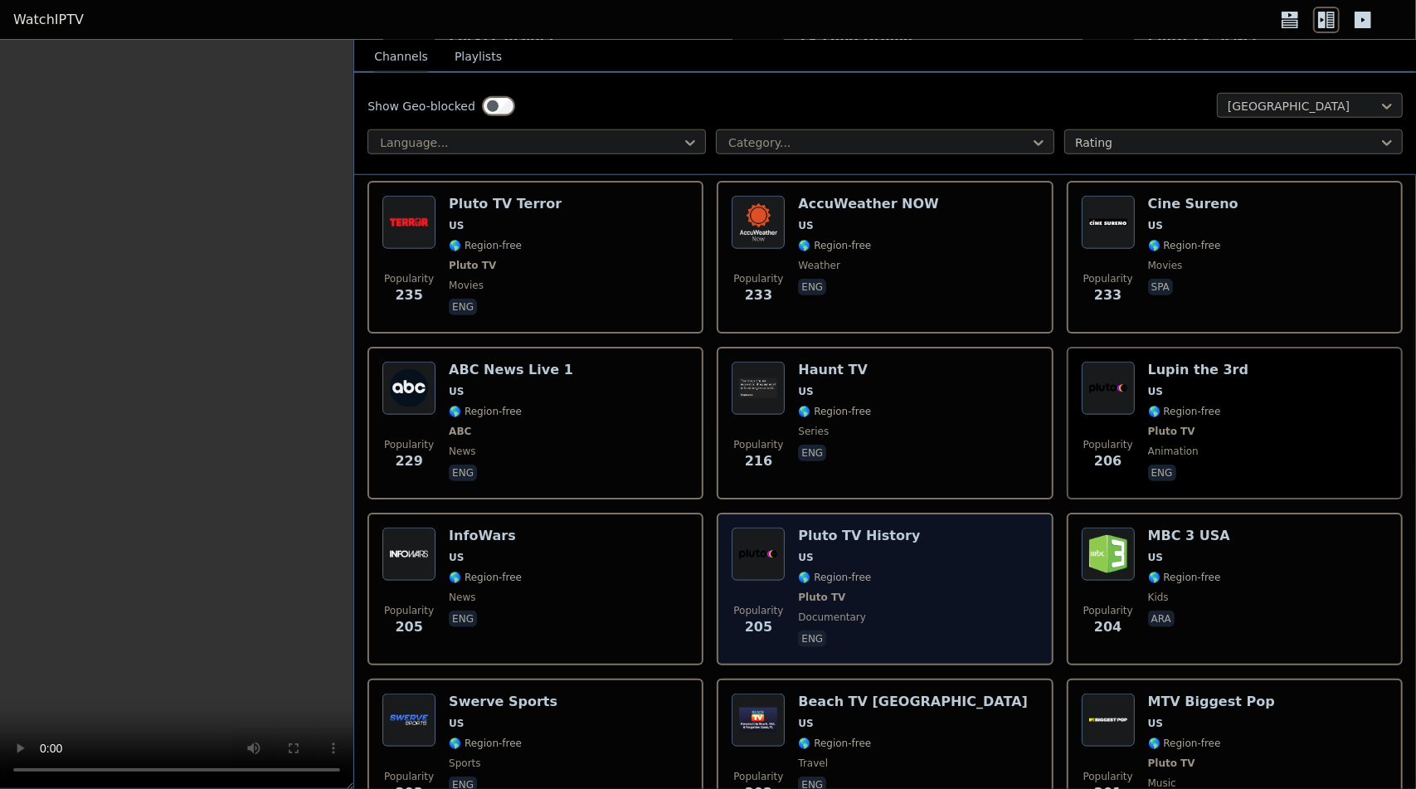
click at [906, 578] on div "Popularity 205 Pluto TV History US 🌎 Region-free Pluto TV documentary eng" at bounding box center [885, 589] width 306 height 123
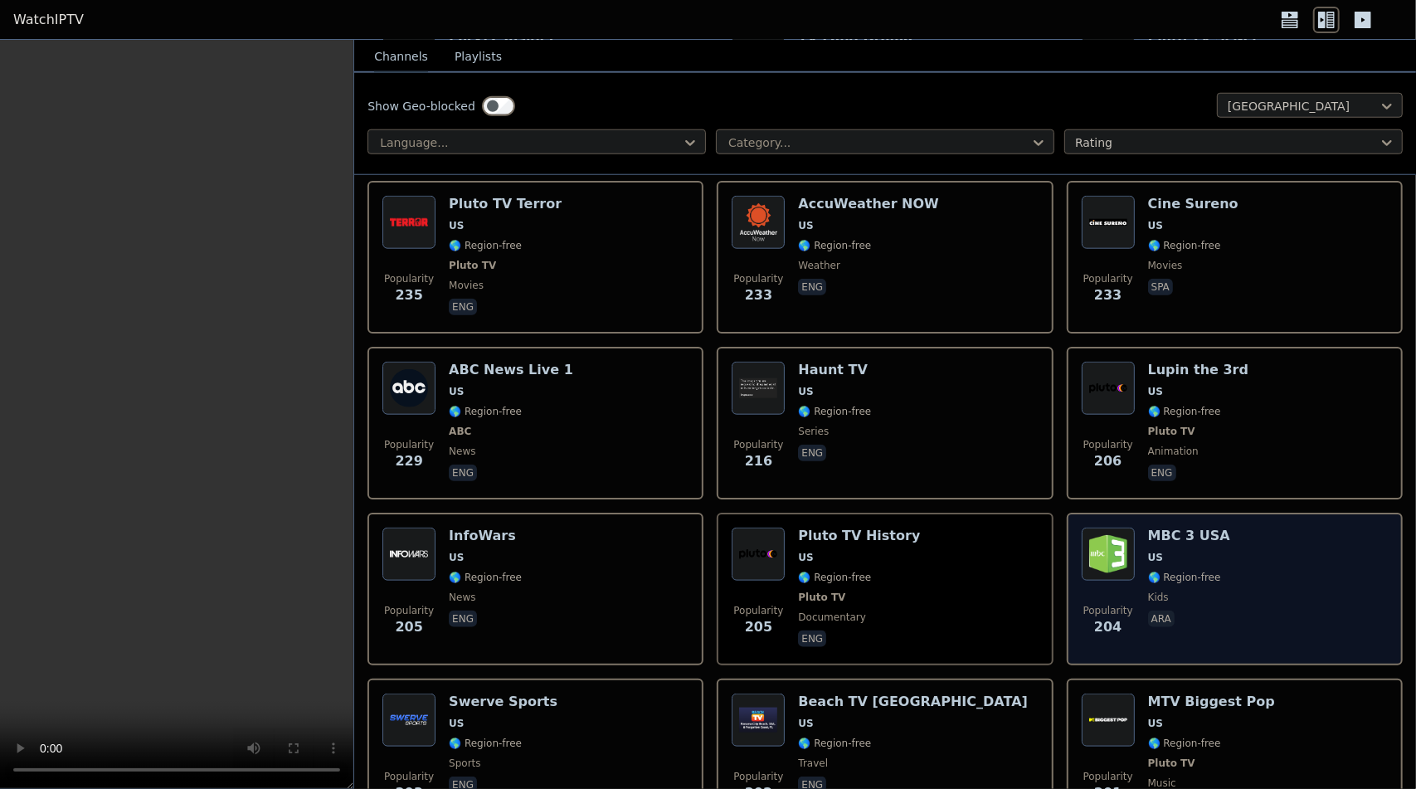
click at [1230, 612] on div "Popularity 204 MBC 3 [GEOGRAPHIC_DATA] [GEOGRAPHIC_DATA] 🌎 Region-free kids ara" at bounding box center [1235, 589] width 306 height 123
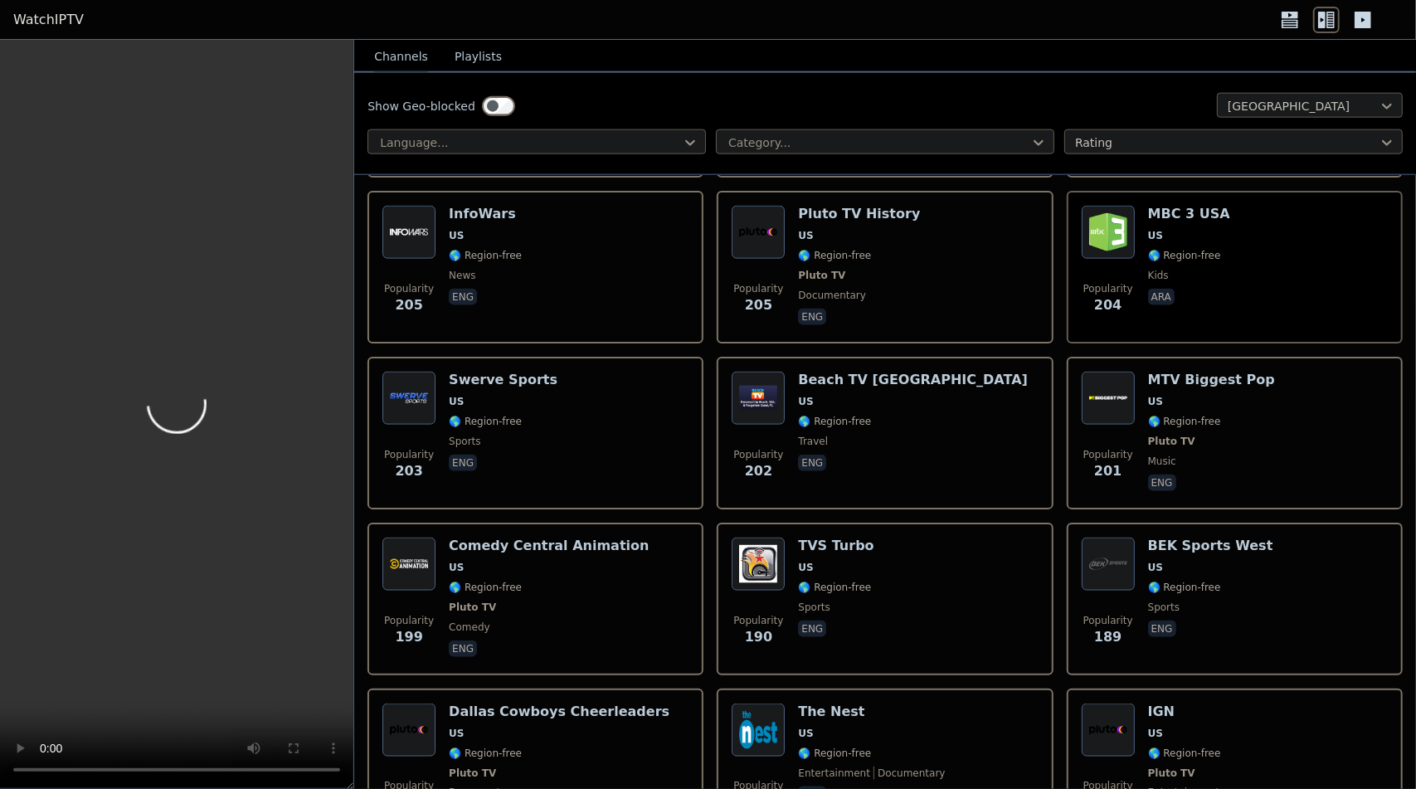
scroll to position [5643, 0]
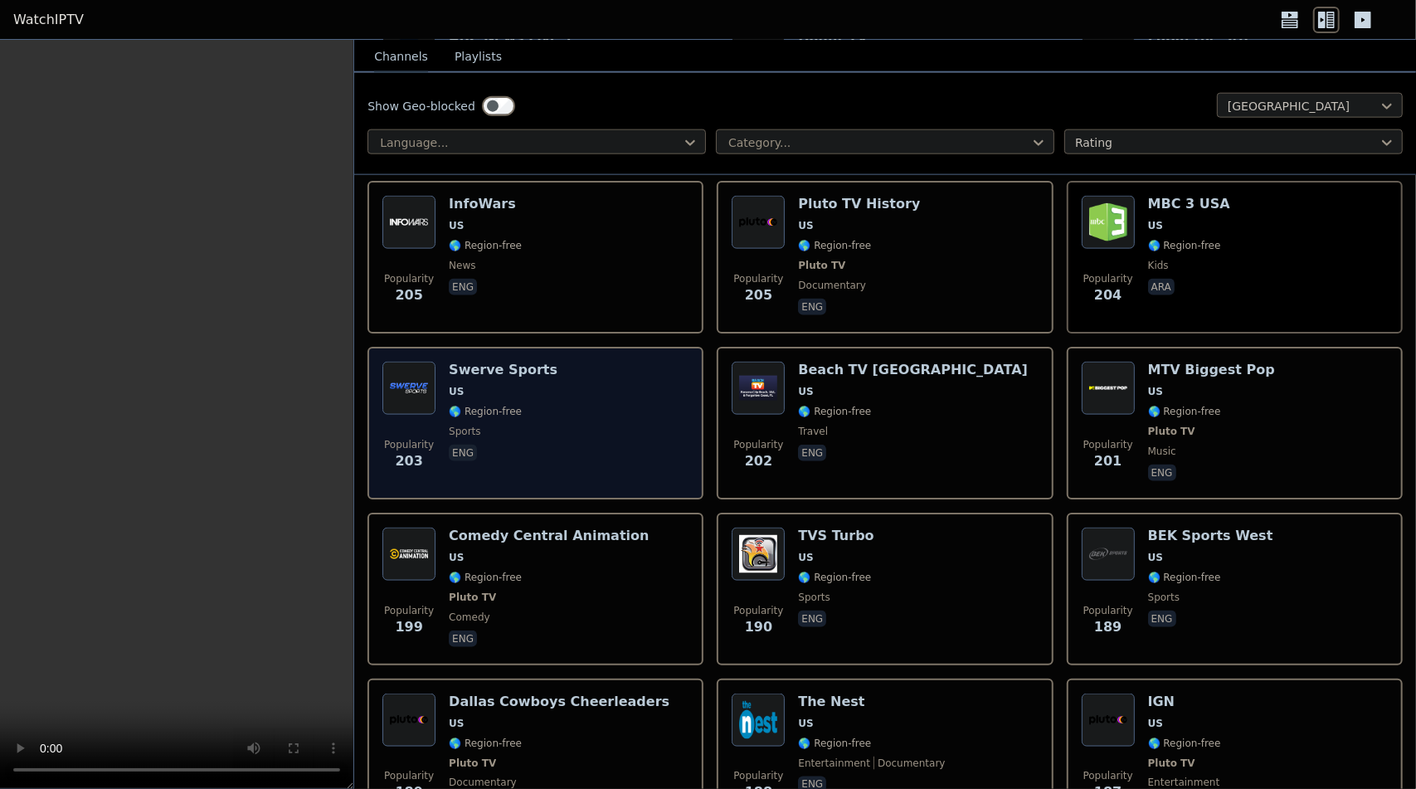
click at [550, 438] on div "Popularity 203 Swerve Sports US 🌎 Region-free sports eng" at bounding box center [536, 423] width 306 height 123
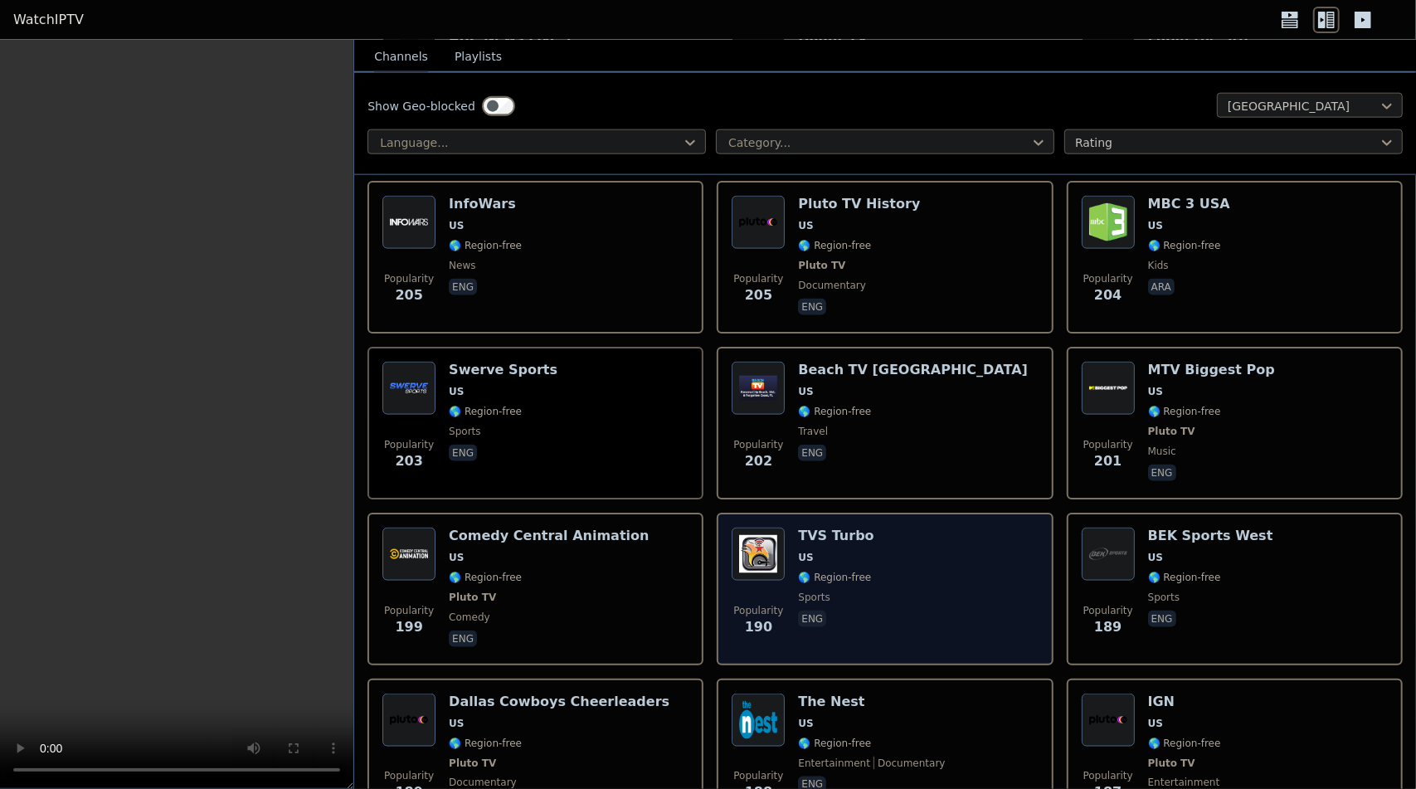
click at [981, 622] on div "Popularity 190 TVS Turbo US 🌎 Region-free sports eng" at bounding box center [885, 589] width 306 height 123
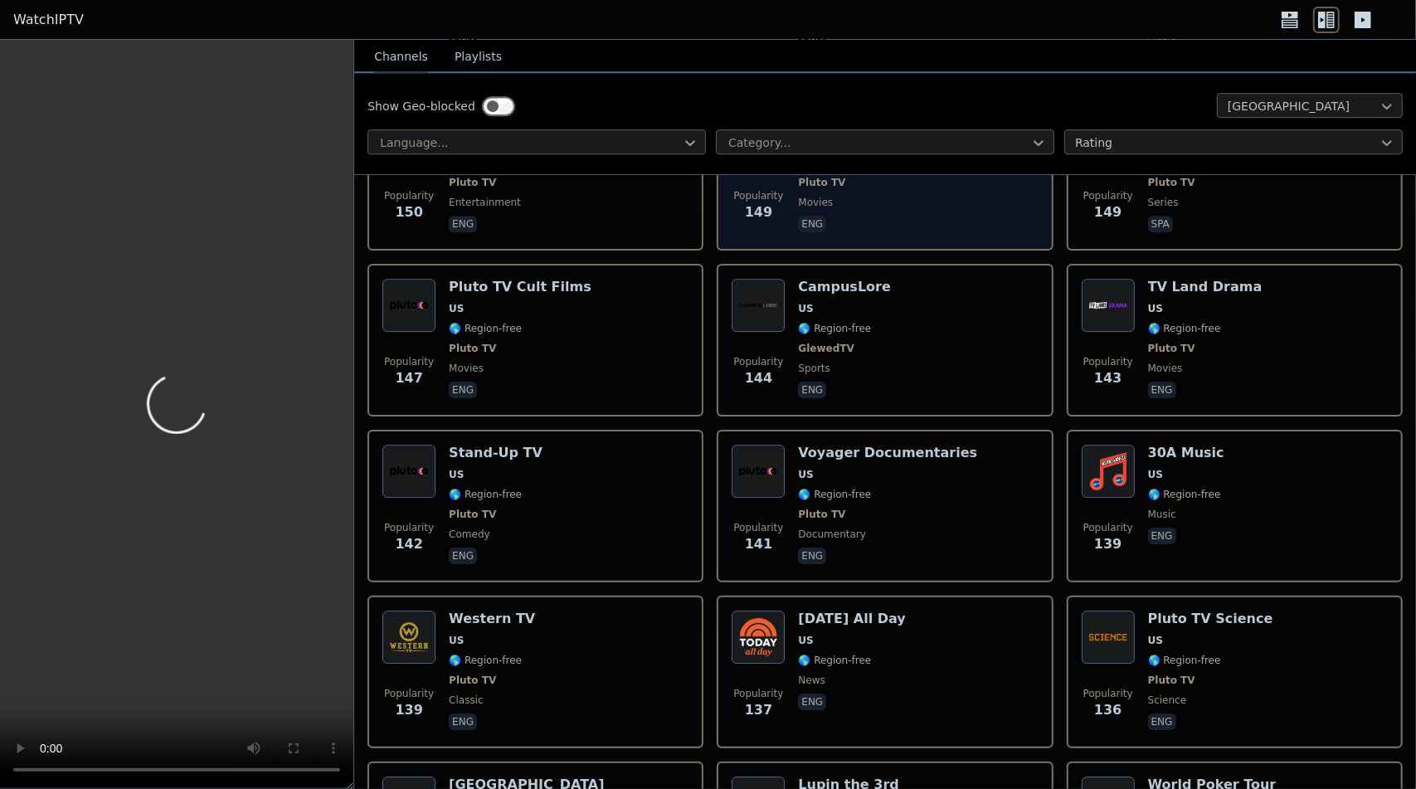
scroll to position [7966, 0]
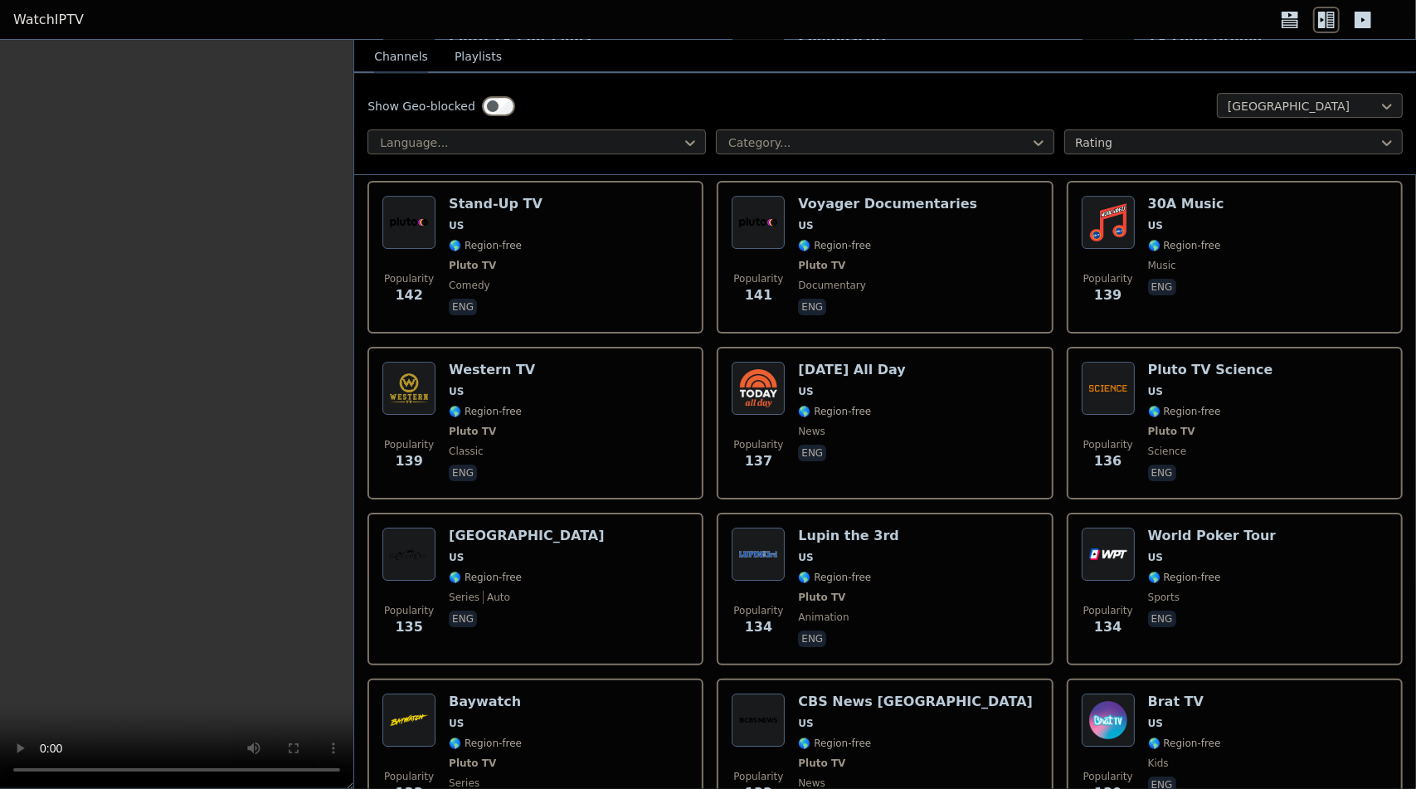
click at [948, 638] on div "Popularity 134 Lupin the 3rd US 🌎 Region-free Pluto TV animation eng" at bounding box center [885, 589] width 306 height 123
